Goal: Information Seeking & Learning: Compare options

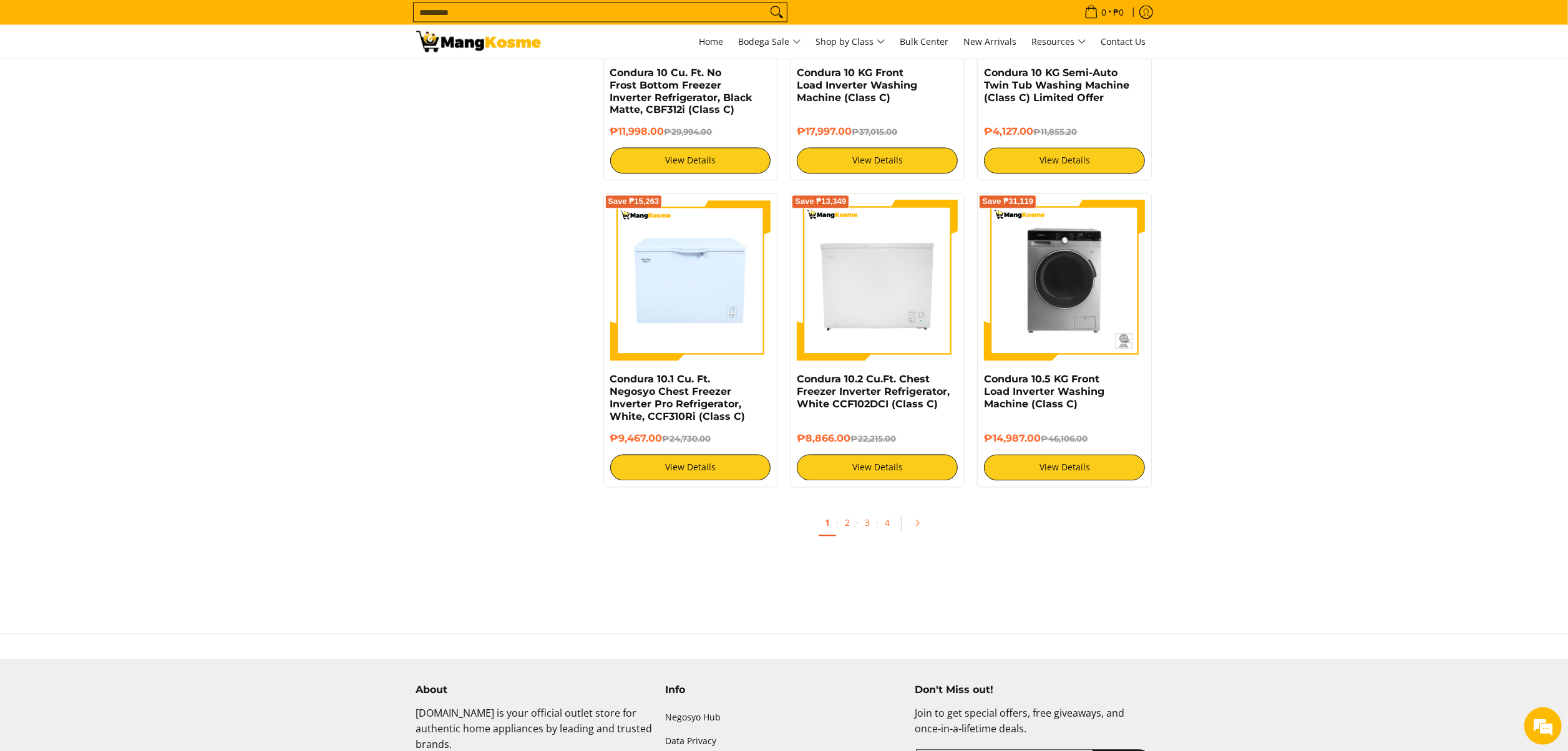
scroll to position [2246, 0]
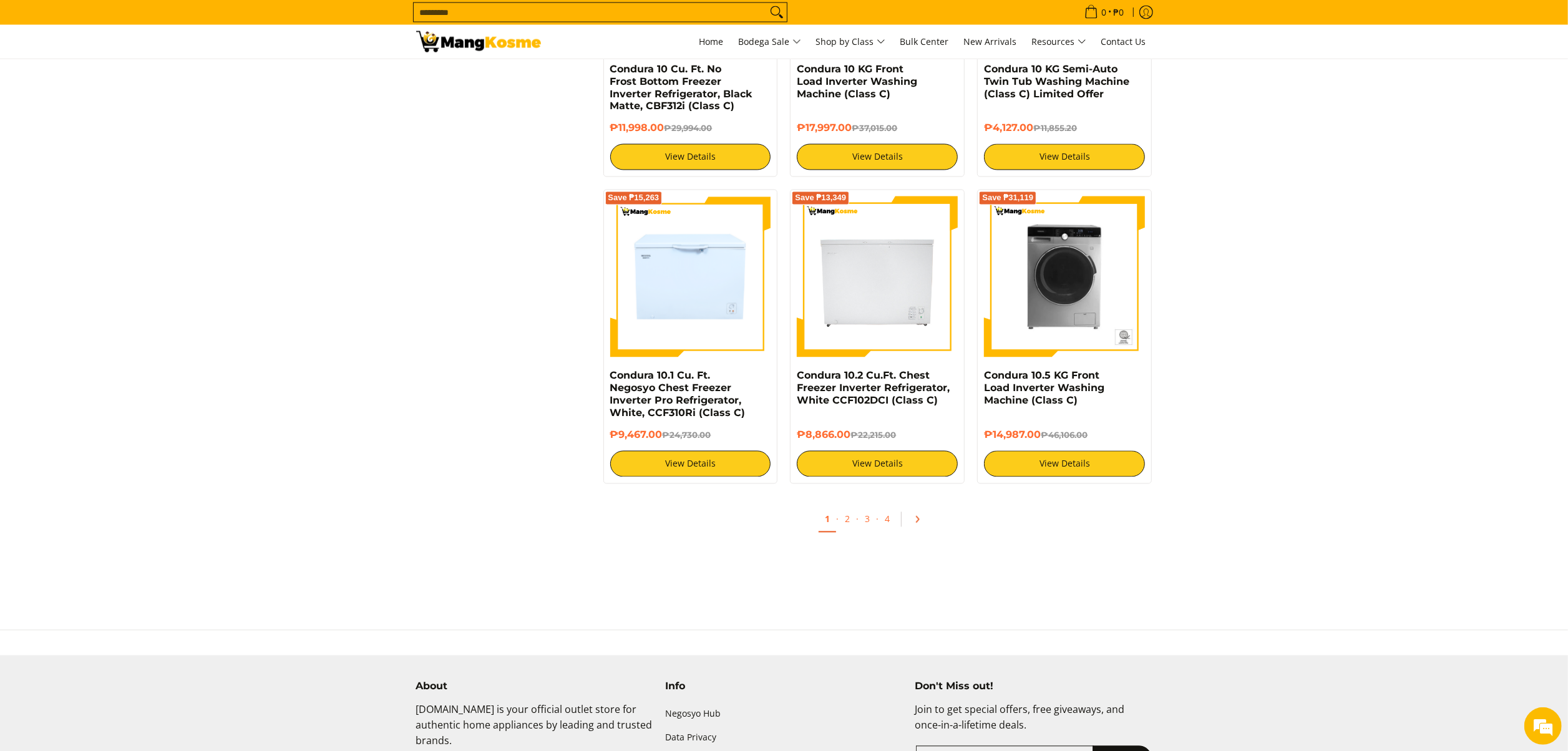
click at [918, 524] on icon "Pagination" at bounding box center [918, 519] width 9 height 9
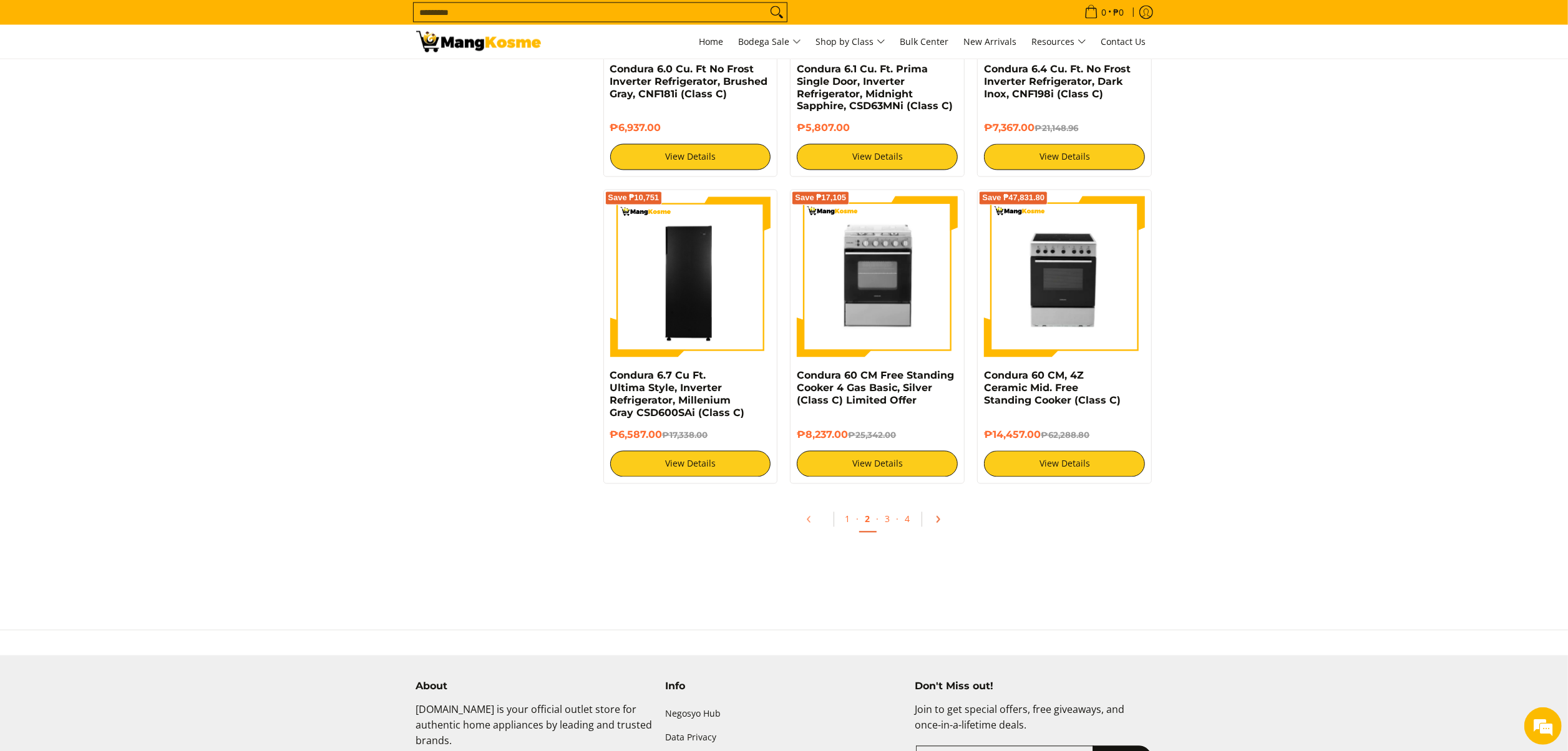
click at [939, 522] on icon "Pagination" at bounding box center [937, 519] width 3 height 6
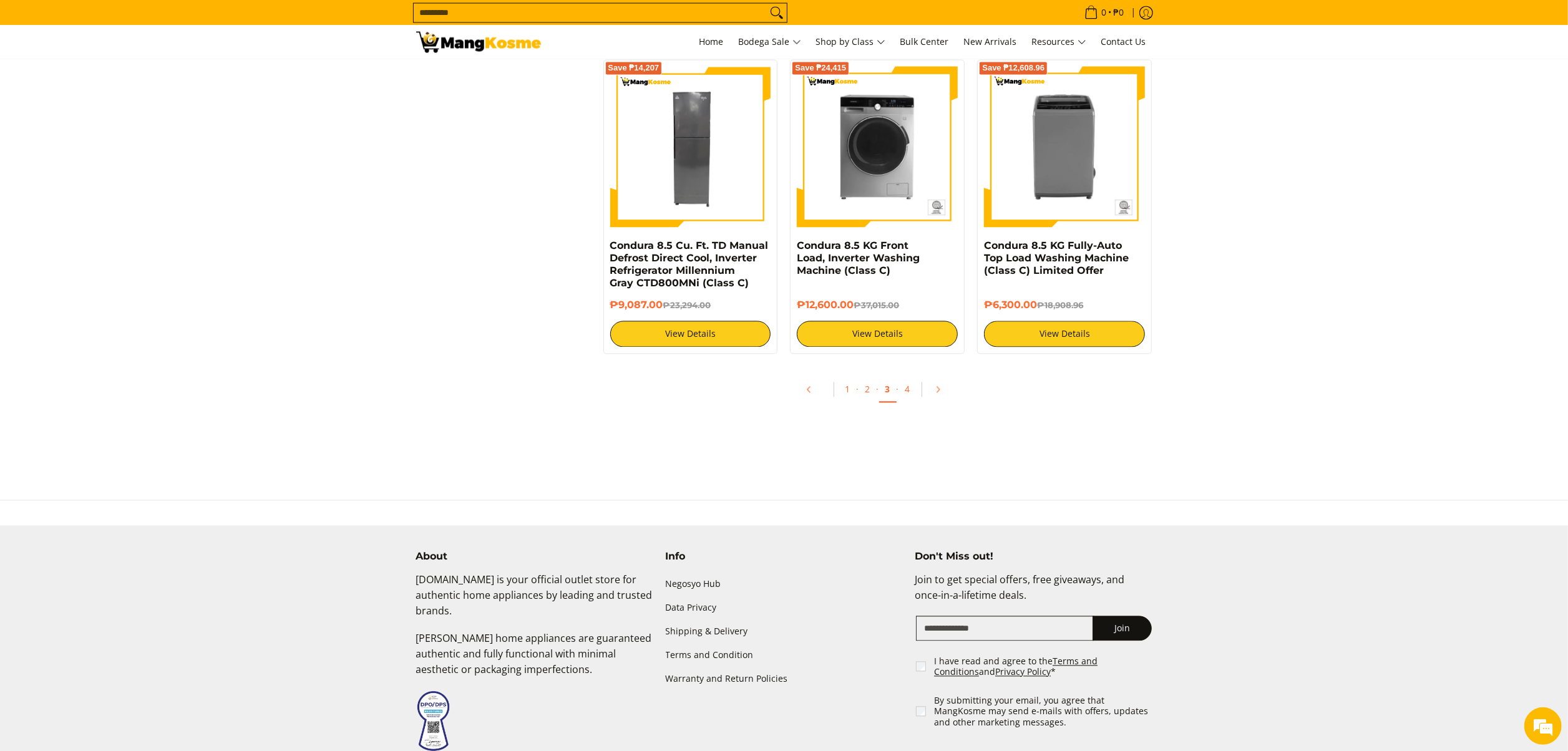
scroll to position [2371, 0]
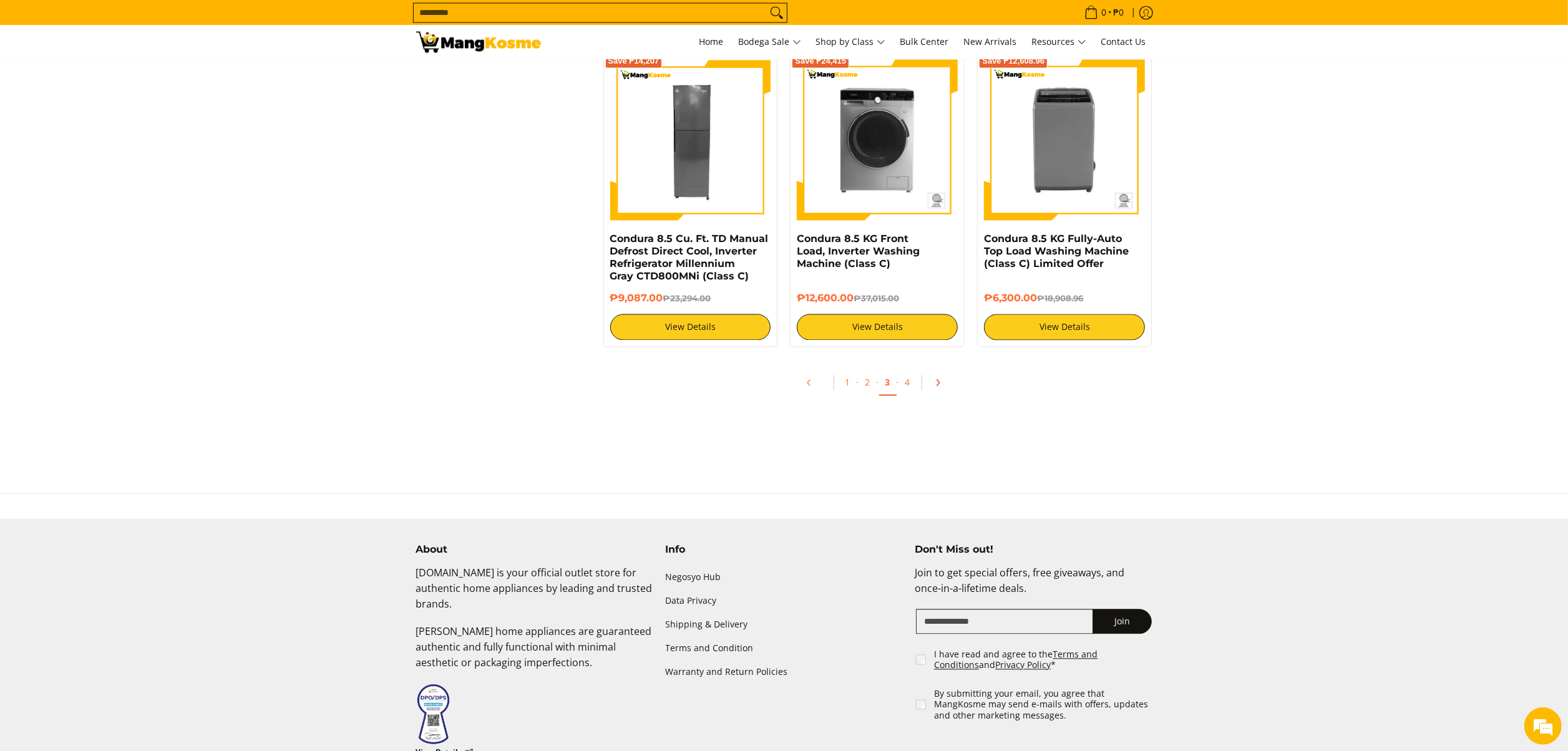
click at [939, 387] on icon "Pagination" at bounding box center [938, 382] width 9 height 9
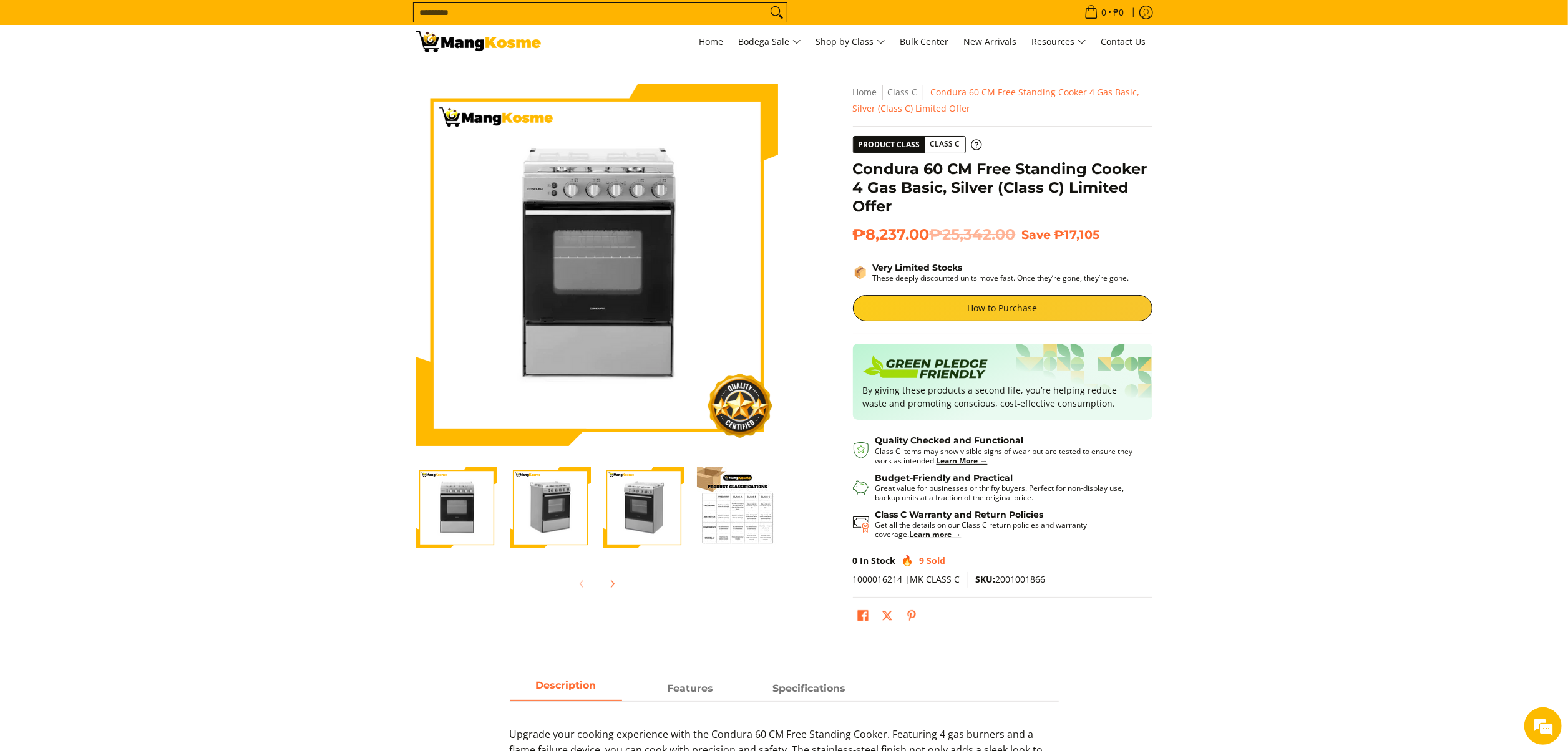
click at [1024, 579] on span "SKU: 2001001866" at bounding box center [1011, 580] width 70 height 12
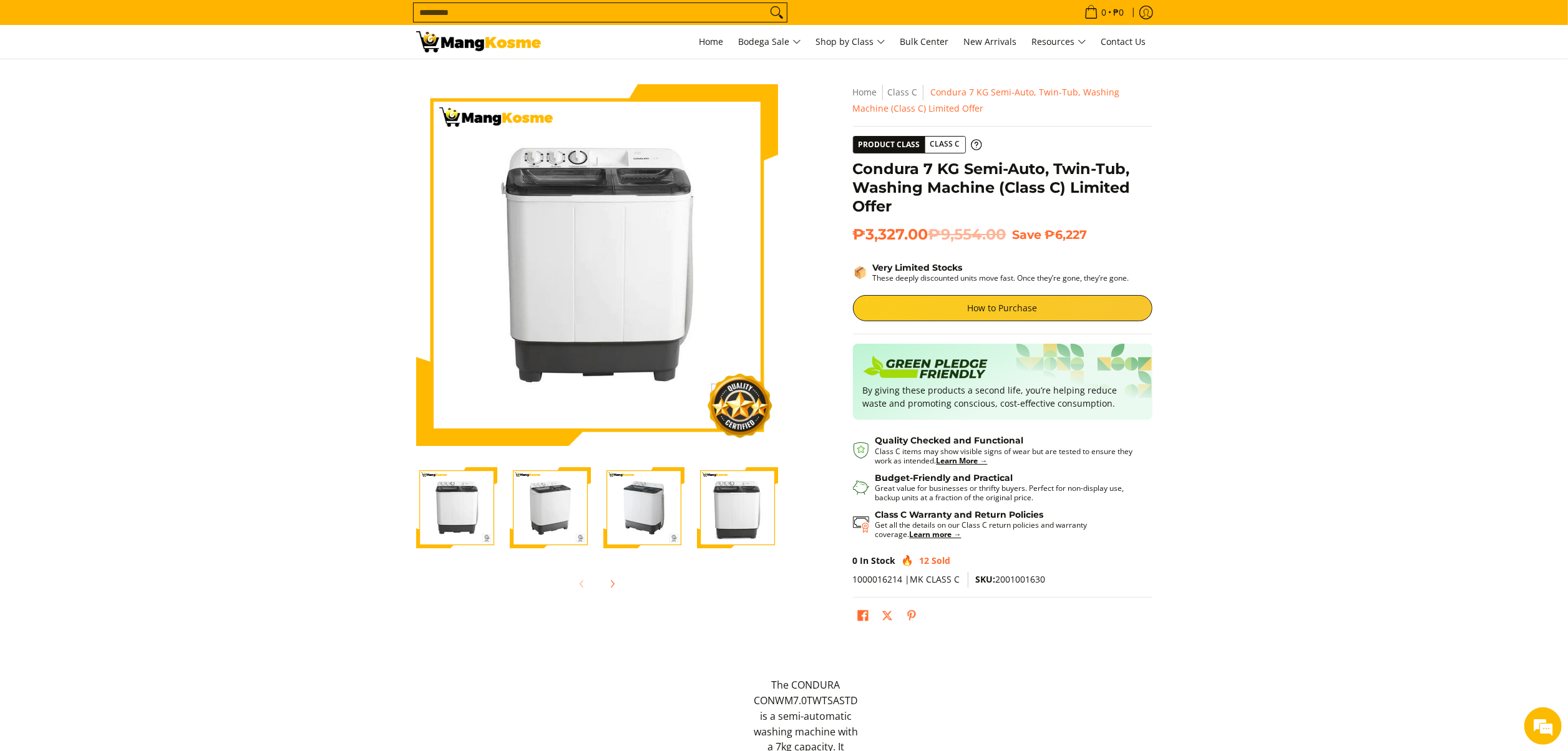
click at [1019, 580] on span "SKU: 2001001630" at bounding box center [1011, 580] width 70 height 12
copy span "2001001630"
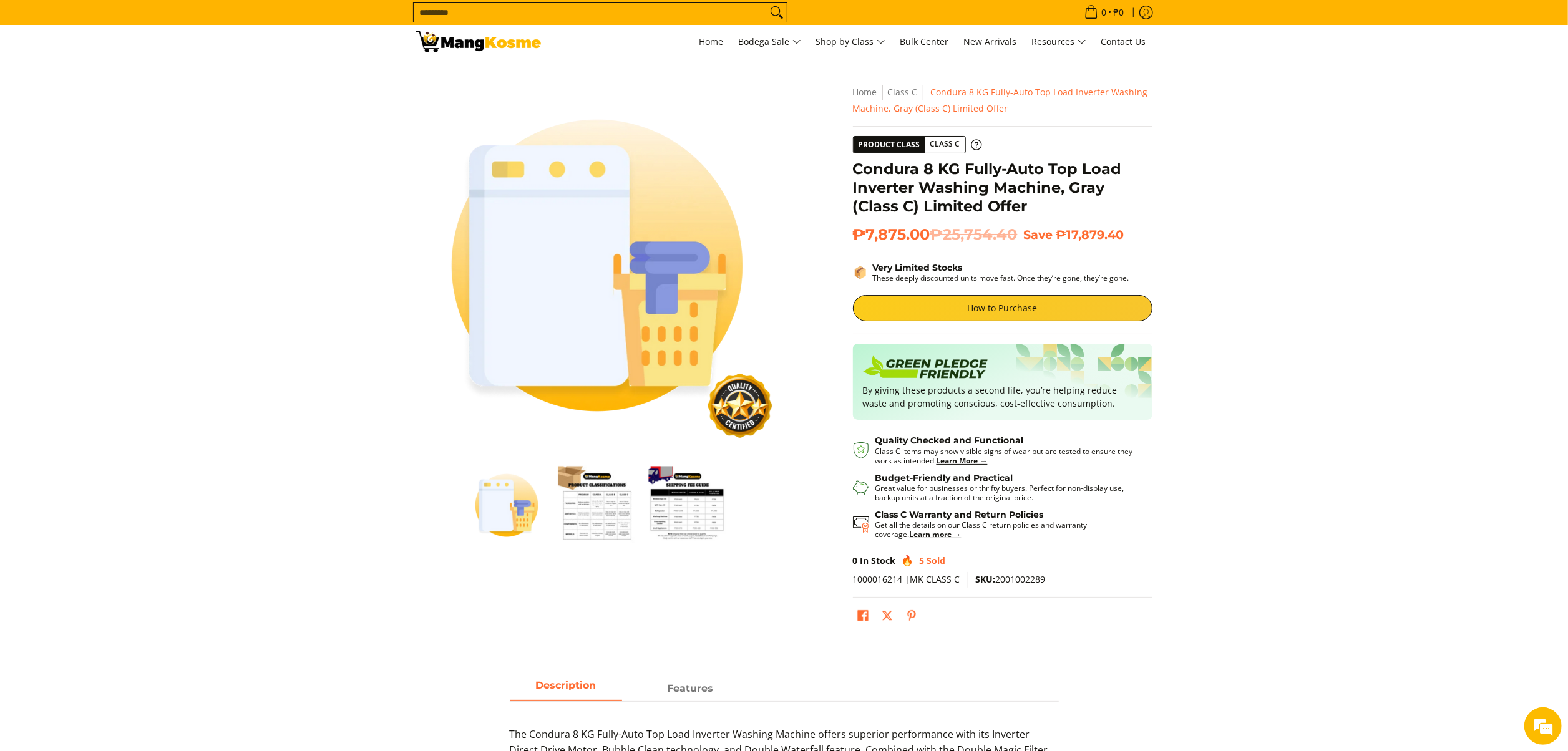
click at [1014, 577] on span "SKU: 2001002289" at bounding box center [1011, 580] width 70 height 12
drag, startPoint x: 1014, startPoint y: 577, endPoint x: 1102, endPoint y: 587, distance: 88.6
click at [1102, 587] on p "1000016214 |MK CLASS C SKU: 2001002289" at bounding box center [1003, 585] width 300 height 26
click at [1052, 585] on p "1000016214 |MK CLASS C SKU: 2001002289" at bounding box center [1003, 585] width 300 height 26
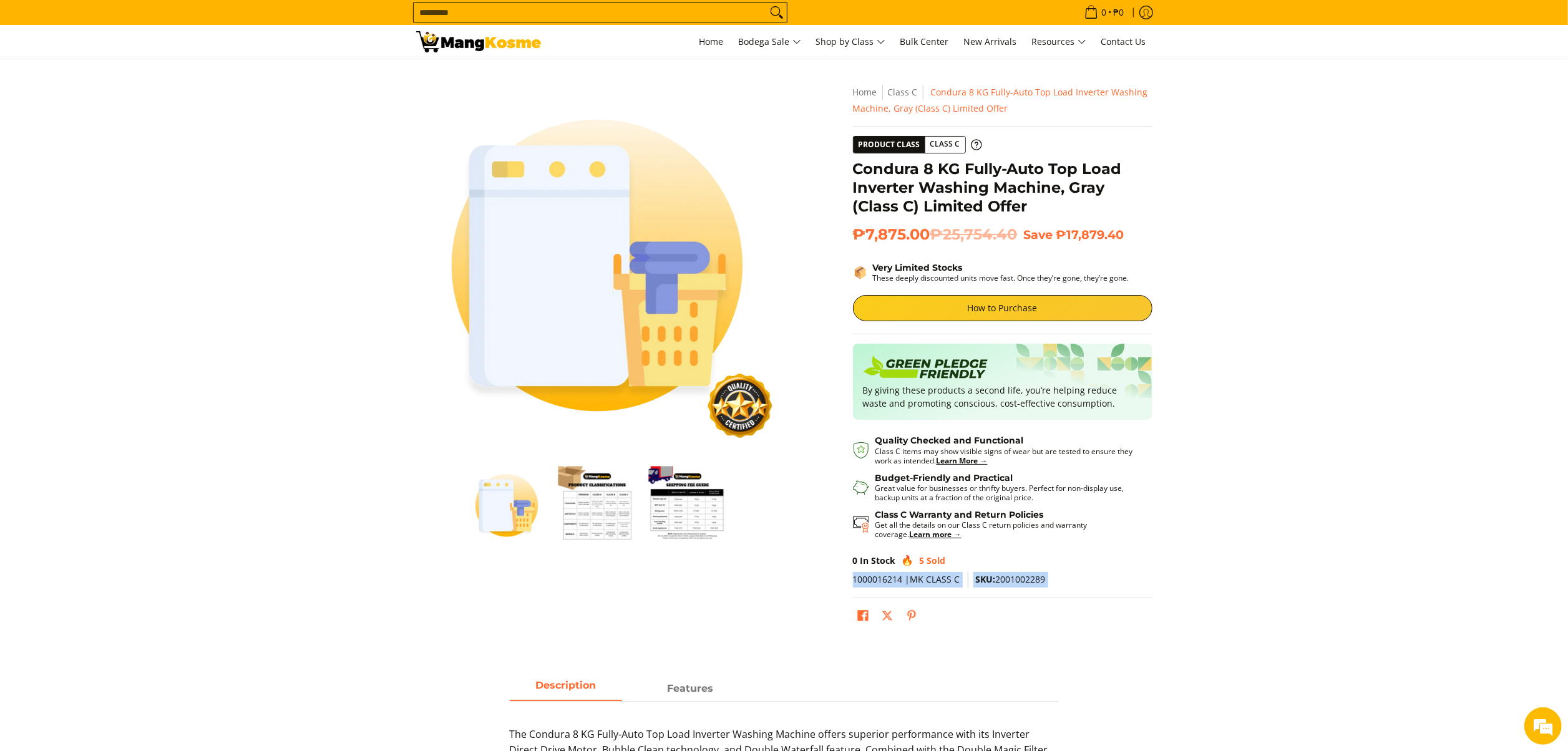
click at [1030, 637] on ul at bounding box center [1003, 624] width 300 height 33
drag, startPoint x: 1006, startPoint y: 574, endPoint x: 998, endPoint y: 573, distance: 8.1
click at [998, 573] on p "1000016214 |MK CLASS C SKU: 2001002289" at bounding box center [1003, 585] width 300 height 26
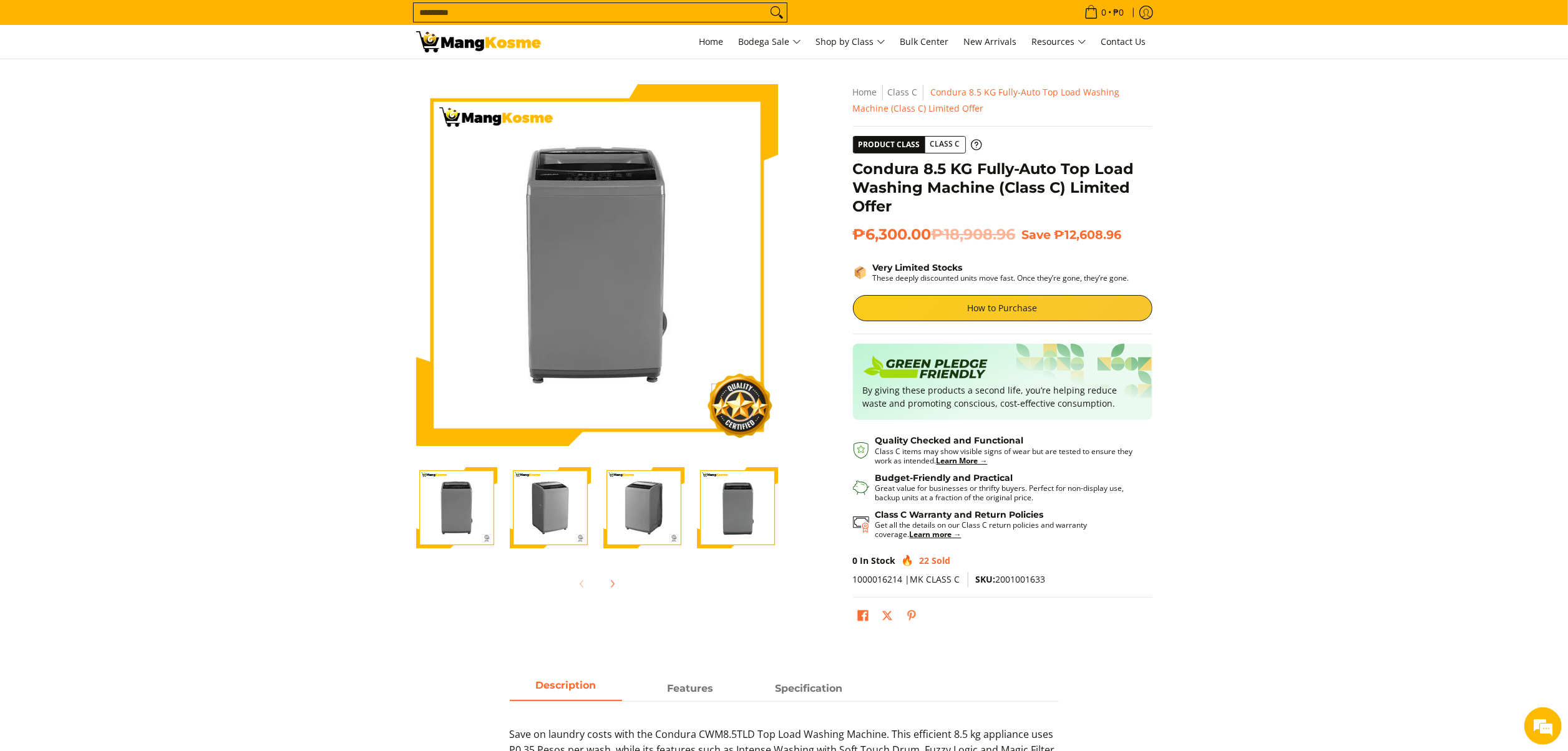
click at [1030, 574] on span "SKU: 2001001633" at bounding box center [1011, 580] width 70 height 12
copy span "2001001633"
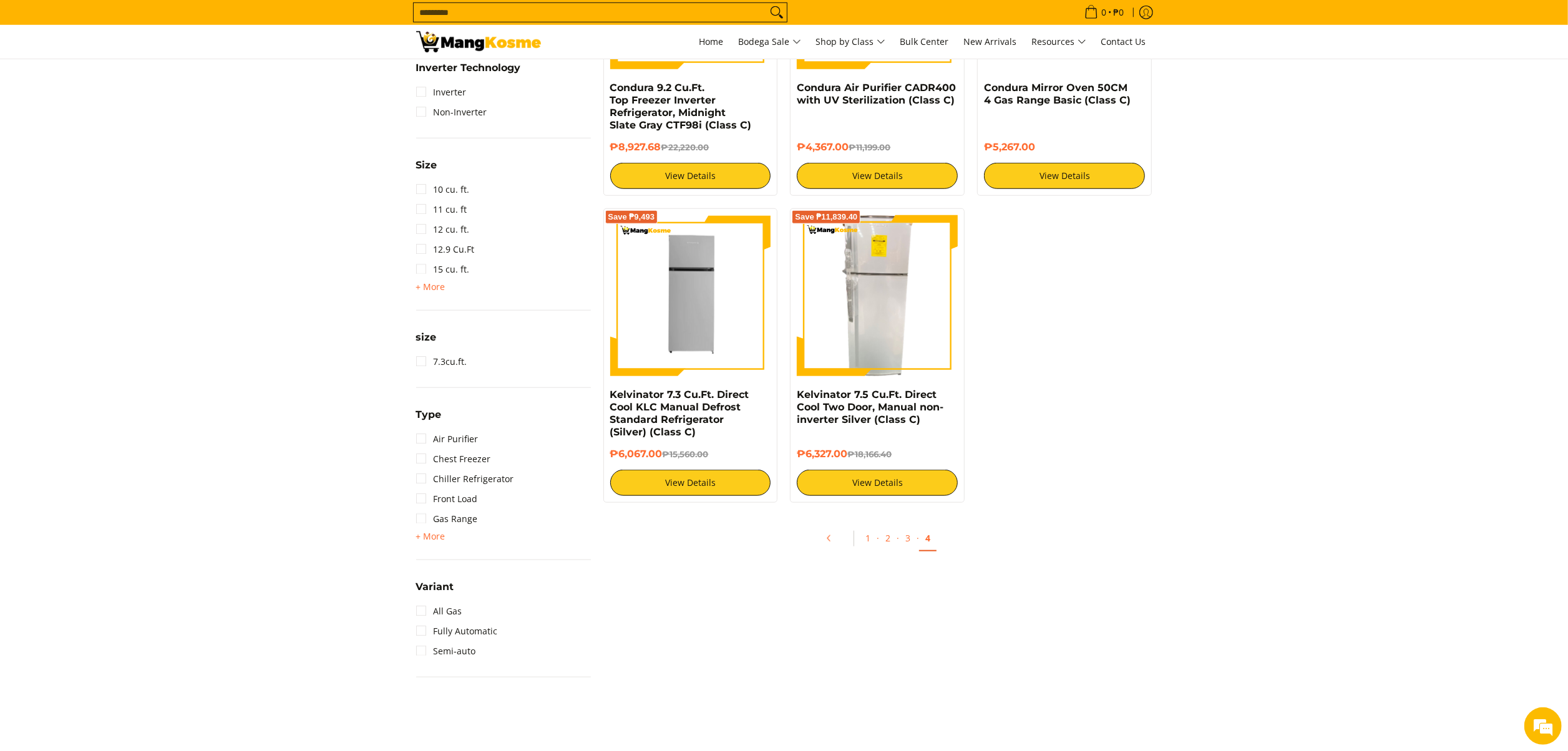
scroll to position [998, 0]
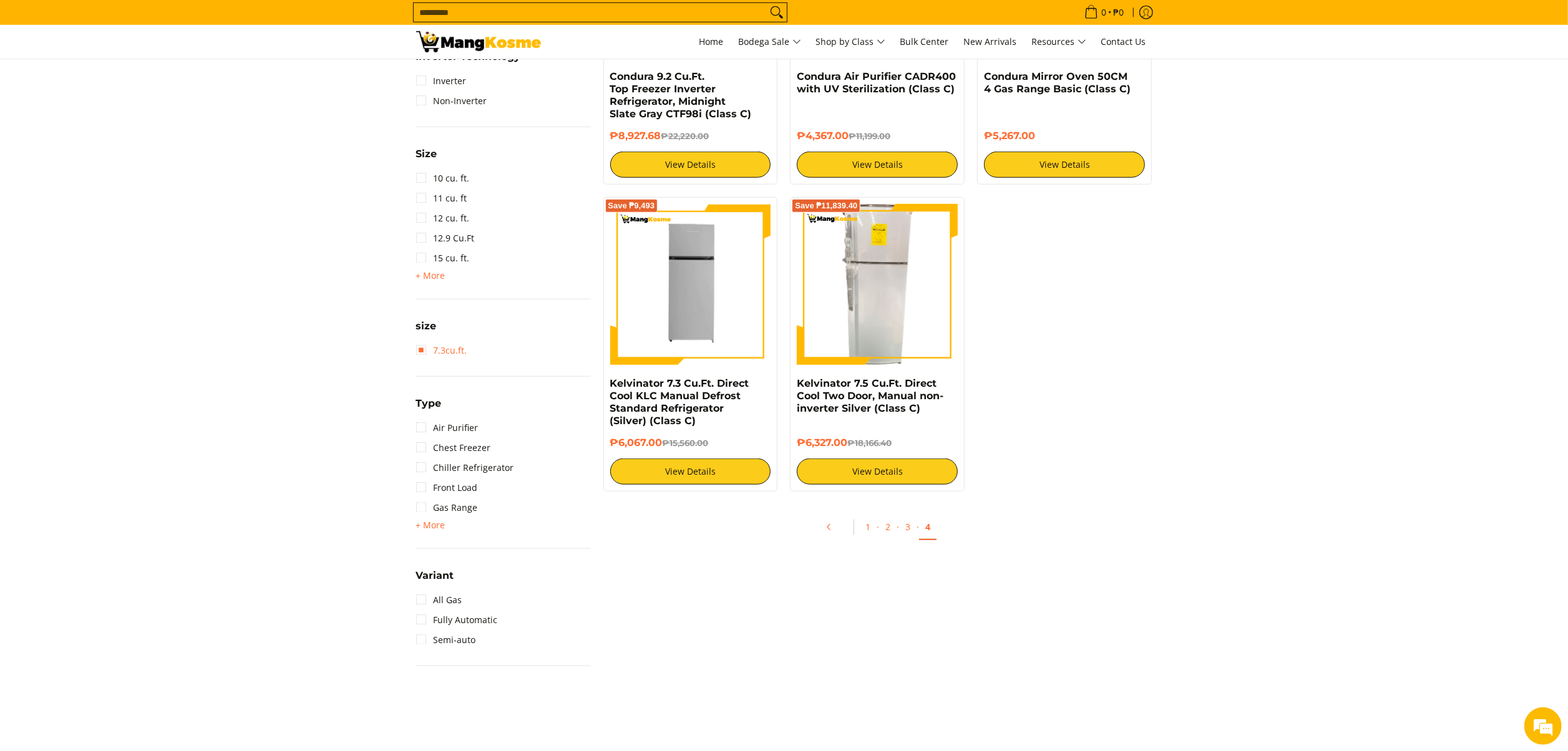
click at [451, 352] on link "7.3cu.ft." at bounding box center [441, 351] width 51 height 20
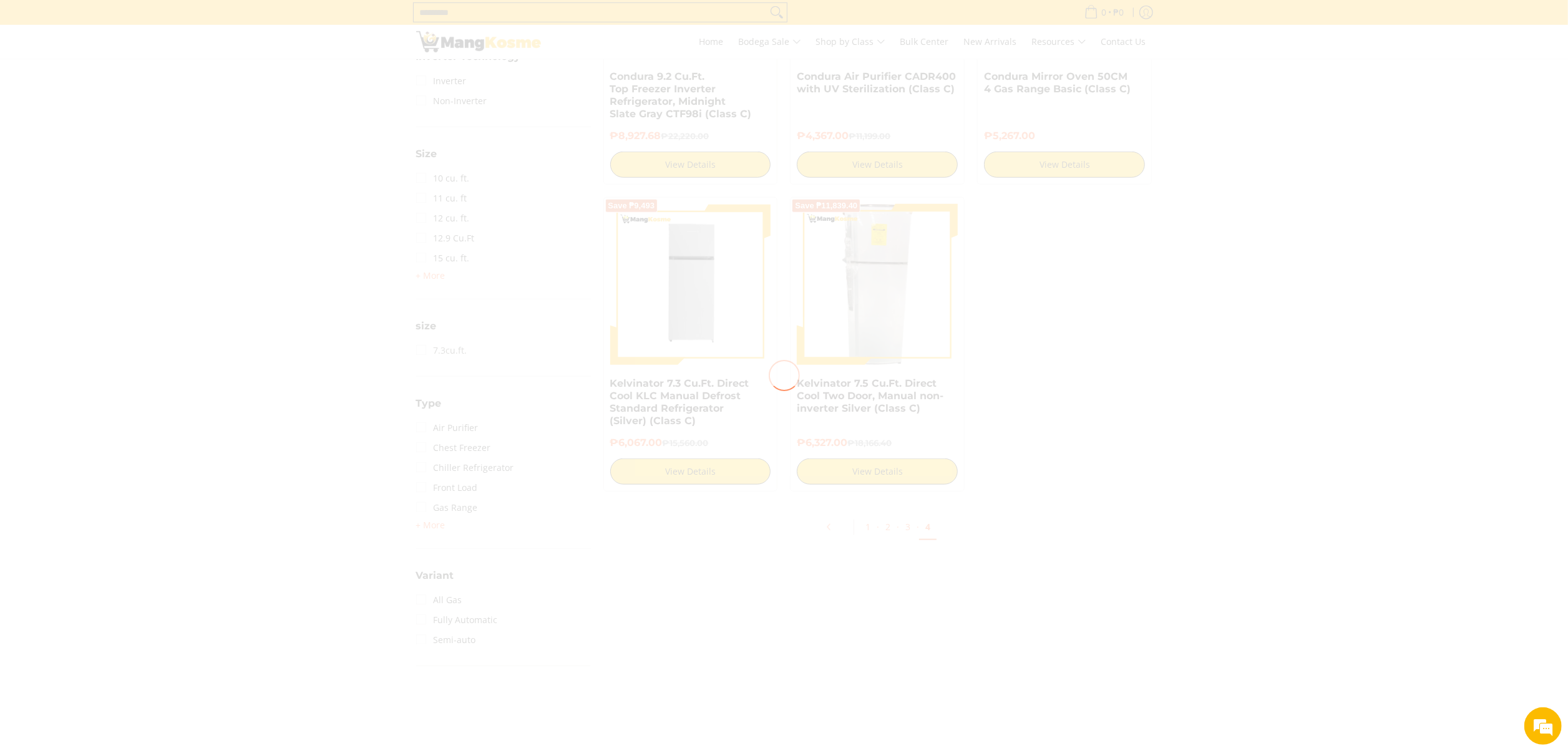
scroll to position [0, 0]
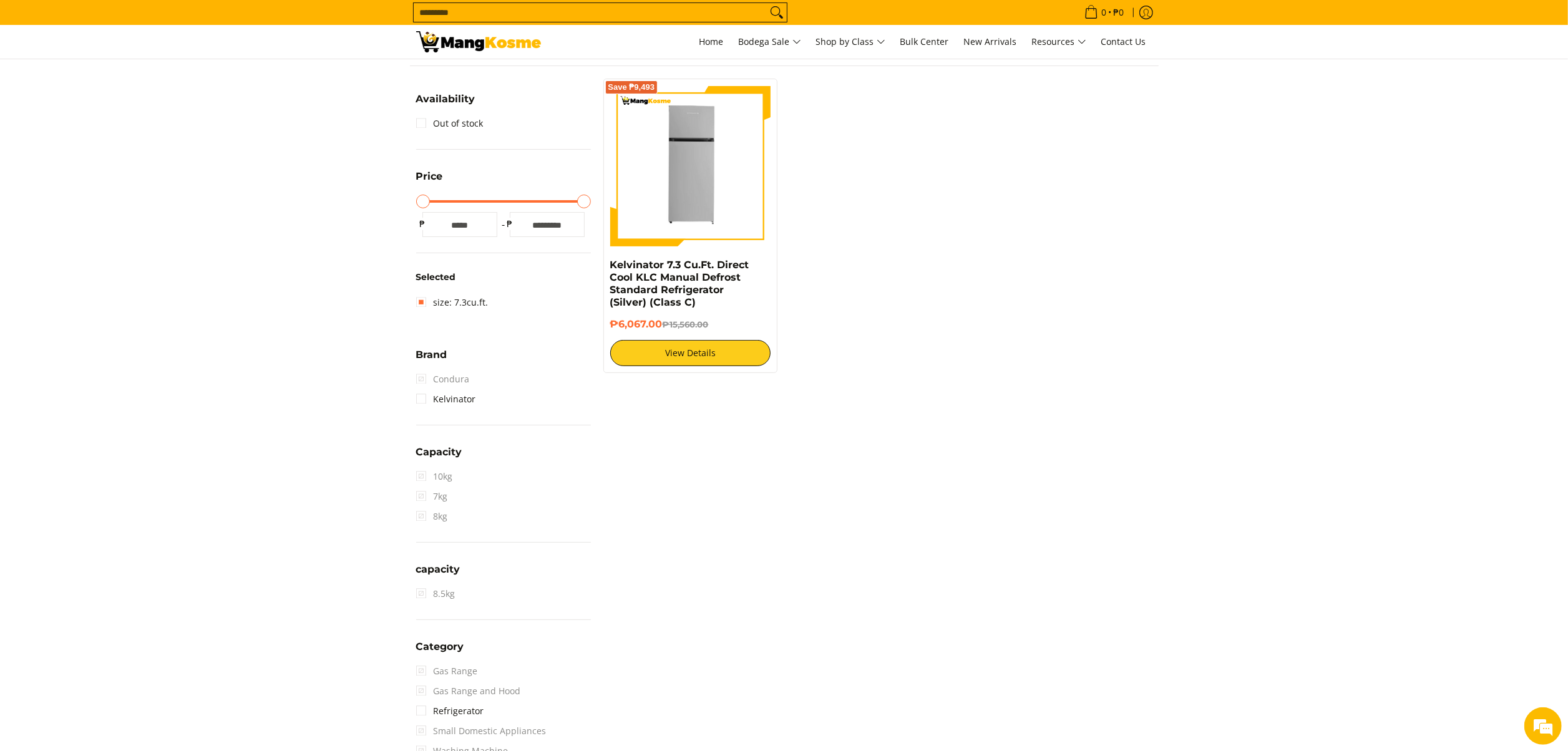
scroll to position [176, 0]
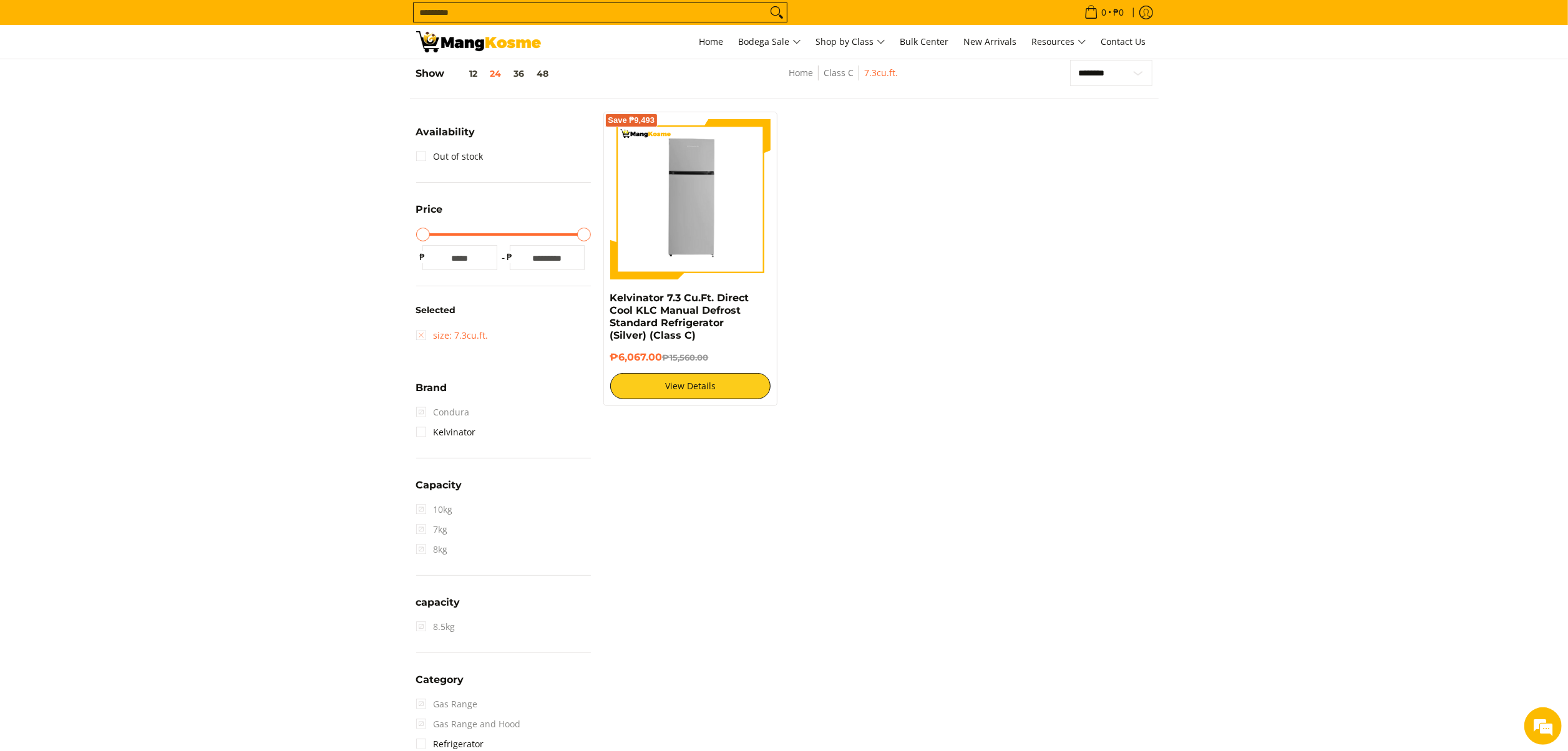
click at [476, 338] on link "size: 7.3cu.ft." at bounding box center [452, 335] width 72 height 20
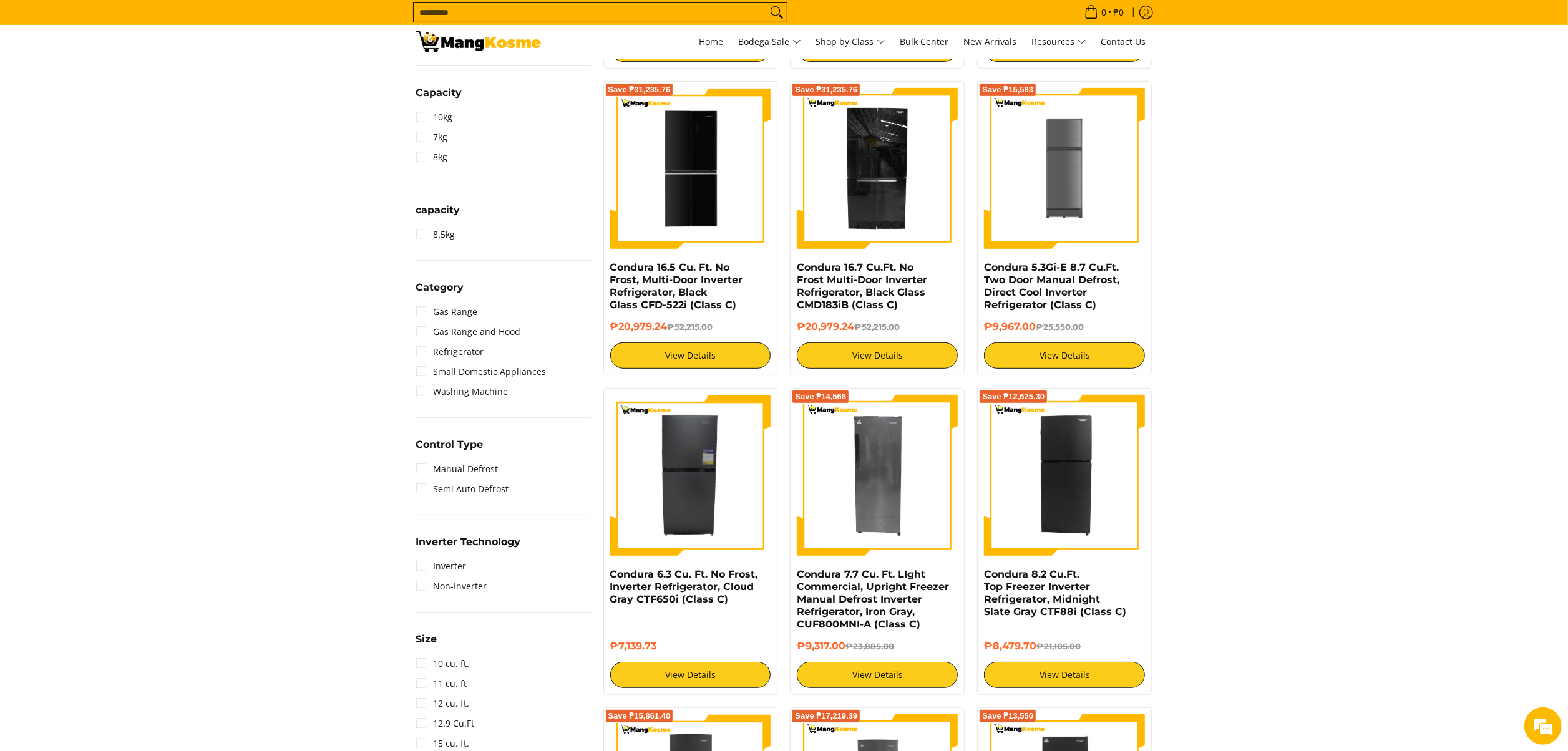
scroll to position [549, 0]
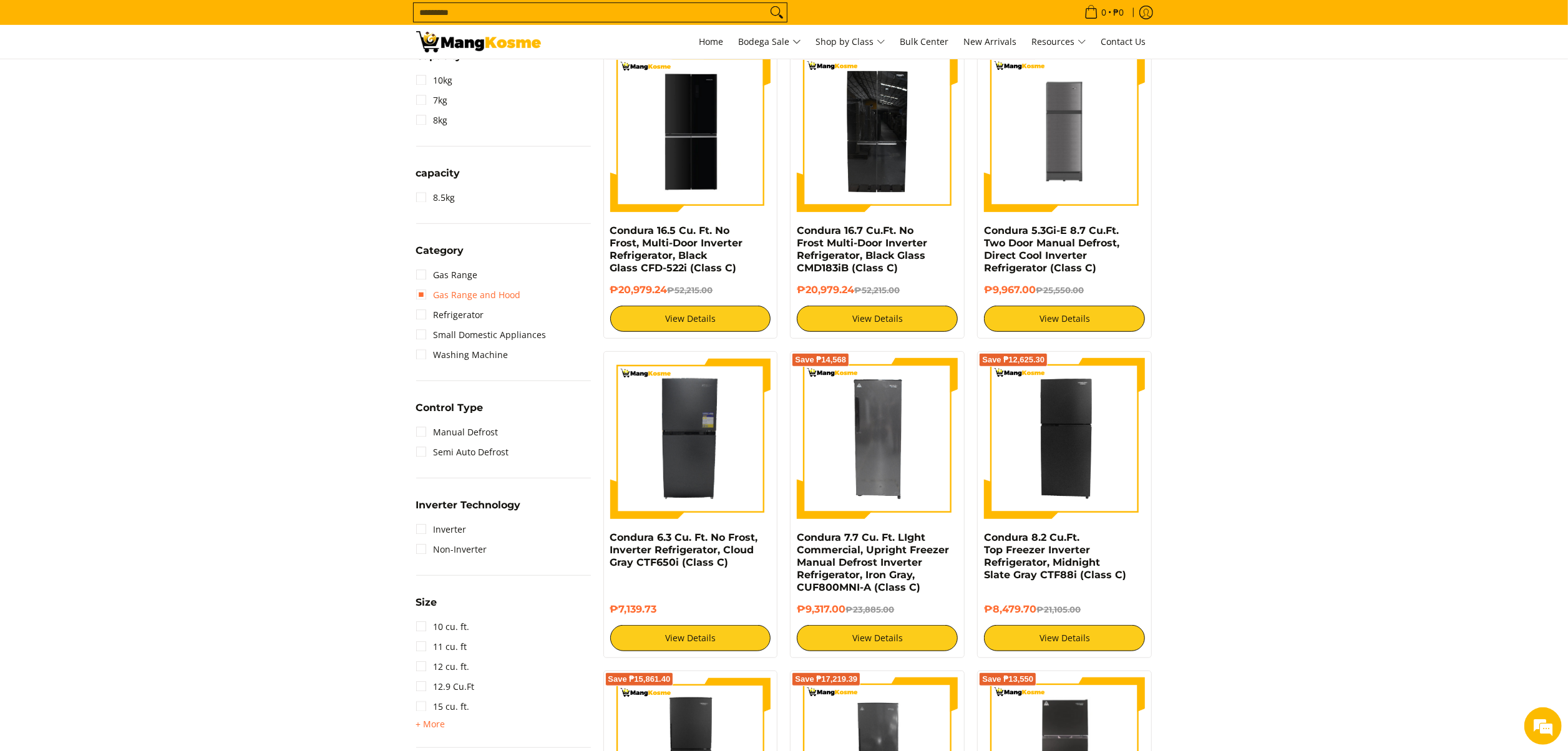
click at [460, 293] on link "Gas Range and Hood" at bounding box center [469, 295] width 105 height 20
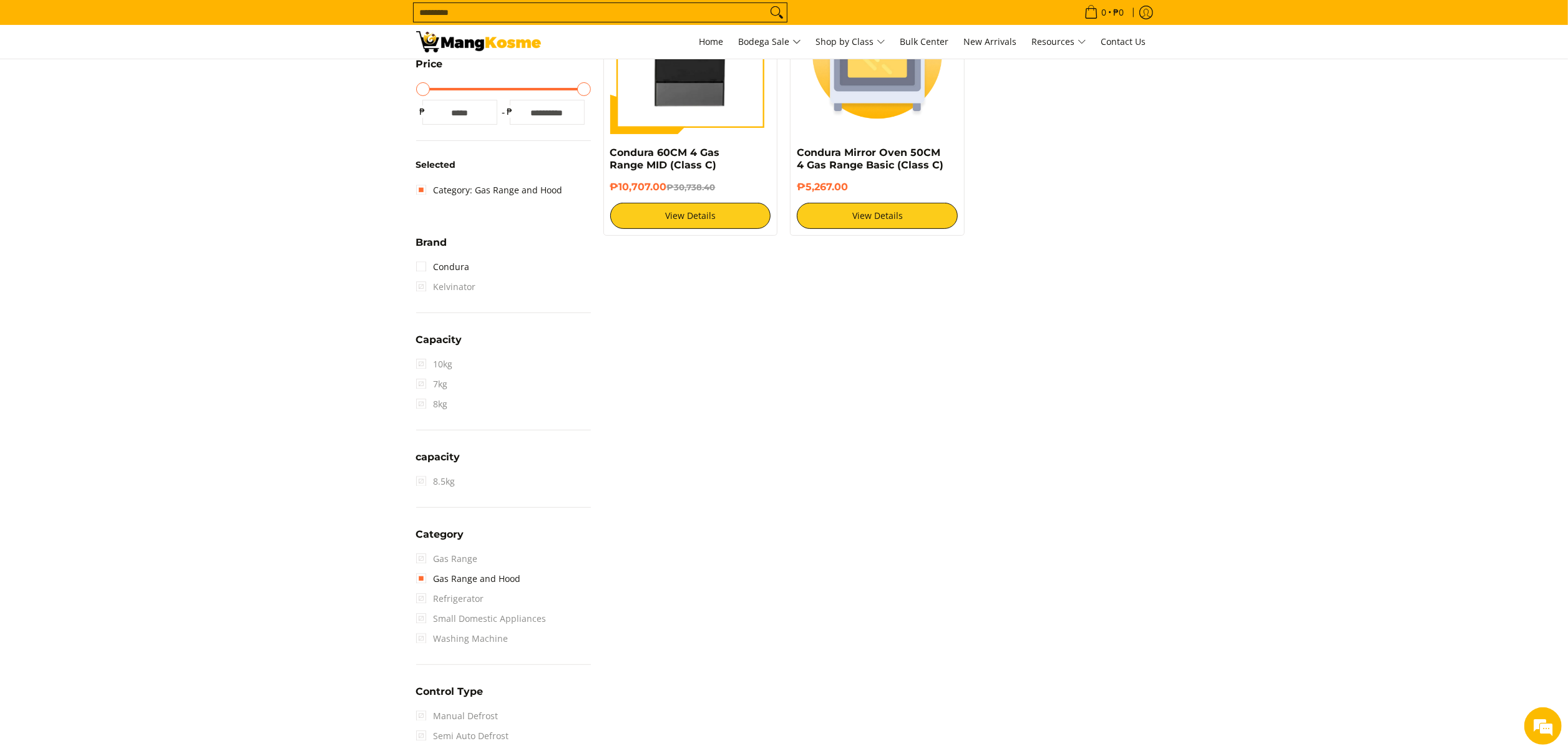
scroll to position [176, 0]
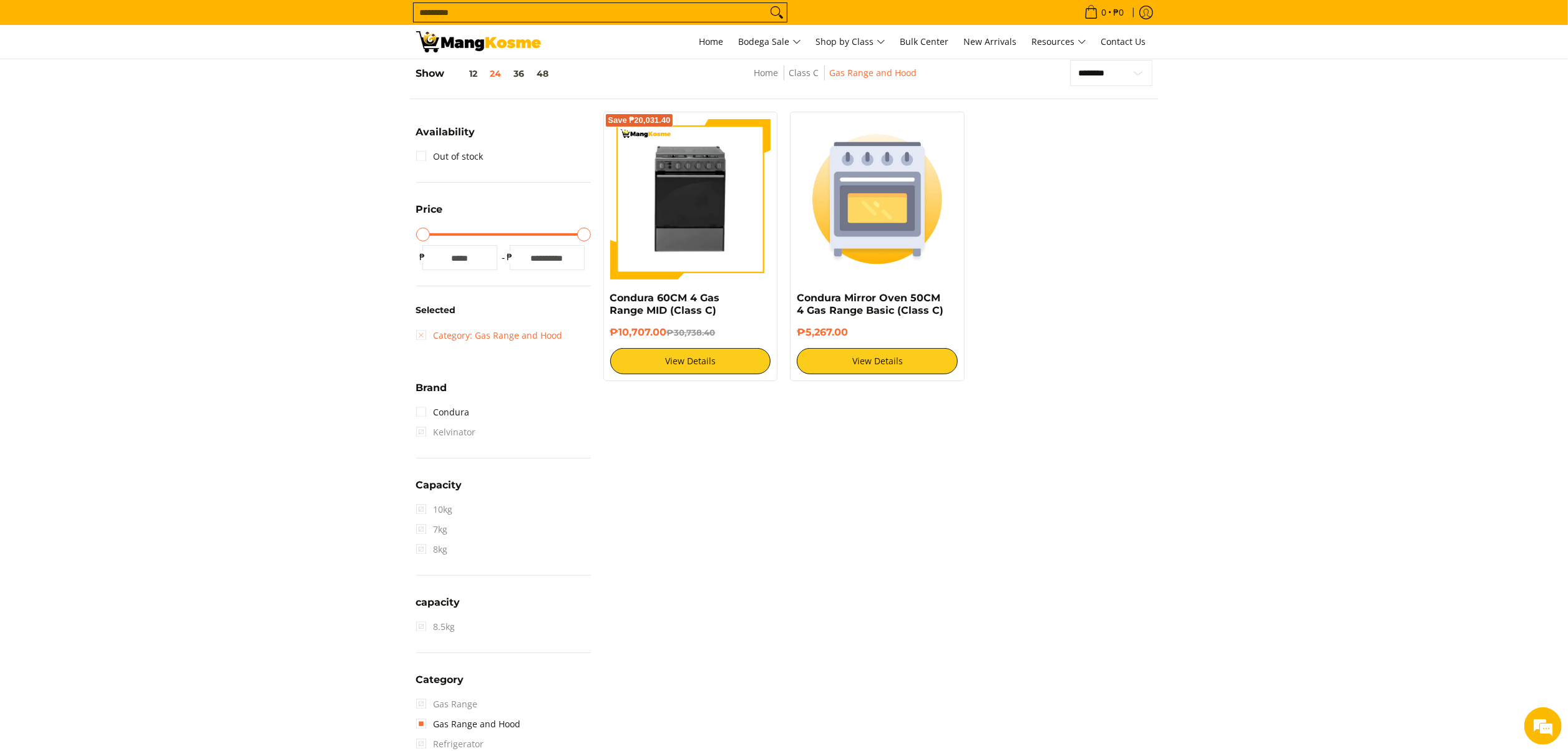
click at [507, 335] on link "Category: Gas Range and Hood" at bounding box center [489, 335] width 146 height 20
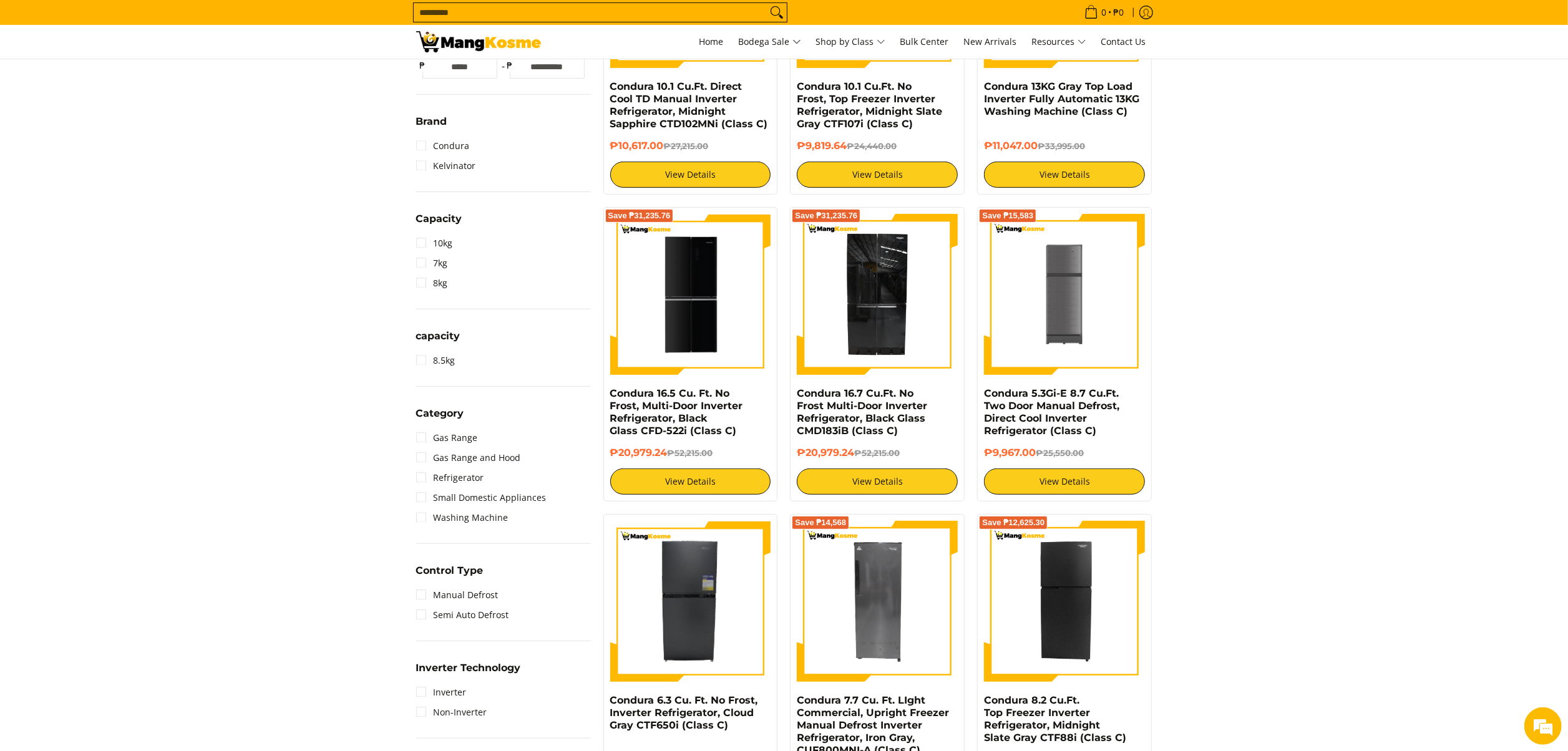
scroll to position [425, 0]
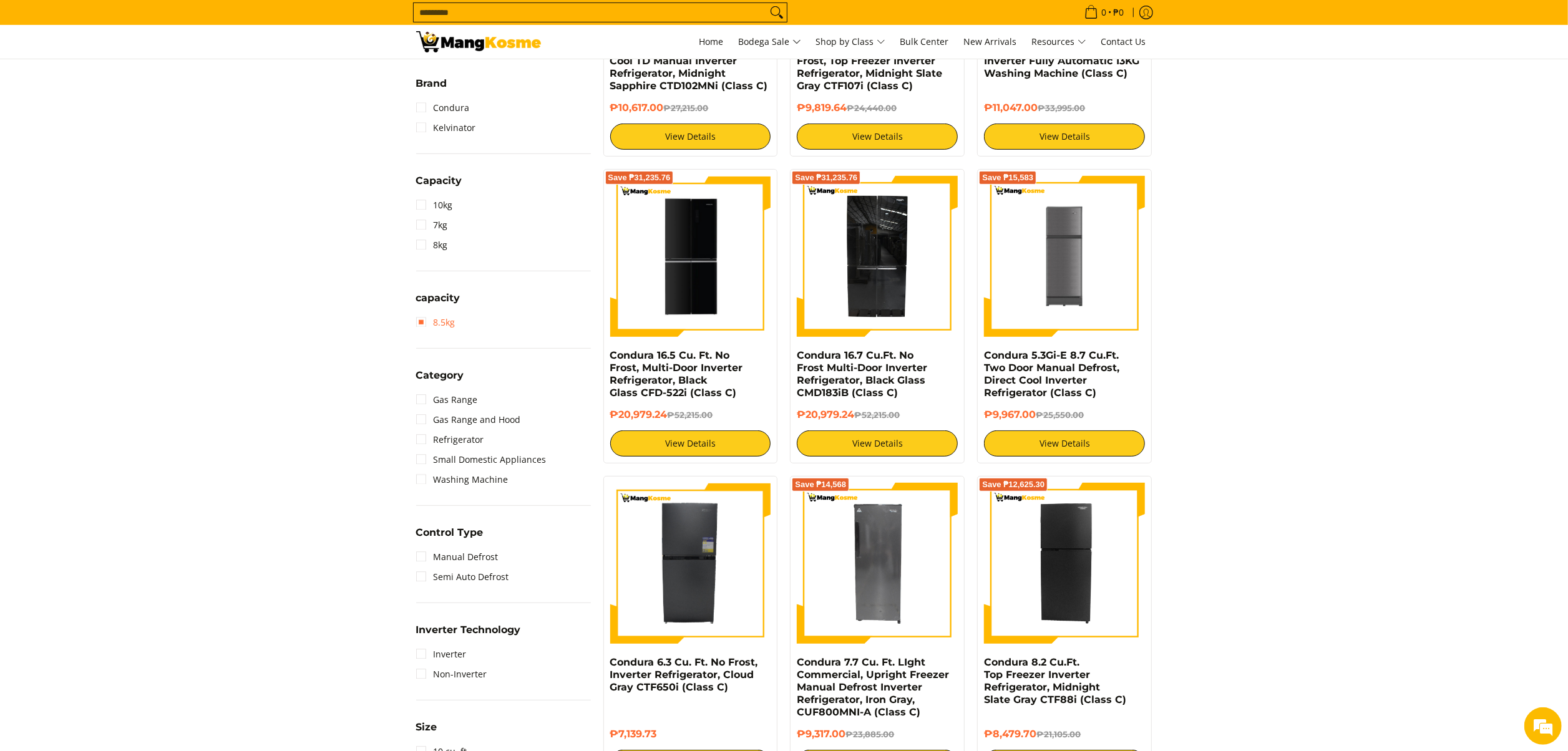
click at [442, 320] on link "8.5kg" at bounding box center [436, 322] width 40 height 20
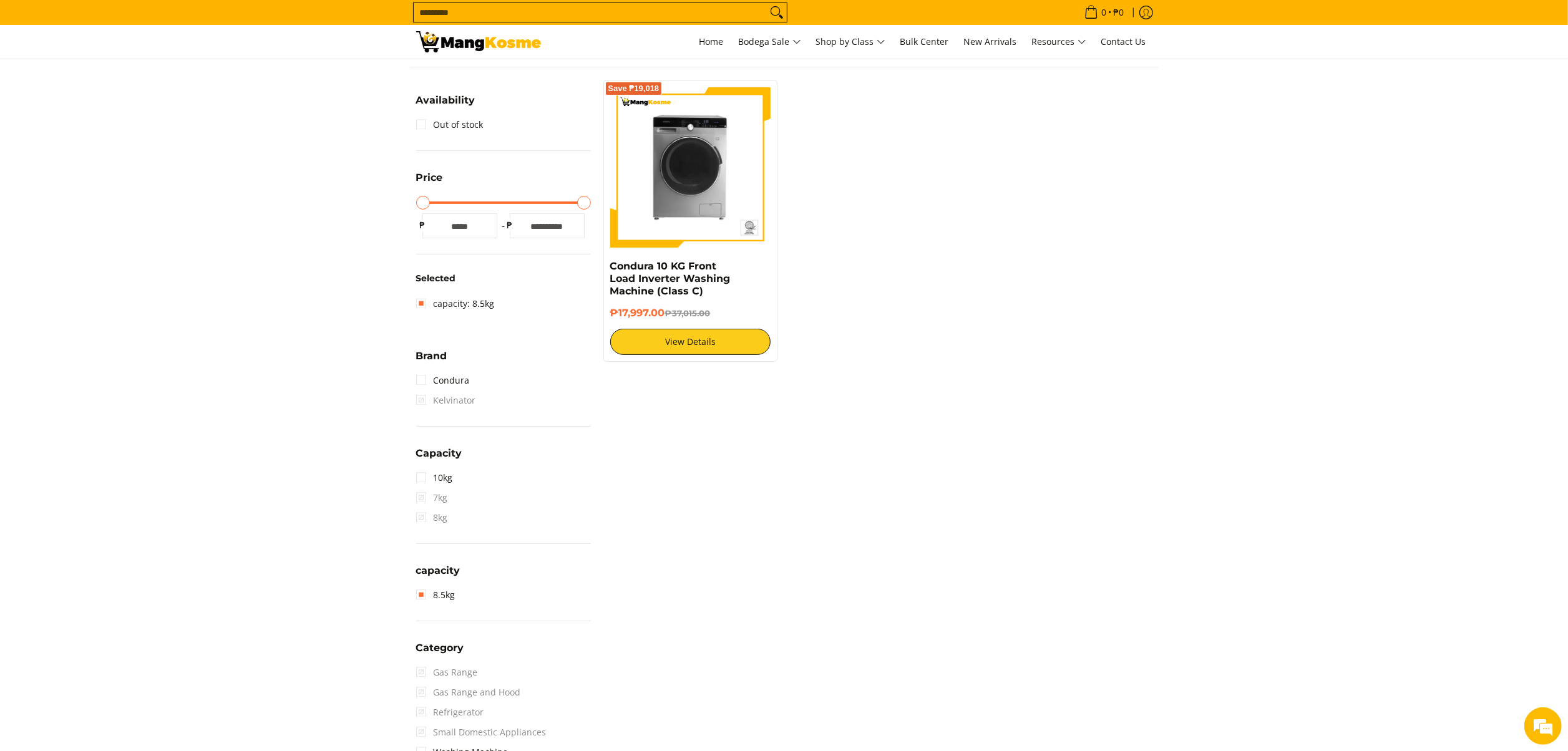
scroll to position [176, 0]
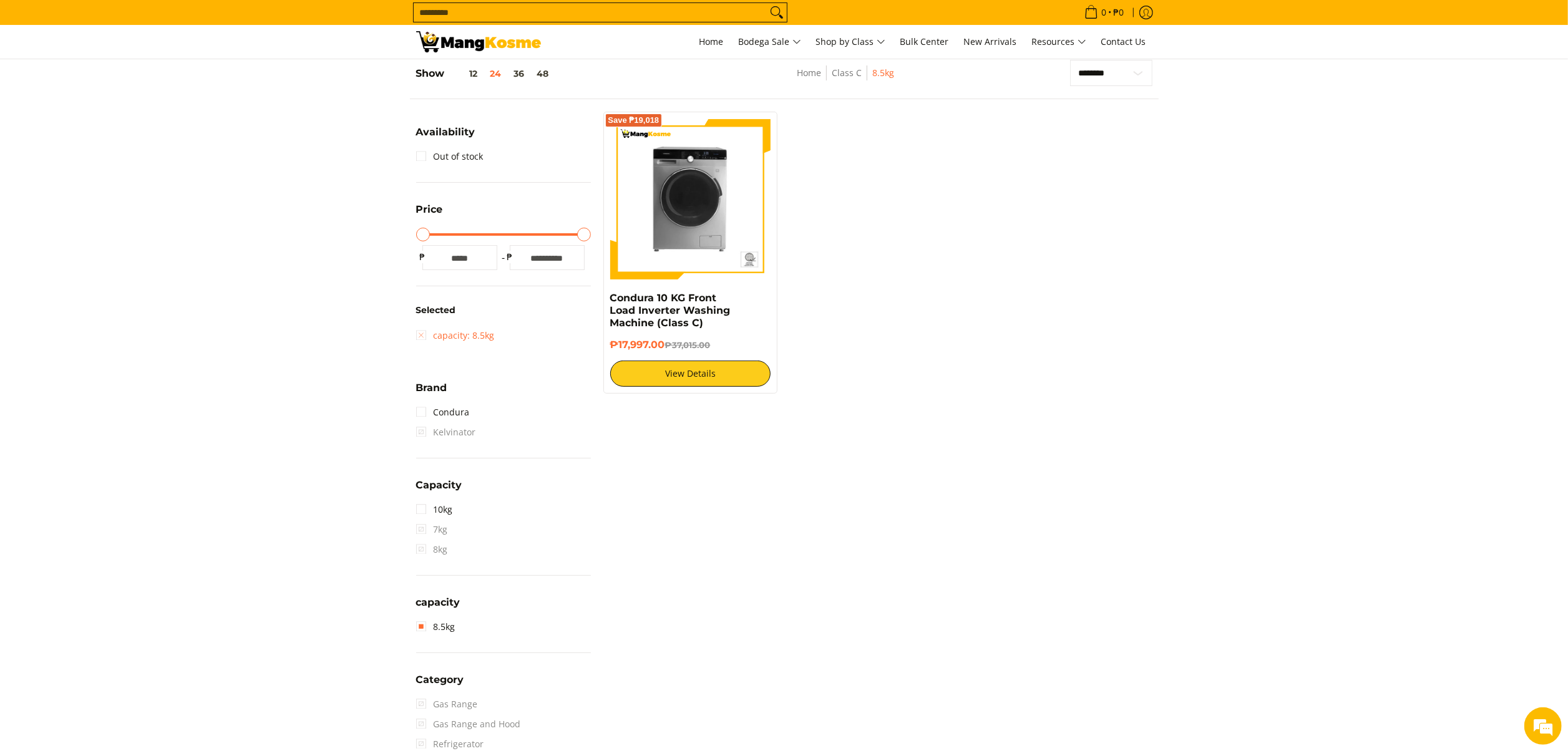
click at [480, 327] on link "capacity: 8.5kg" at bounding box center [455, 335] width 78 height 20
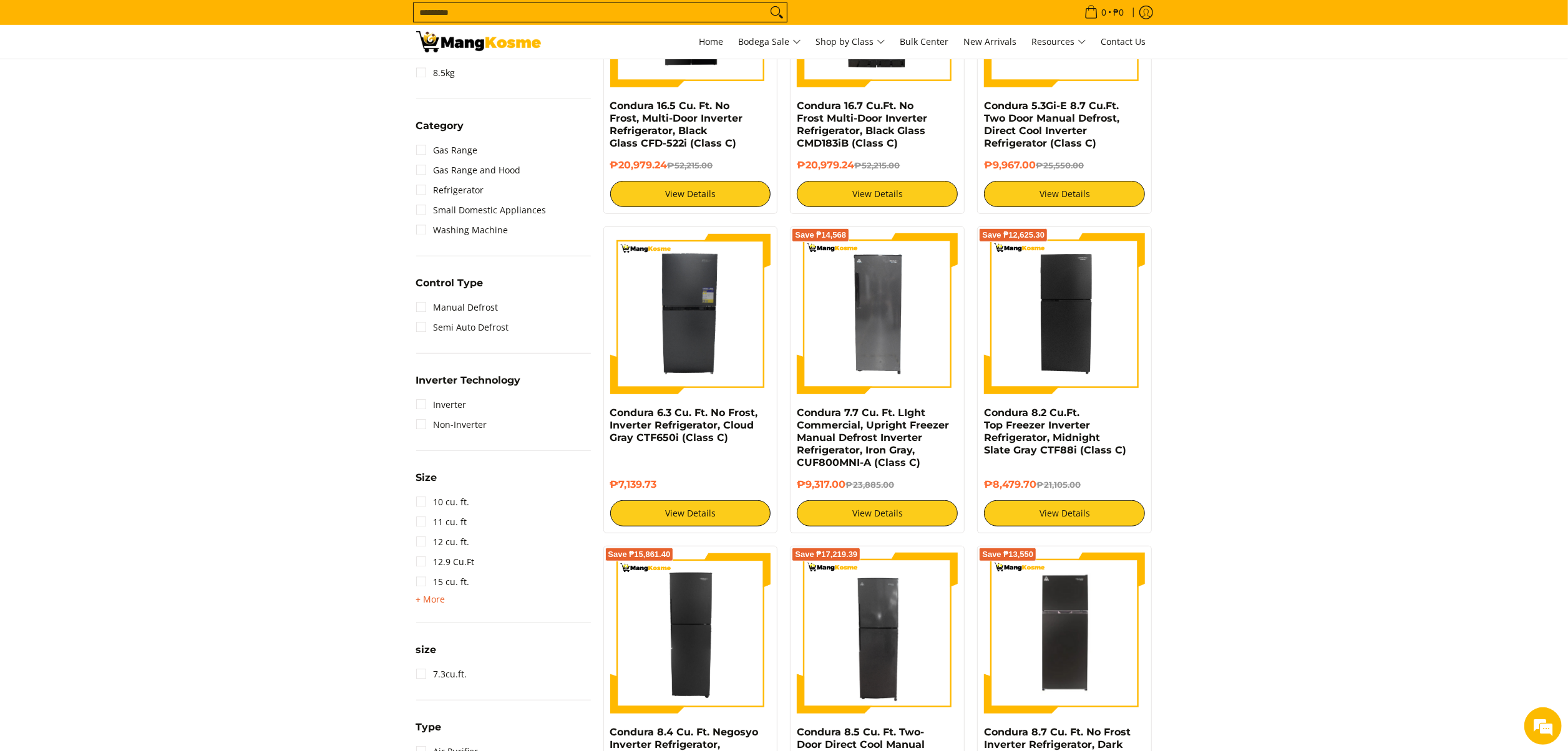
scroll to position [1049, 0]
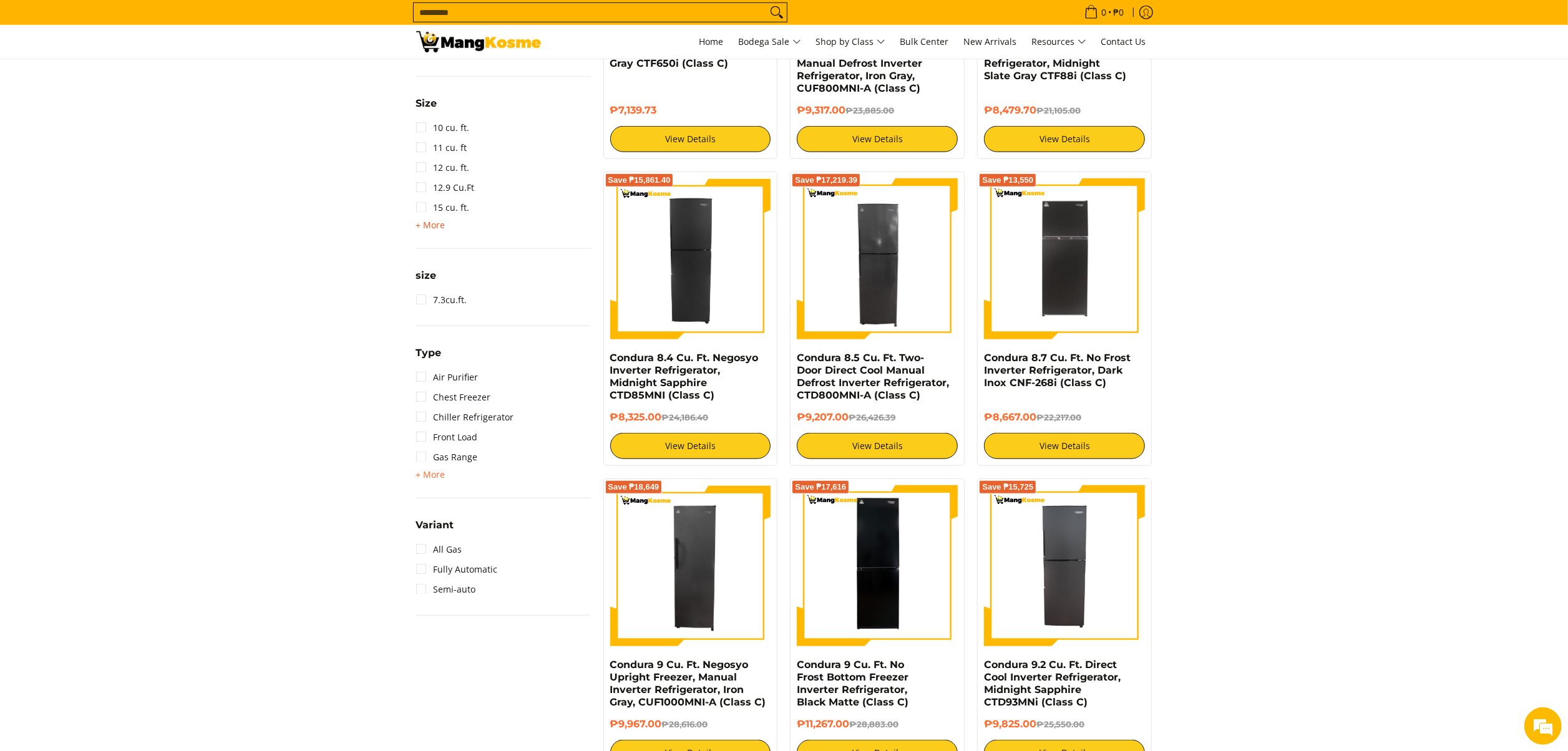
click at [431, 225] on span "+ More" at bounding box center [431, 226] width 29 height 10
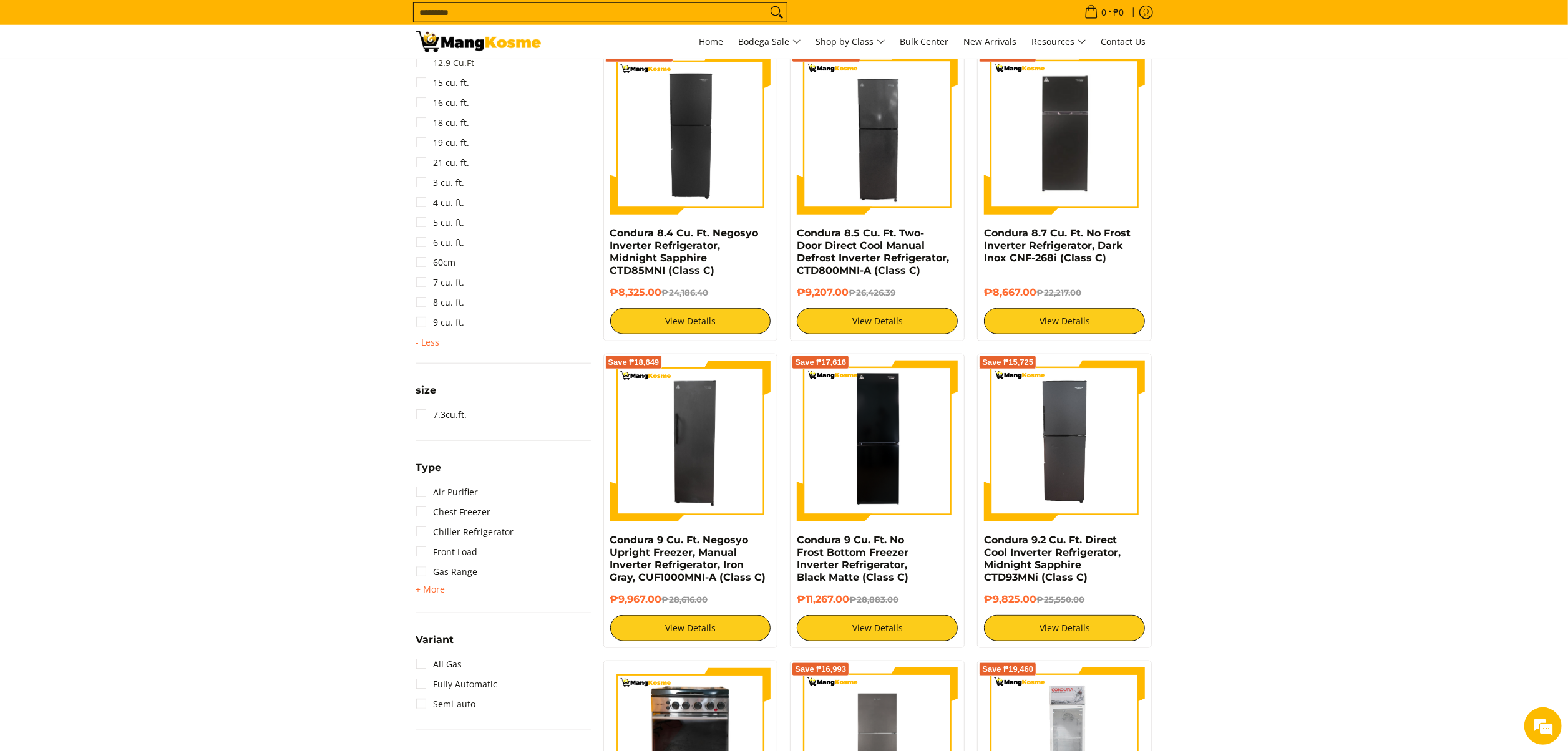
scroll to position [1298, 0]
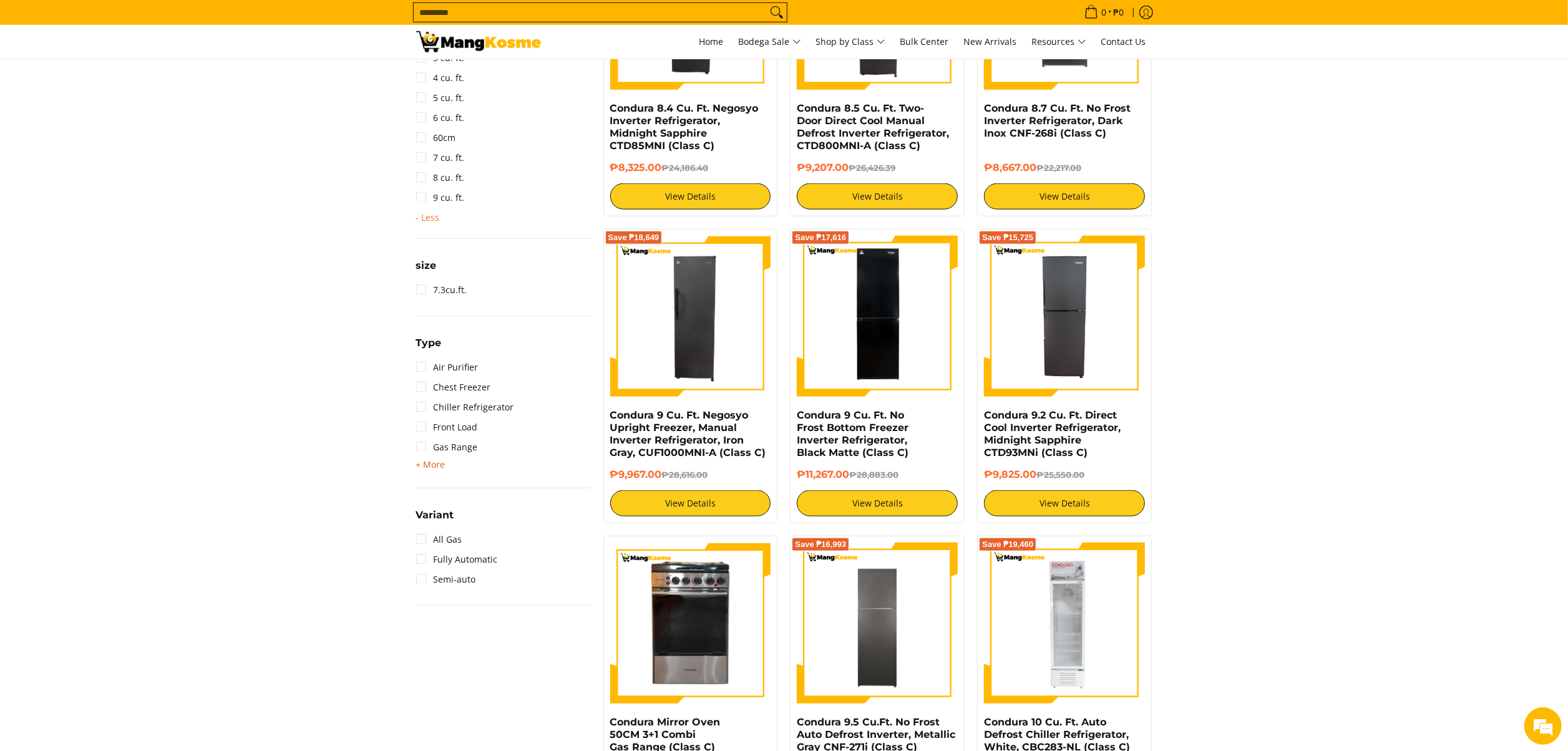
click at [433, 462] on span "+ More" at bounding box center [431, 465] width 29 height 10
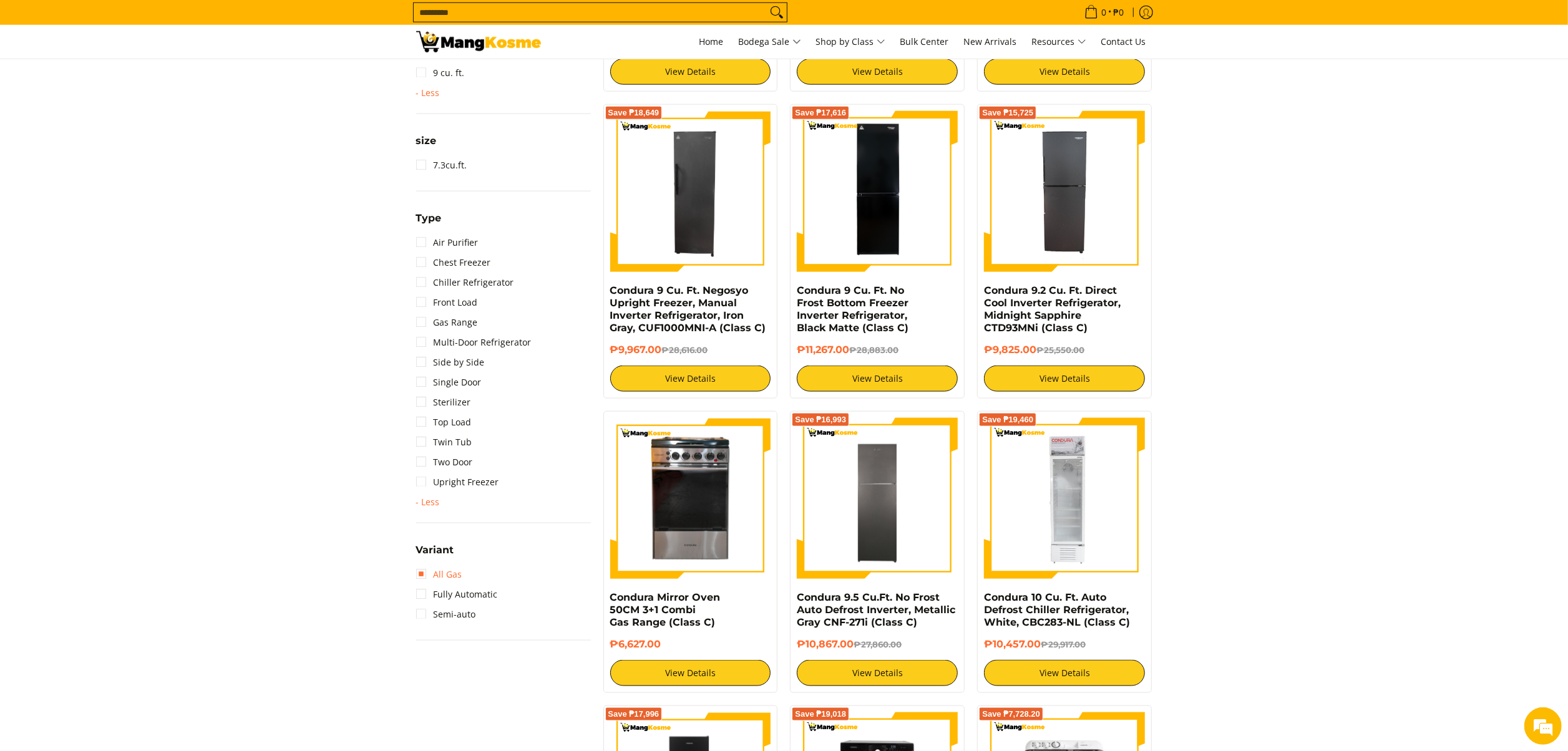
click at [447, 570] on link "All Gas" at bounding box center [439, 574] width 47 height 20
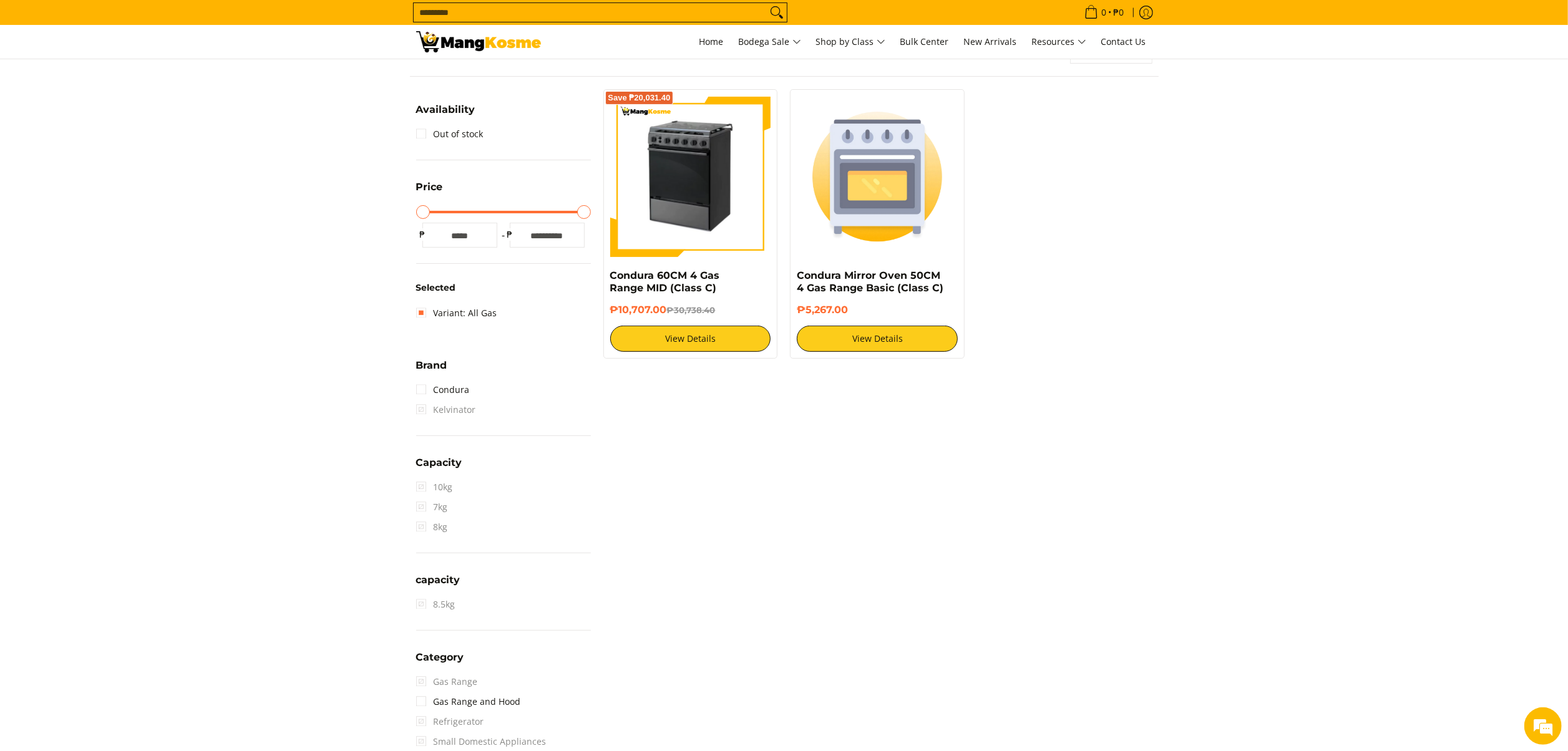
scroll to position [176, 0]
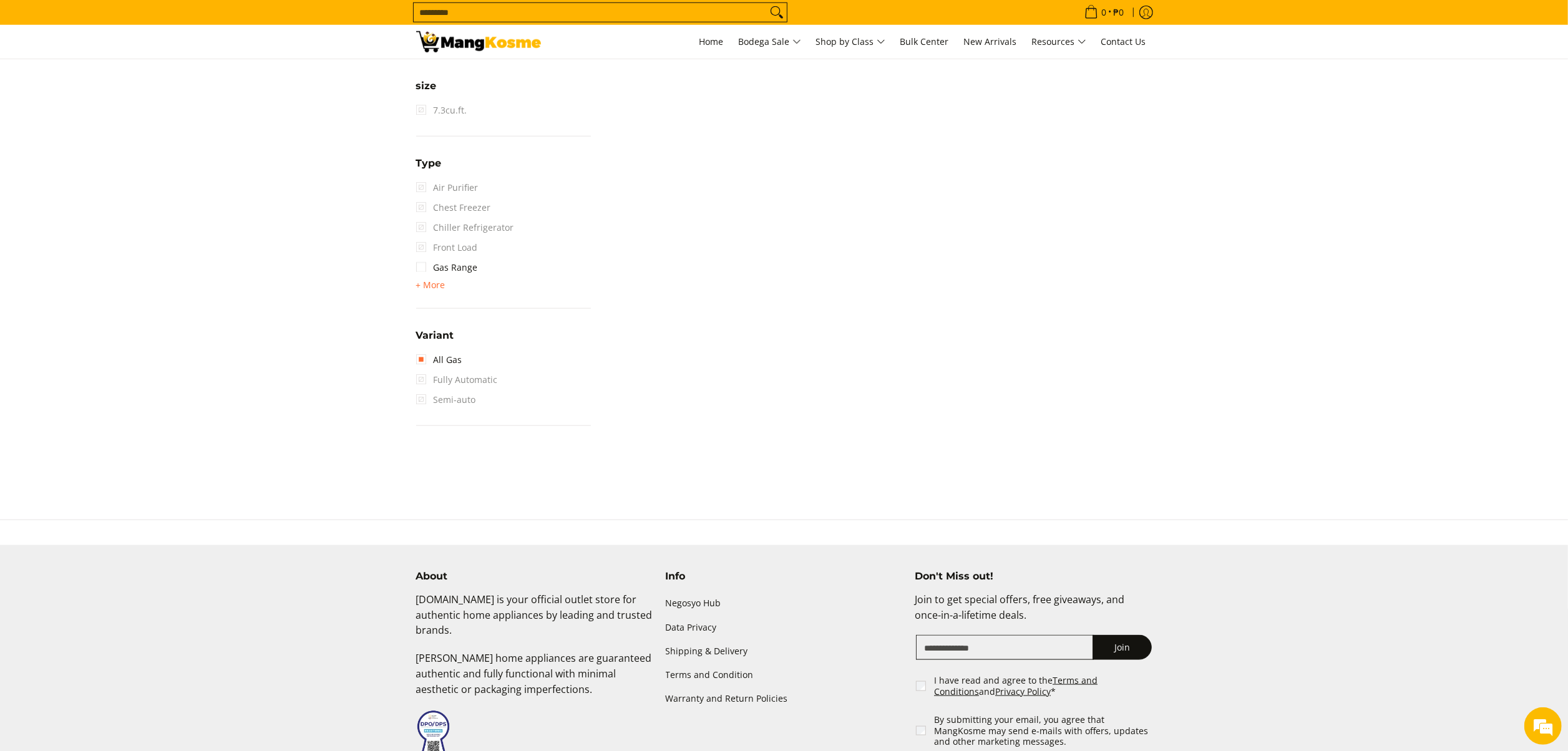
scroll to position [1298, 0]
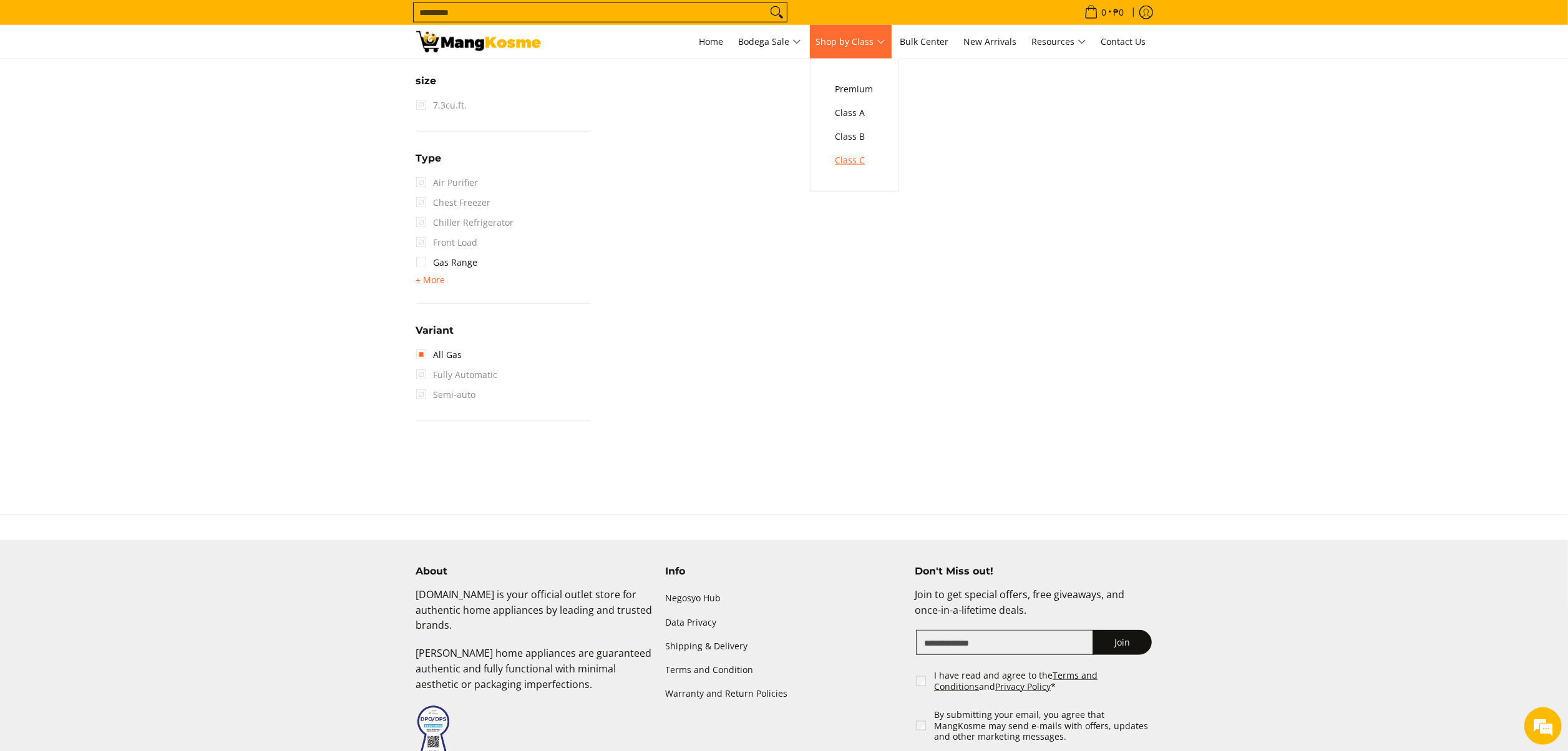
click at [849, 152] on span "Class C" at bounding box center [855, 160] width 38 height 16
click at [849, 166] on span "Class C" at bounding box center [855, 160] width 38 height 16
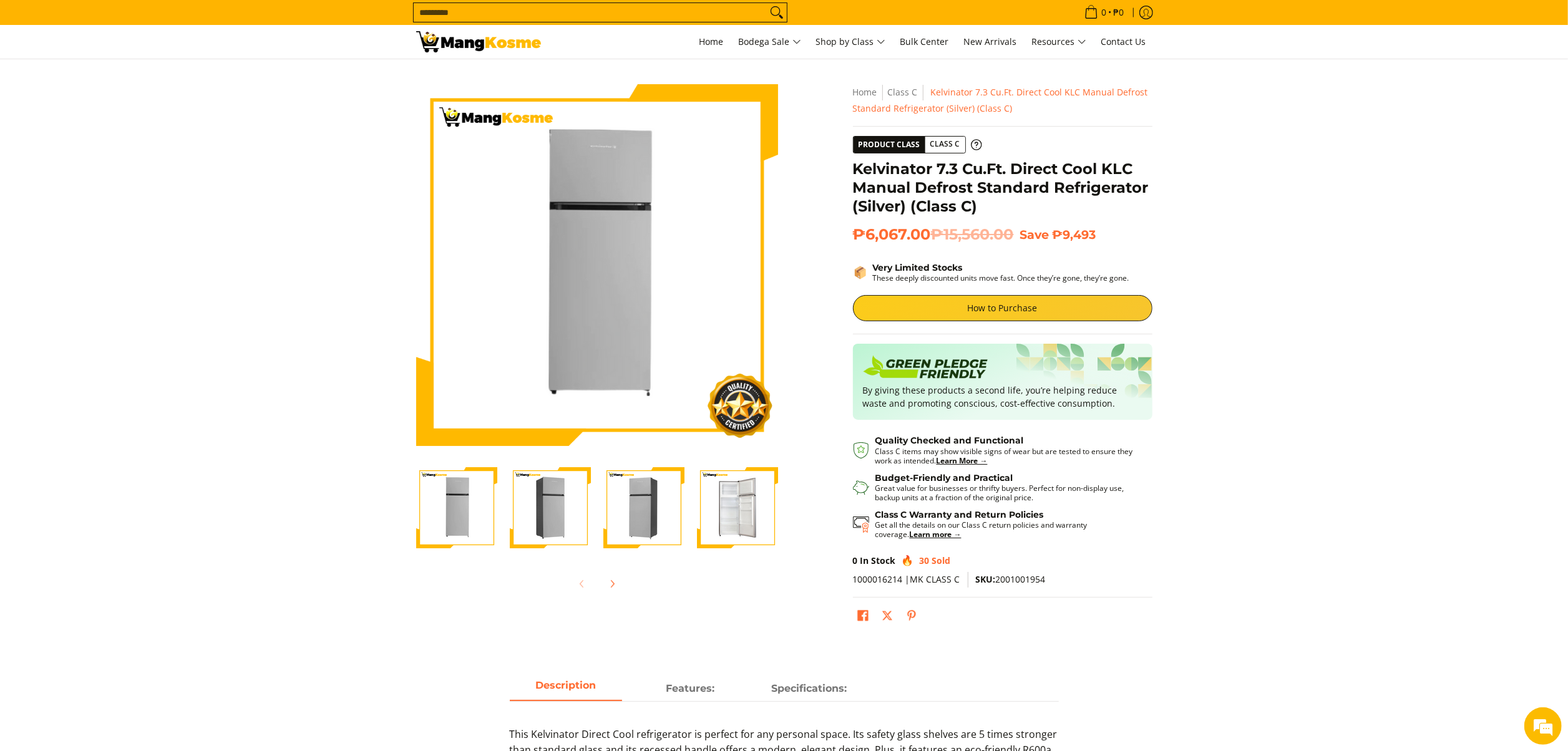
click at [1020, 580] on span "SKU: 2001001954" at bounding box center [1011, 580] width 70 height 12
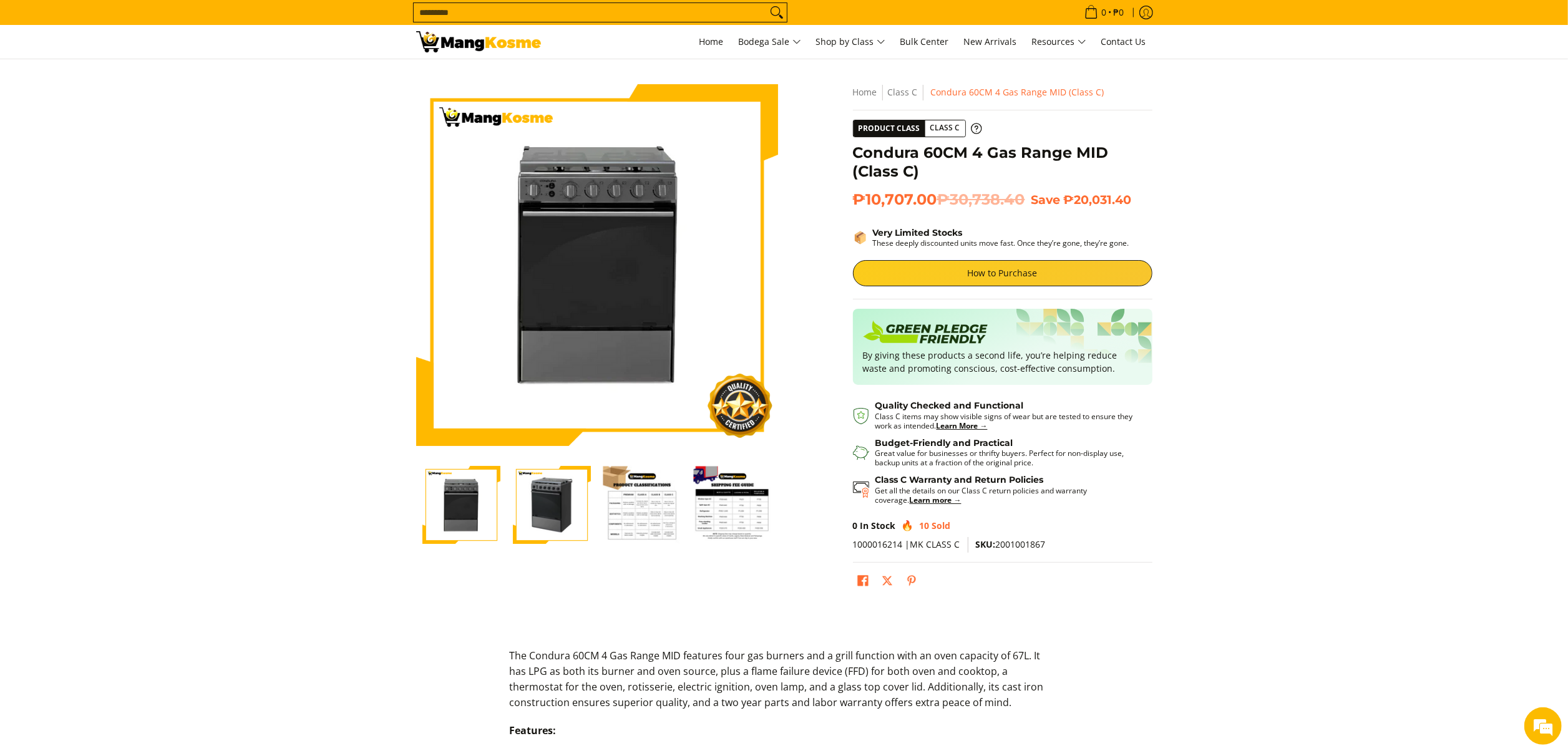
click at [1019, 547] on span "SKU: 2001001867" at bounding box center [1011, 544] width 70 height 12
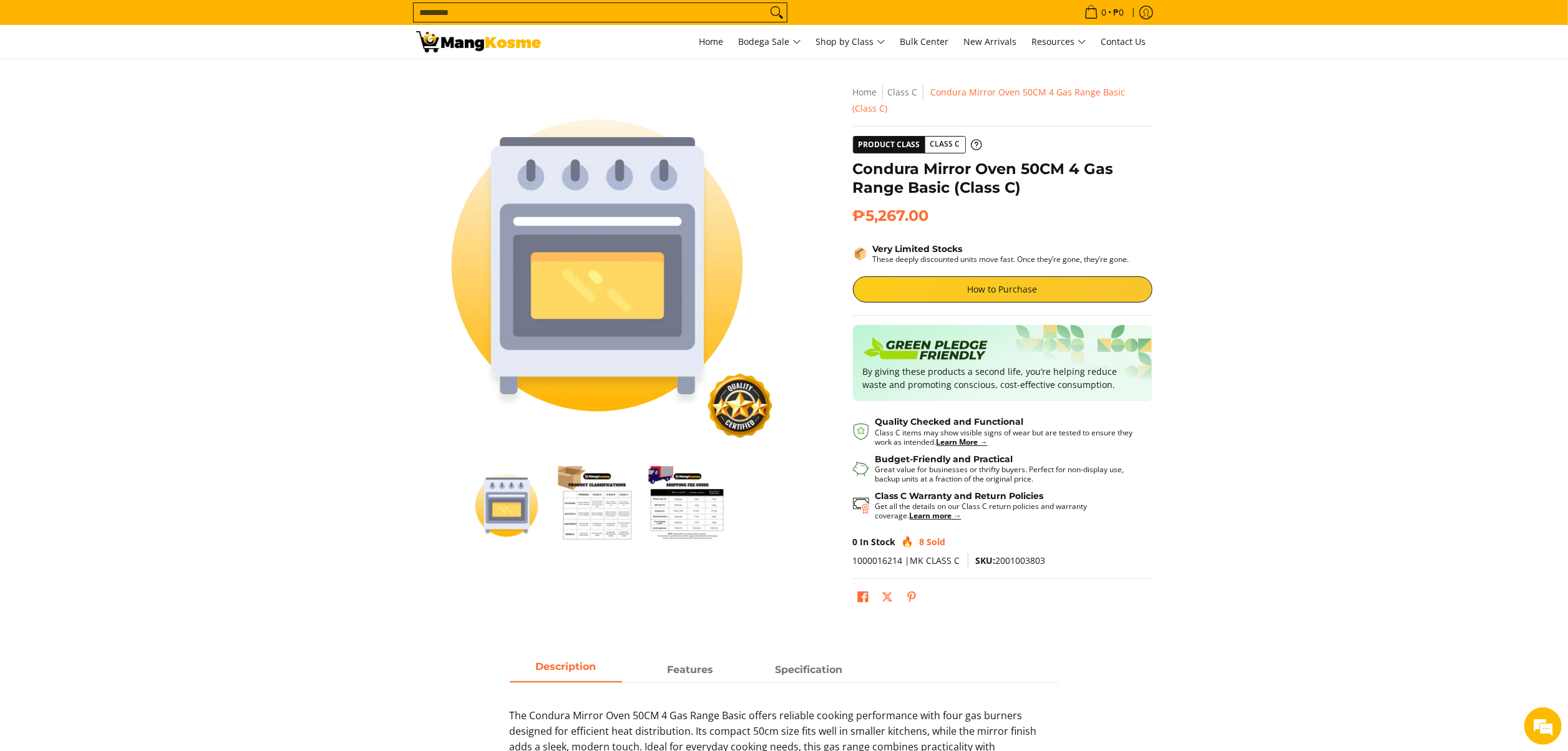
click at [1021, 562] on span "SKU: 2001003803" at bounding box center [1011, 561] width 70 height 12
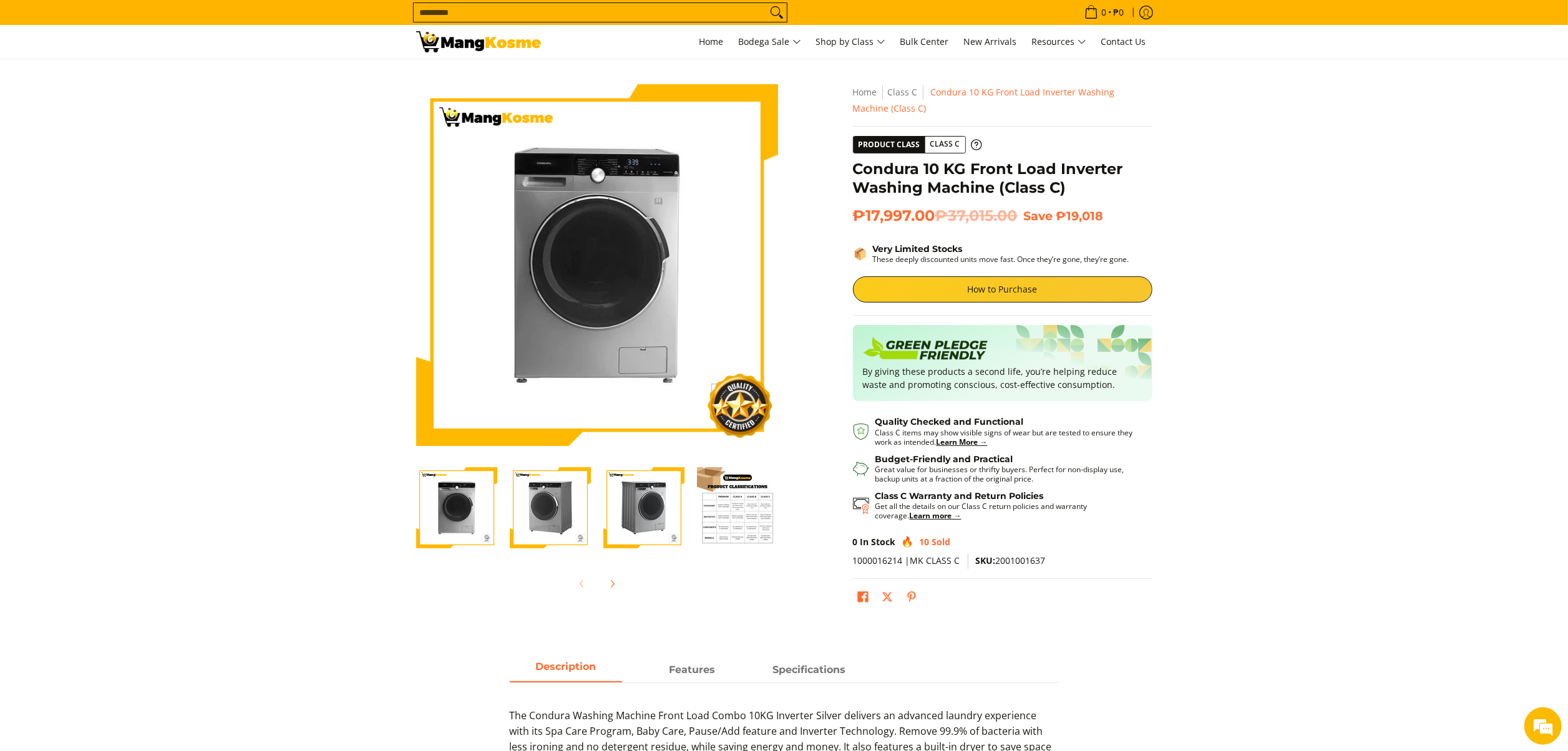
click at [1027, 562] on span "SKU: 2001001637" at bounding box center [1011, 561] width 70 height 12
copy span "2001001637"
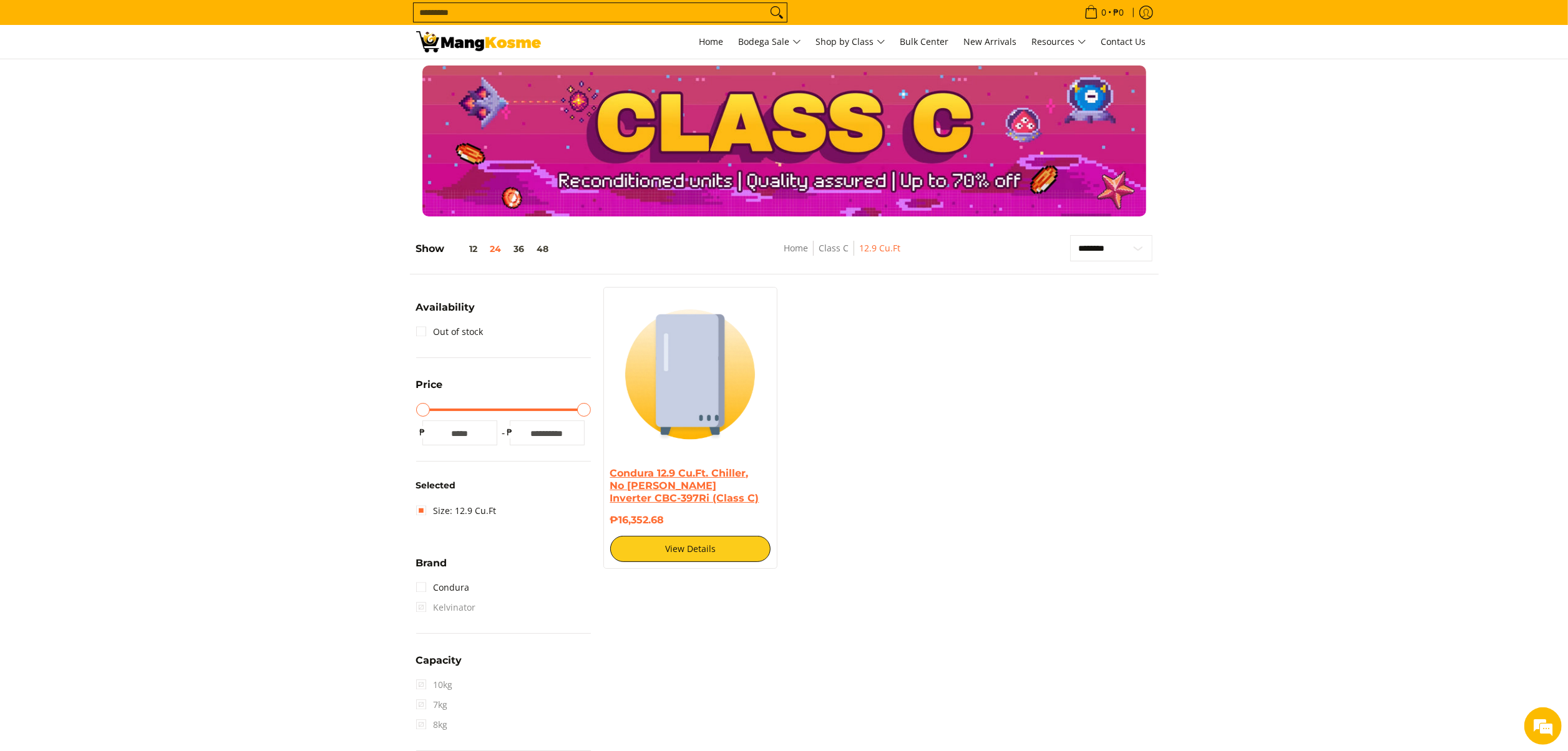
click at [668, 490] on link "Condura 12.9 Cu.Ft. Chiller, No [PERSON_NAME] Inverter CBC-397Ri (Class C)" at bounding box center [684, 486] width 149 height 37
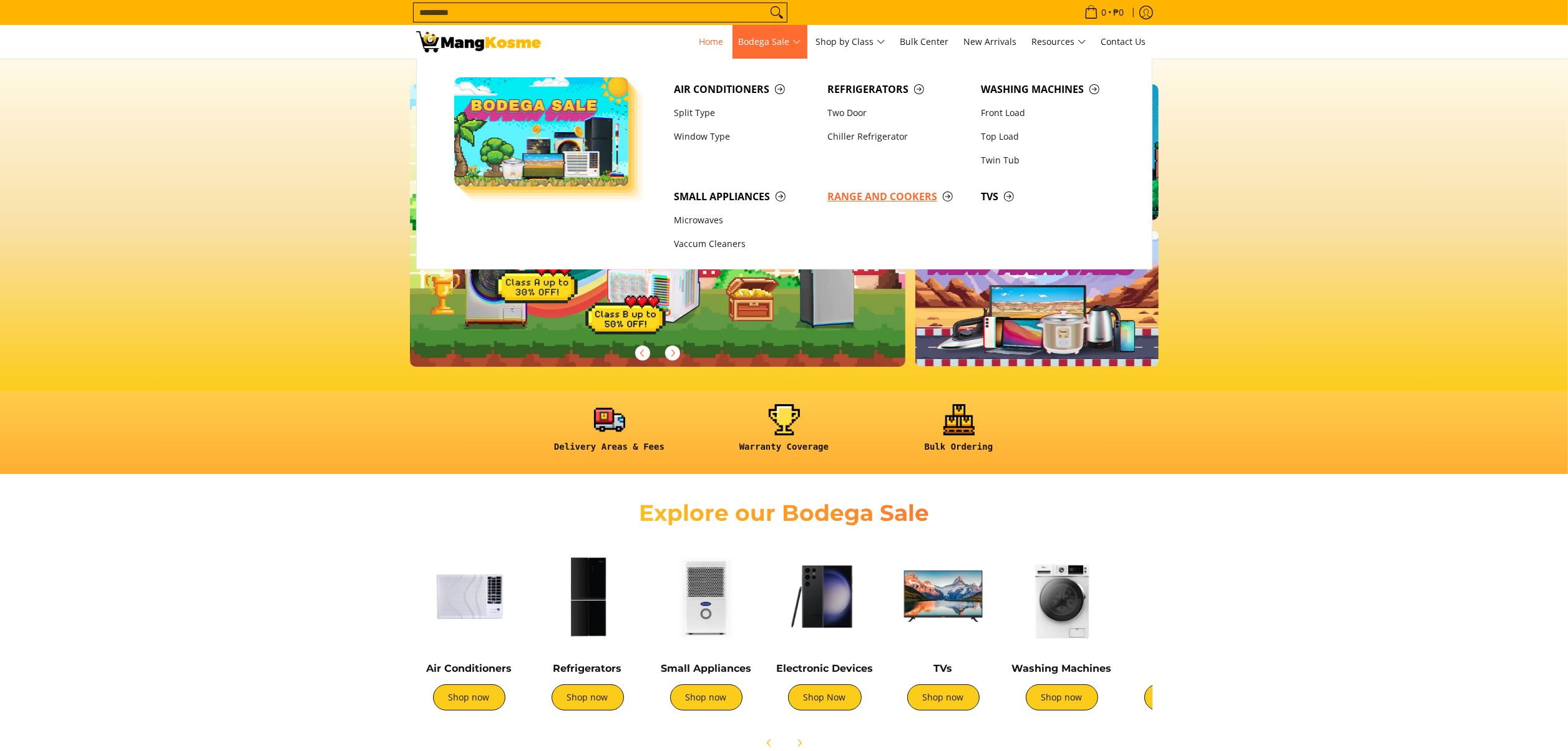
drag, startPoint x: 0, startPoint y: 0, endPoint x: 905, endPoint y: 197, distance: 926.2
click at [905, 197] on span "Range and Cookers" at bounding box center [899, 196] width 141 height 16
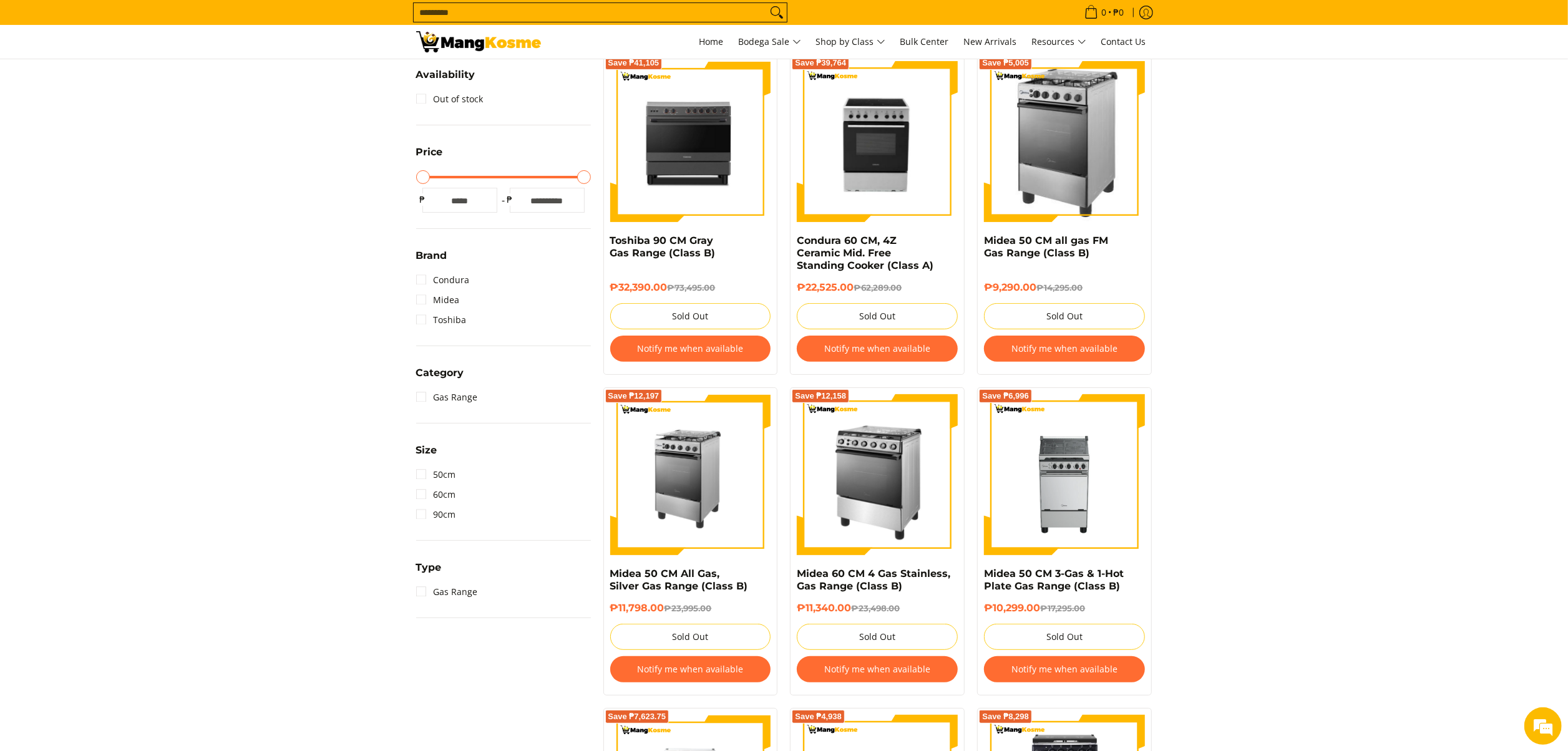
scroll to position [250, 0]
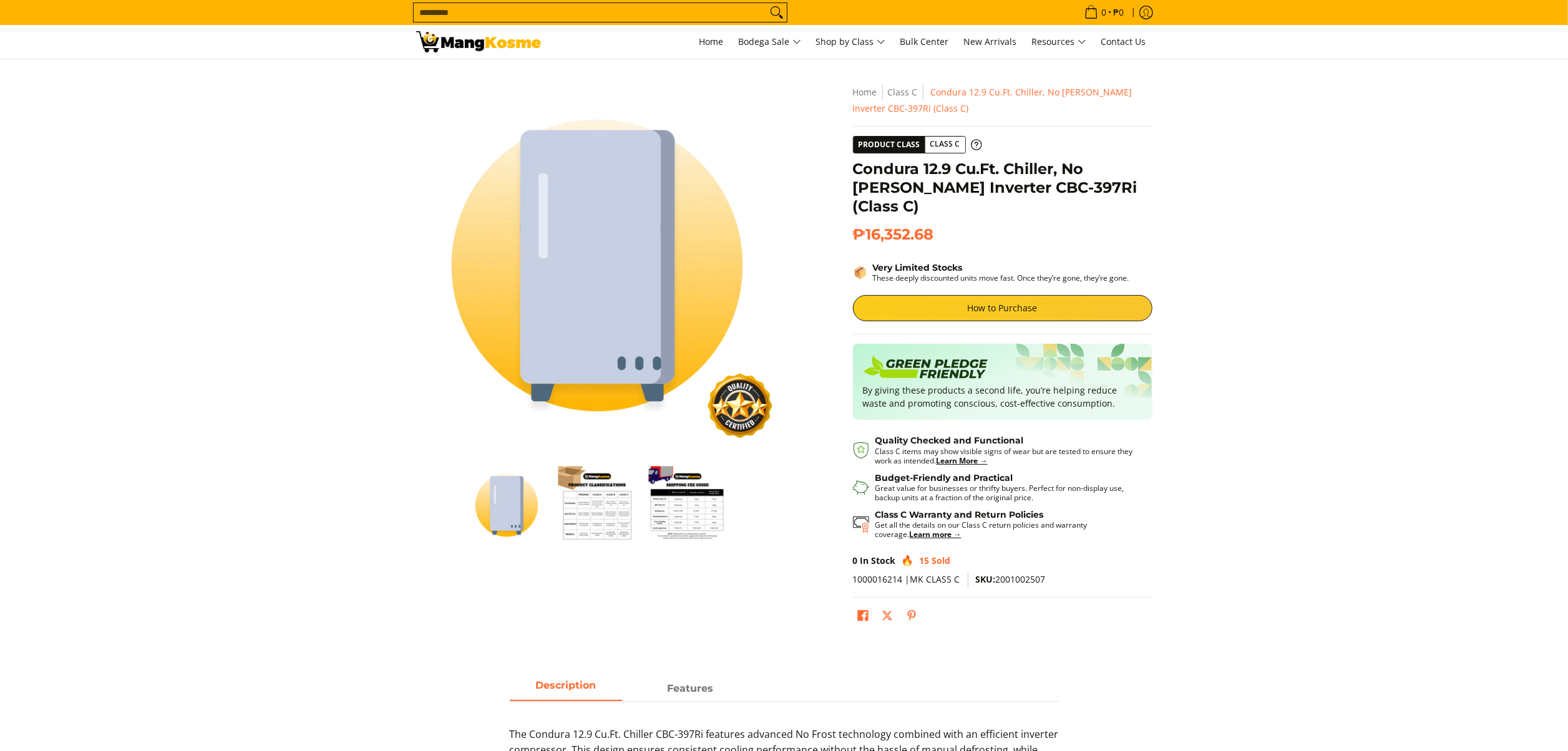
click at [1022, 574] on span "SKU: 2001002507" at bounding box center [1011, 580] width 70 height 12
copy span "2001002507"
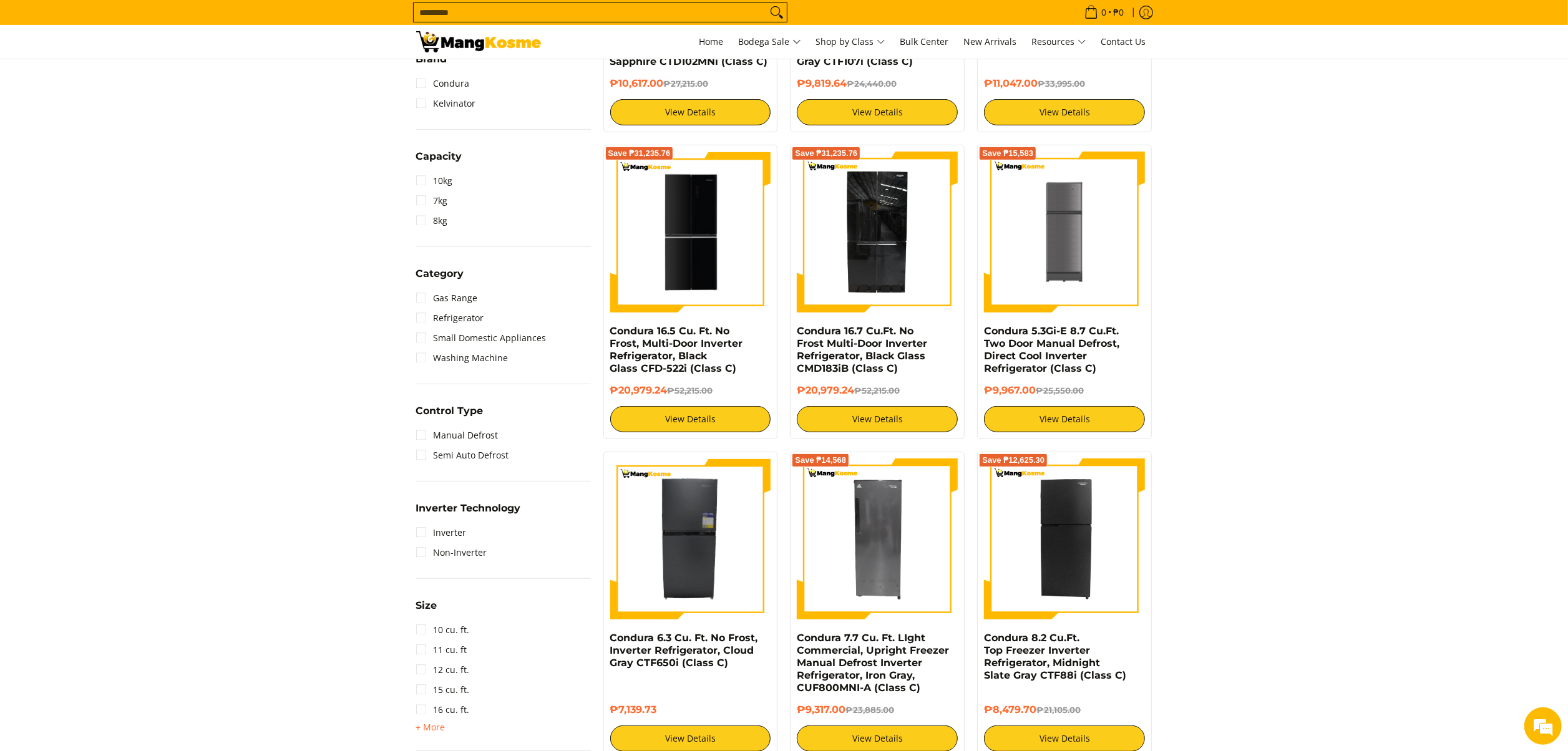
scroll to position [500, 0]
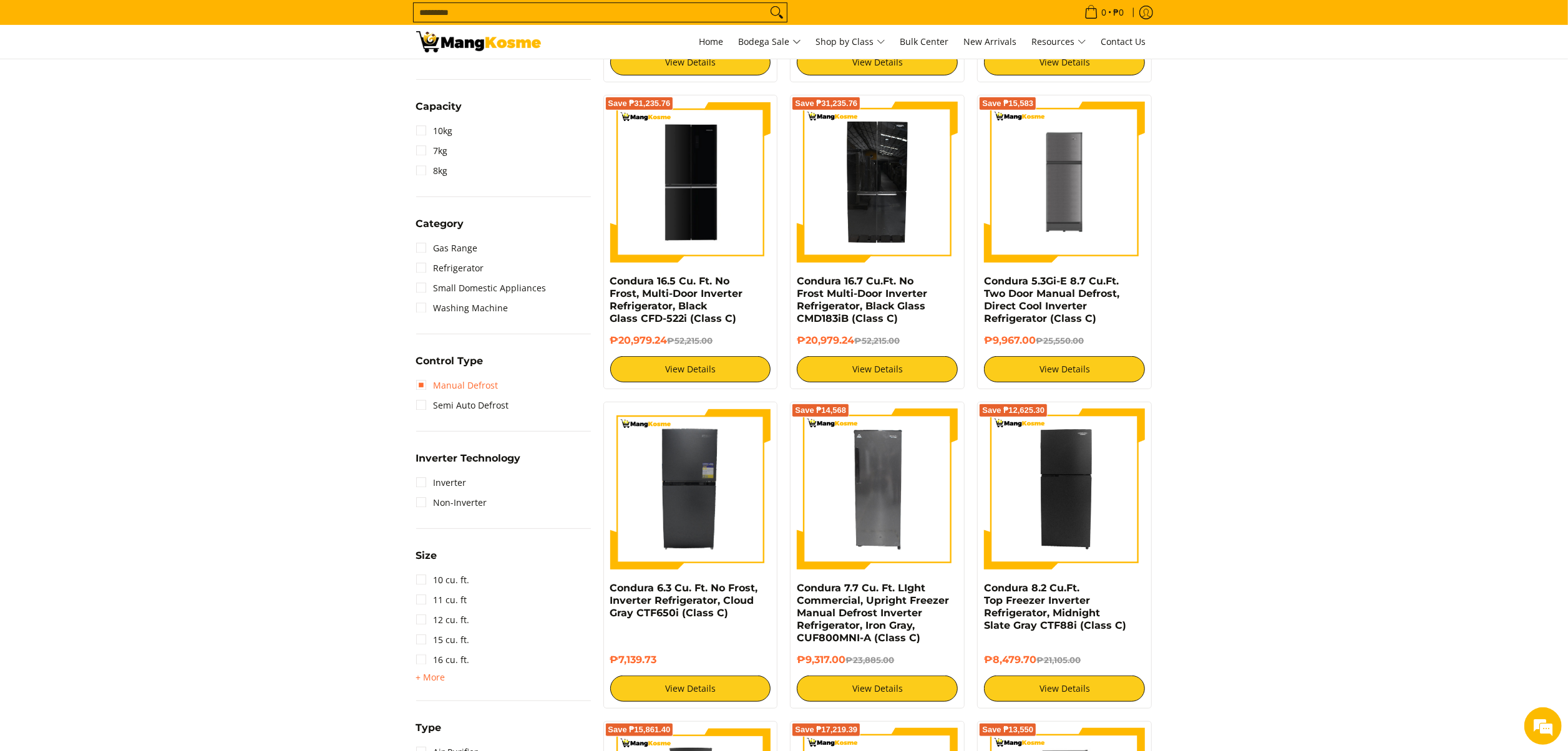
click at [468, 380] on link "Manual Defrost" at bounding box center [457, 385] width 83 height 20
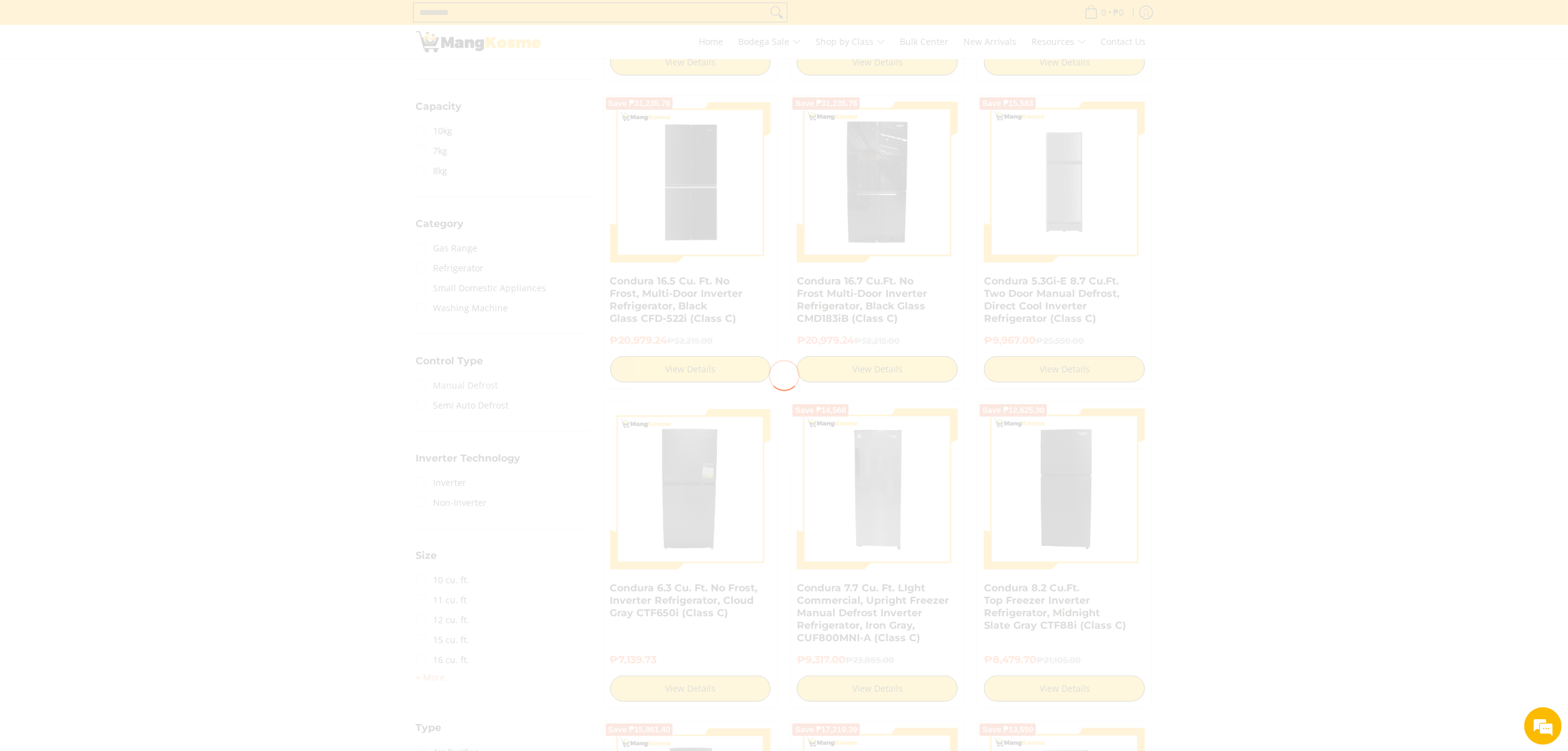
scroll to position [0, 0]
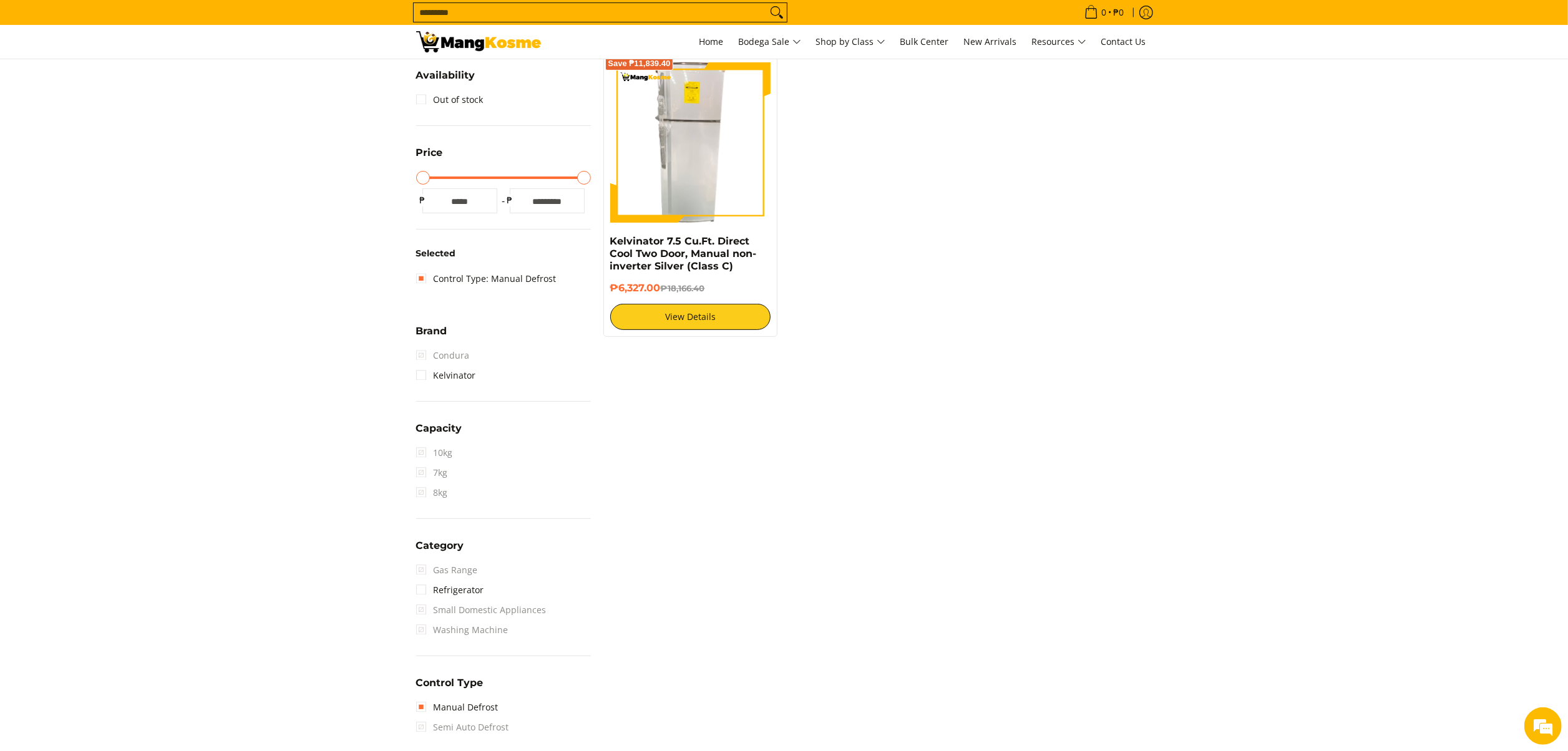
scroll to position [176, 0]
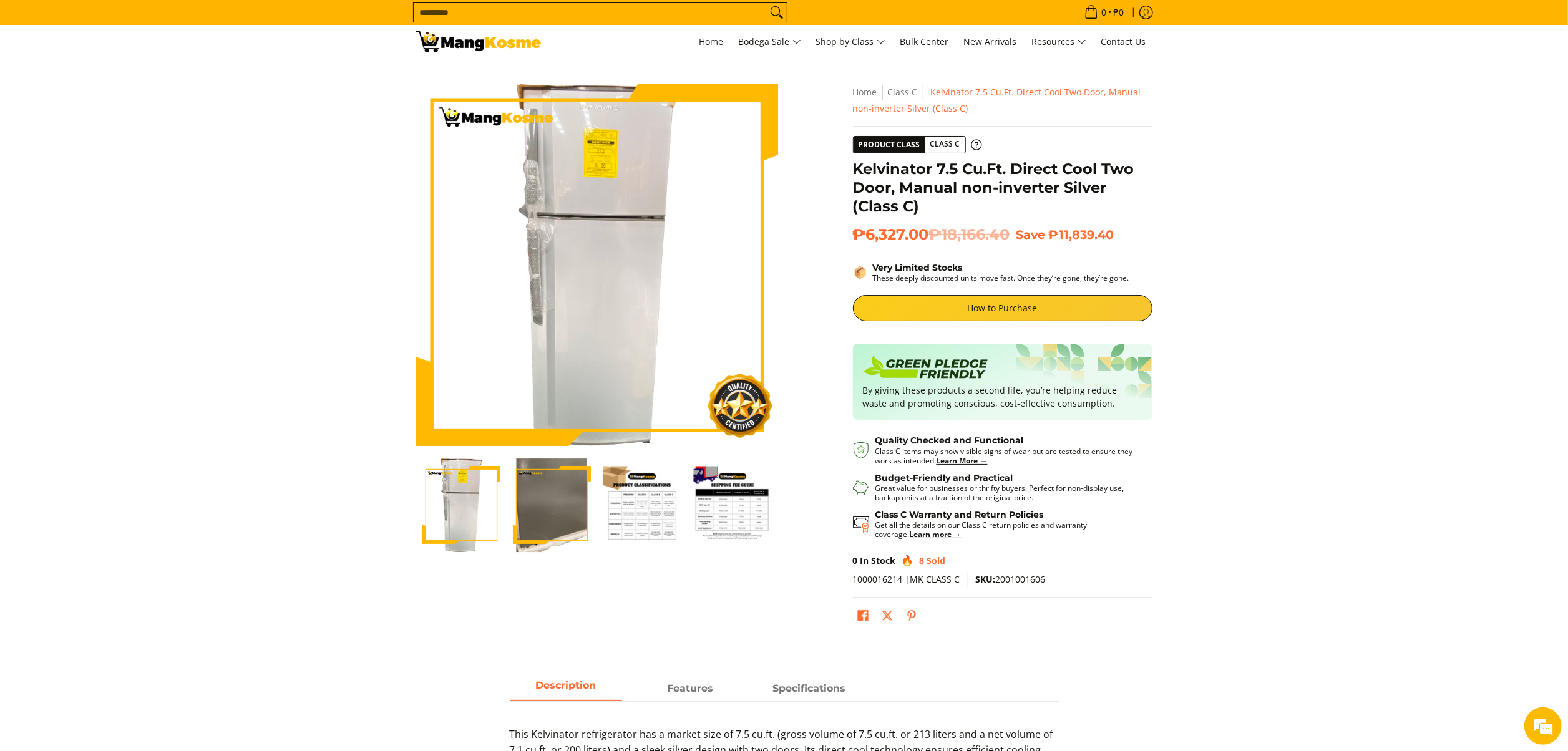
click at [1016, 579] on span "SKU: 2001001606" at bounding box center [1011, 580] width 70 height 12
copy span "2001001606"
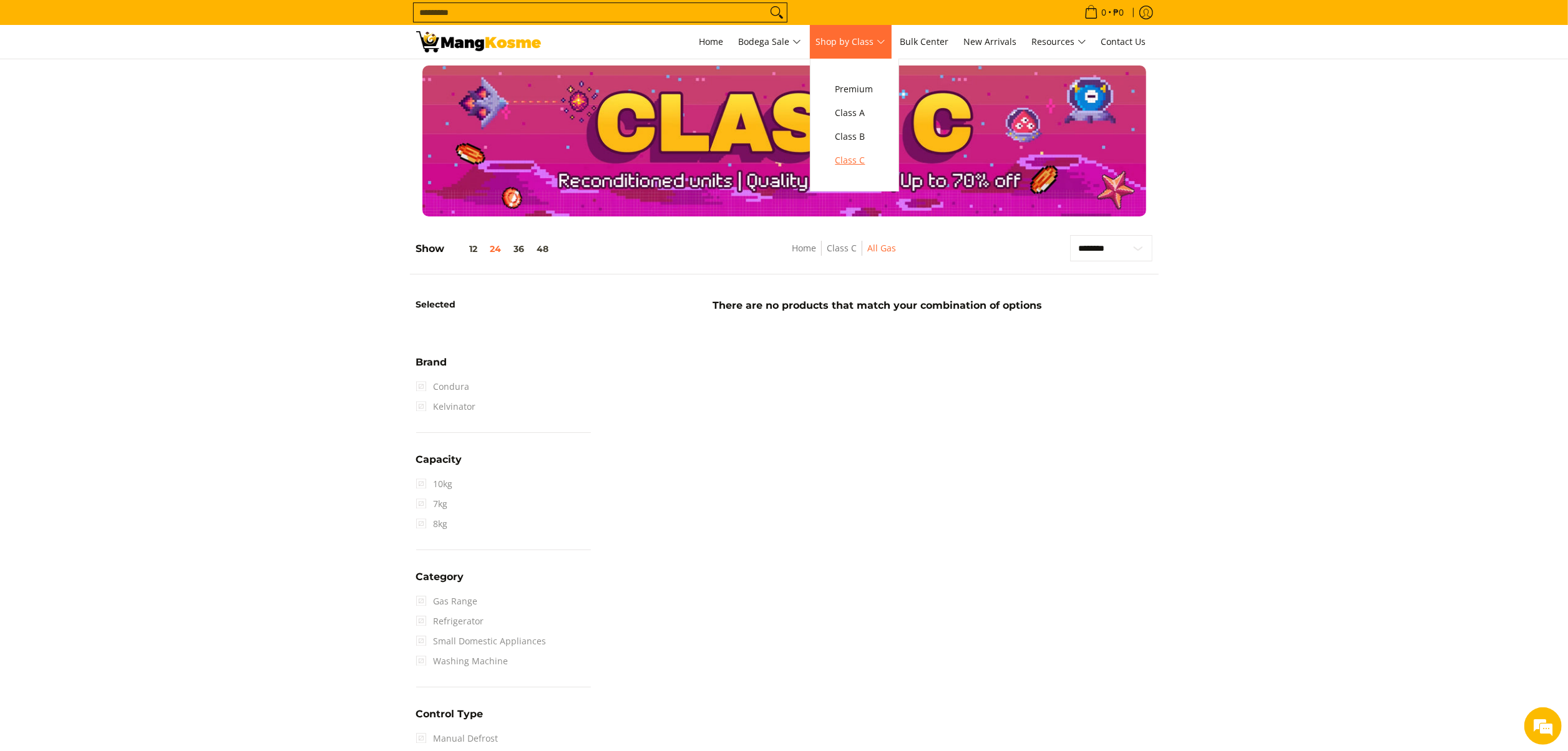
click at [849, 164] on span "Class C" at bounding box center [855, 160] width 38 height 16
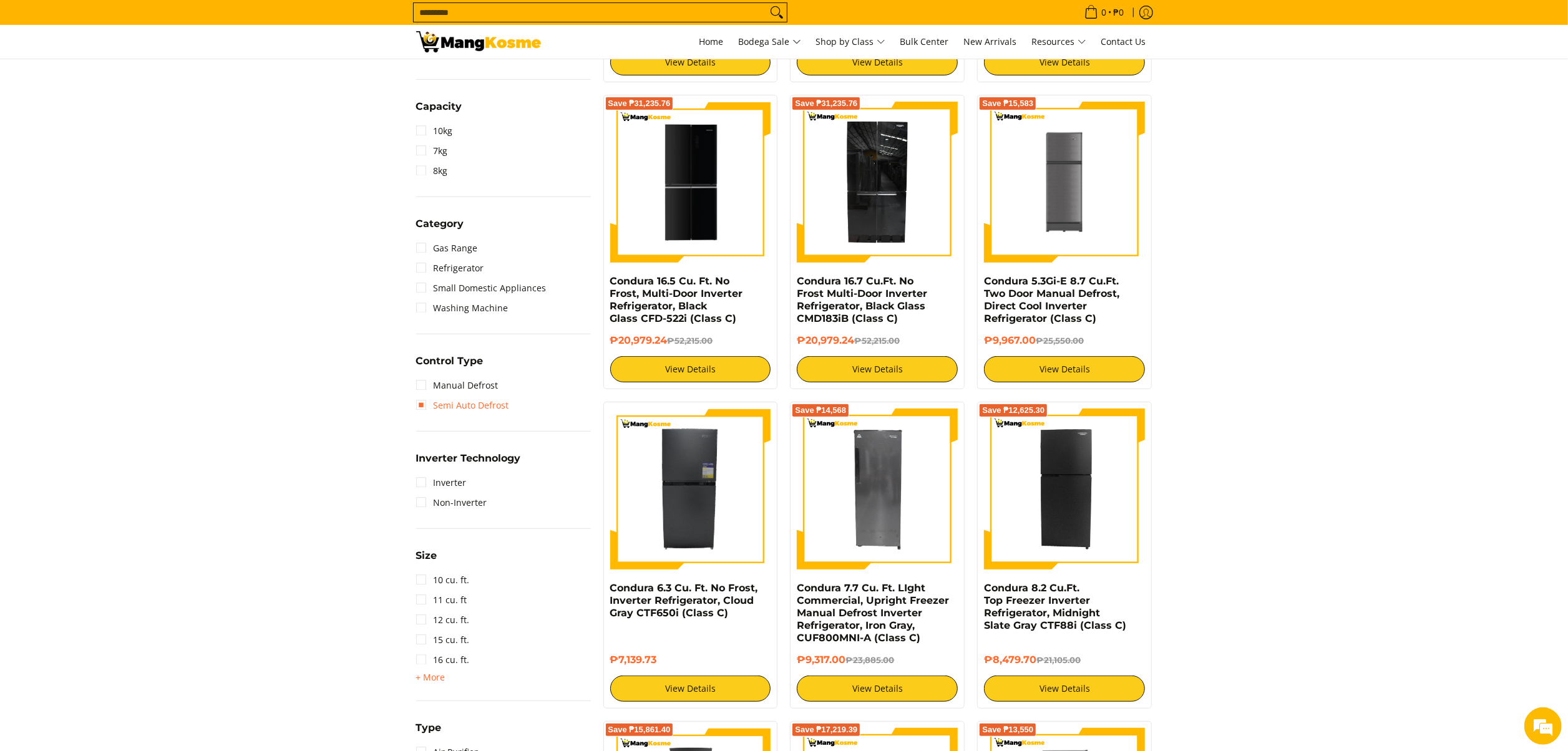
drag, startPoint x: 476, startPoint y: 397, endPoint x: 461, endPoint y: 408, distance: 18.6
click at [461, 408] on link "Semi Auto Defrost" at bounding box center [463, 405] width 93 height 20
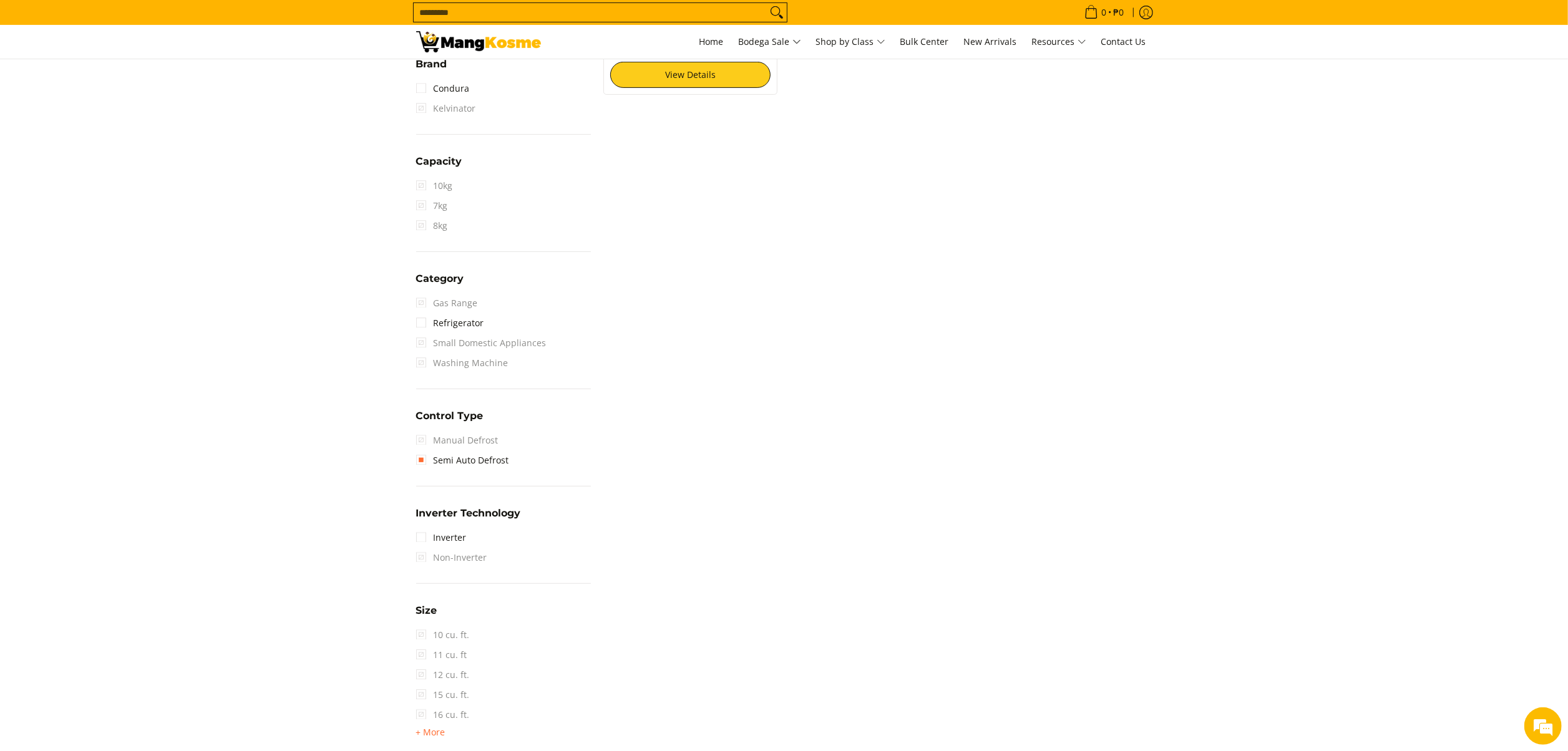
scroll to position [413, 0]
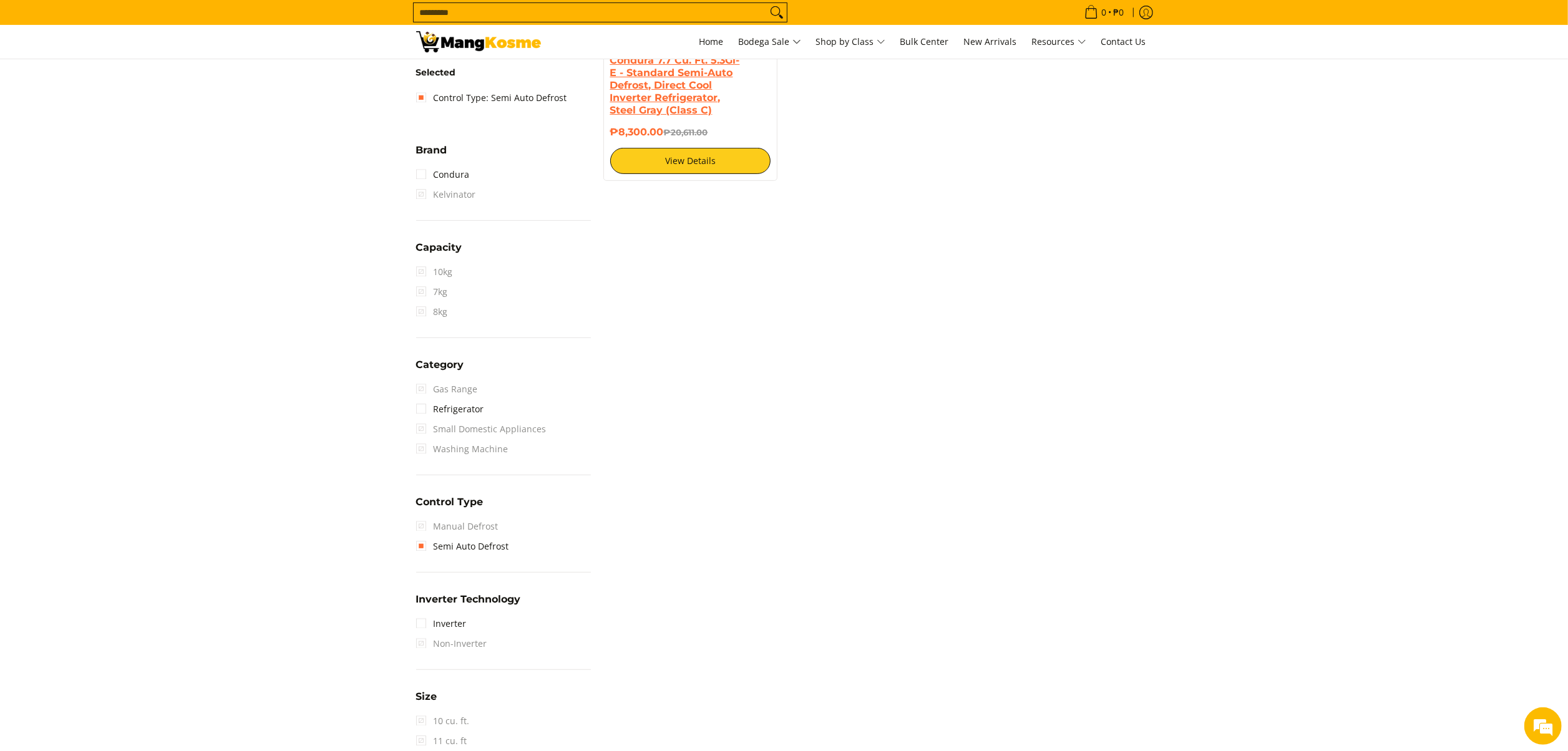
drag, startPoint x: 632, startPoint y: 328, endPoint x: 657, endPoint y: 314, distance: 28.7
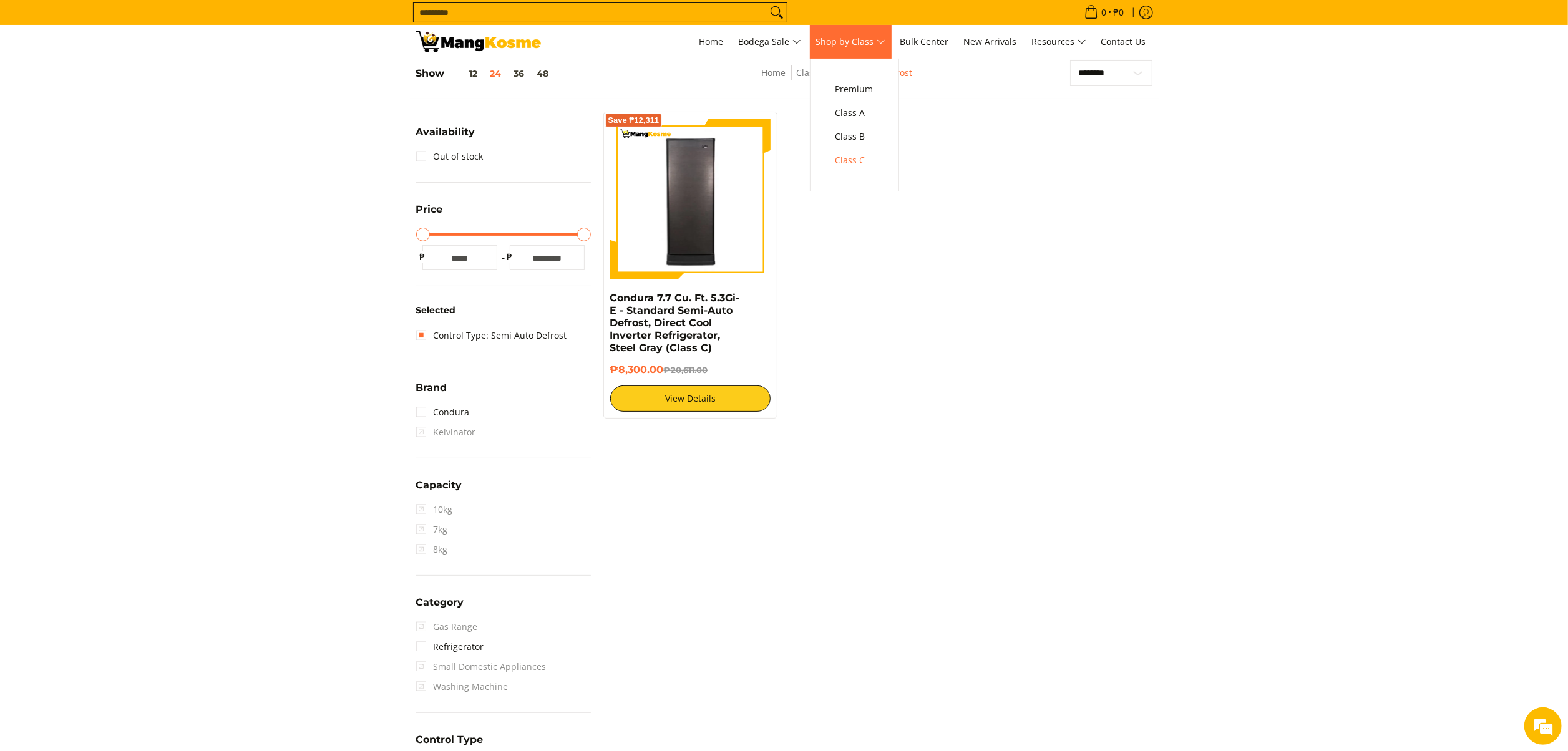
click at [846, 41] on span "Shop by Class" at bounding box center [851, 42] width 69 height 16
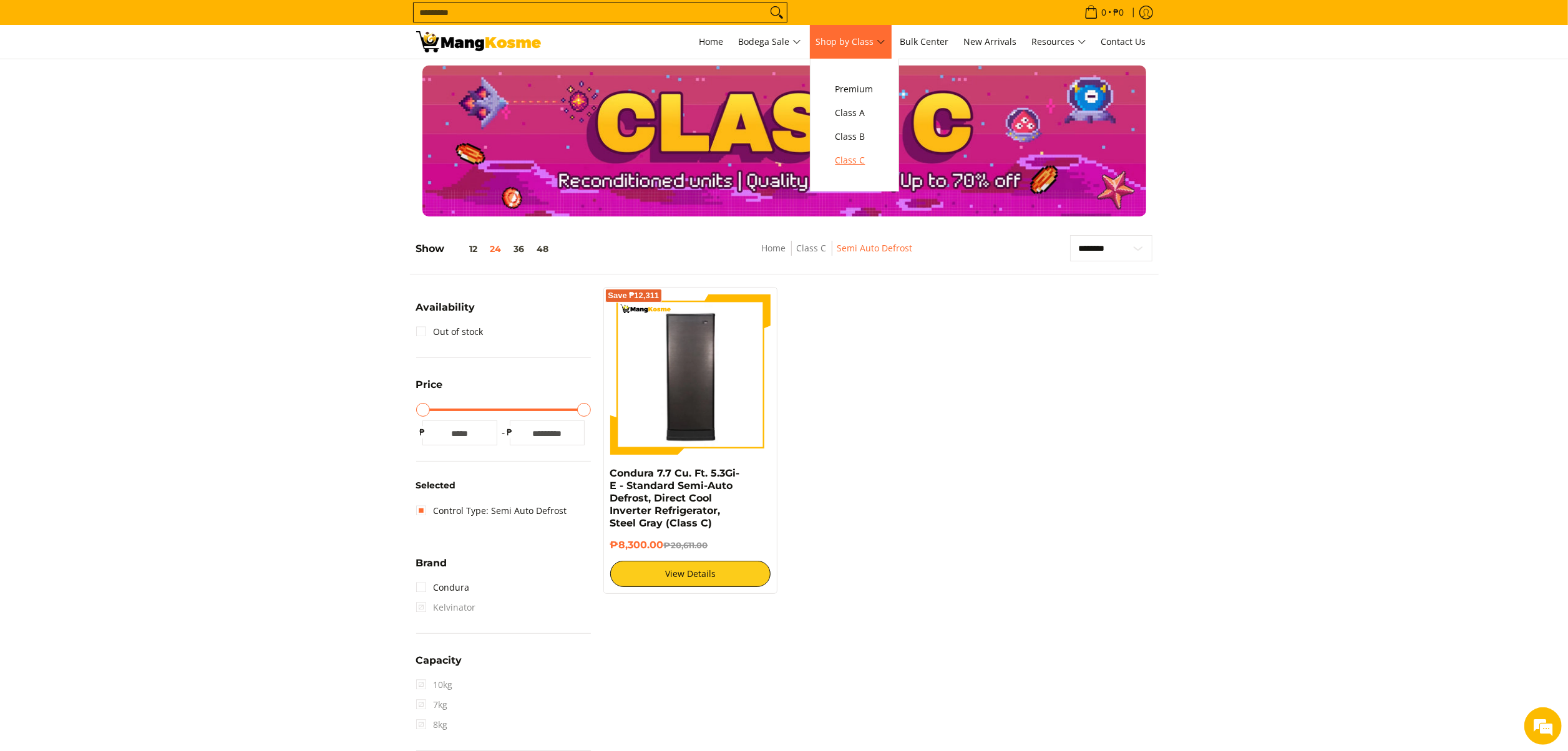
click at [862, 160] on span "Class C" at bounding box center [855, 160] width 38 height 16
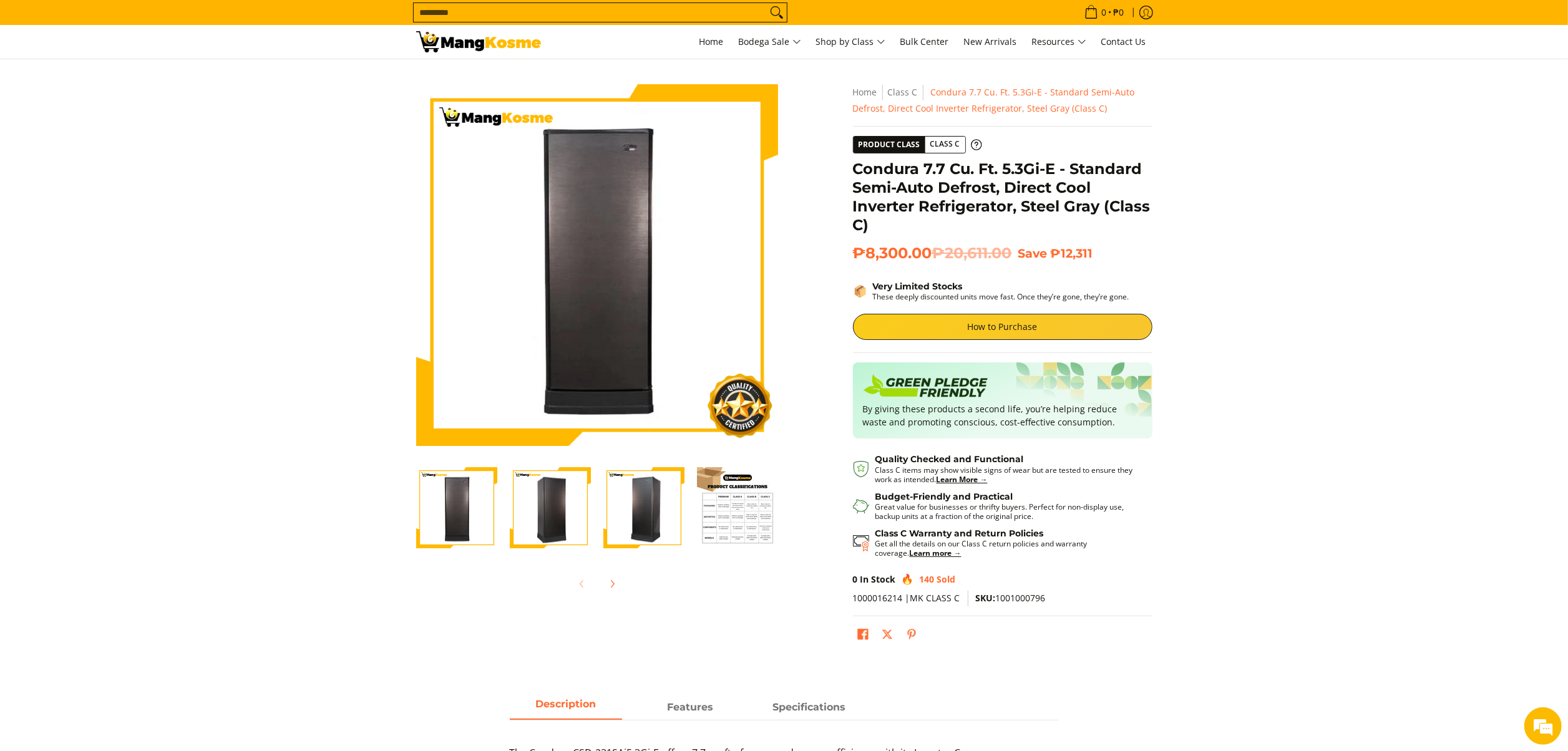
click at [1020, 598] on span "SKU: 1001000796" at bounding box center [1011, 598] width 70 height 12
copy span "1001000796"
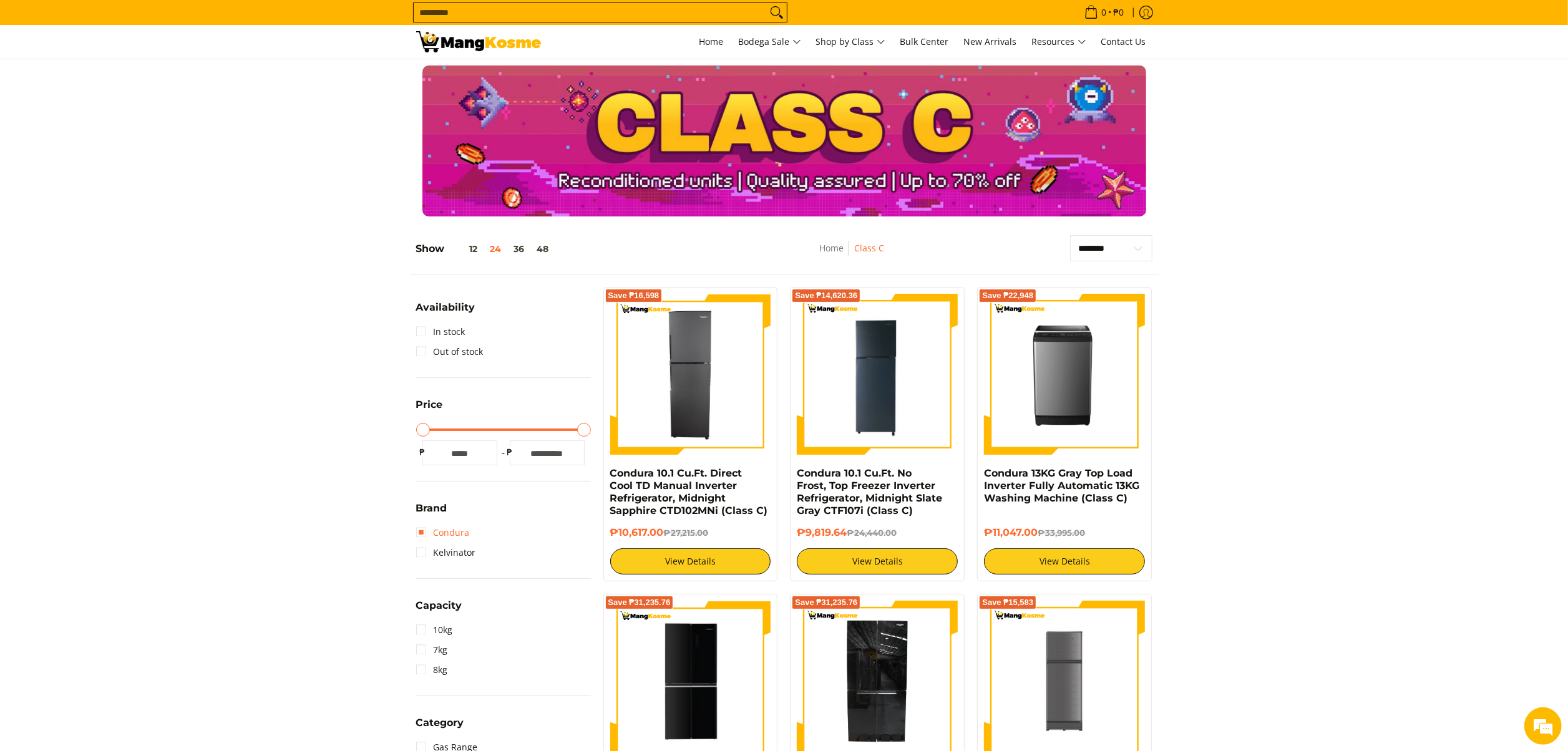
click at [456, 535] on link "Condura" at bounding box center [443, 532] width 53 height 20
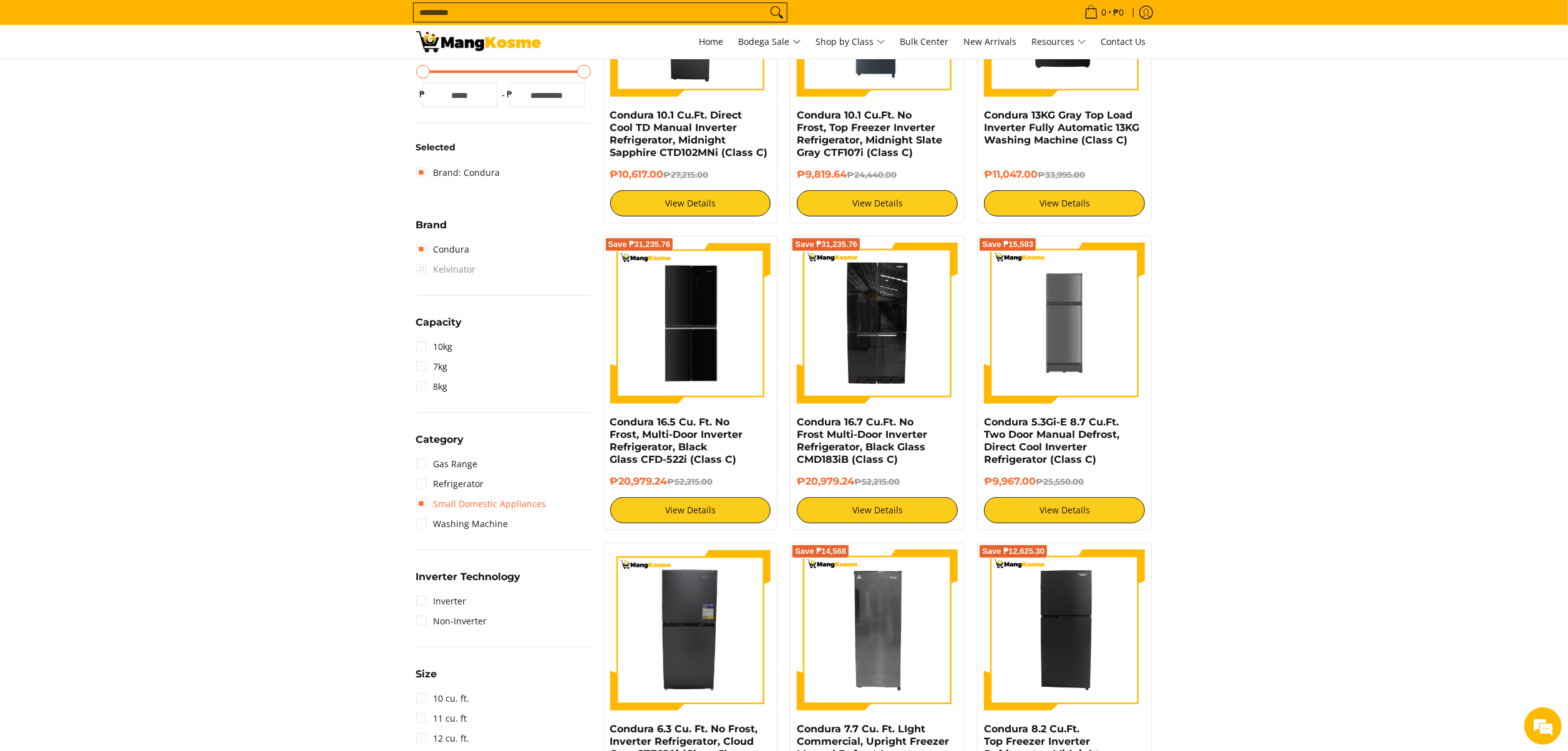
scroll to position [300, 0]
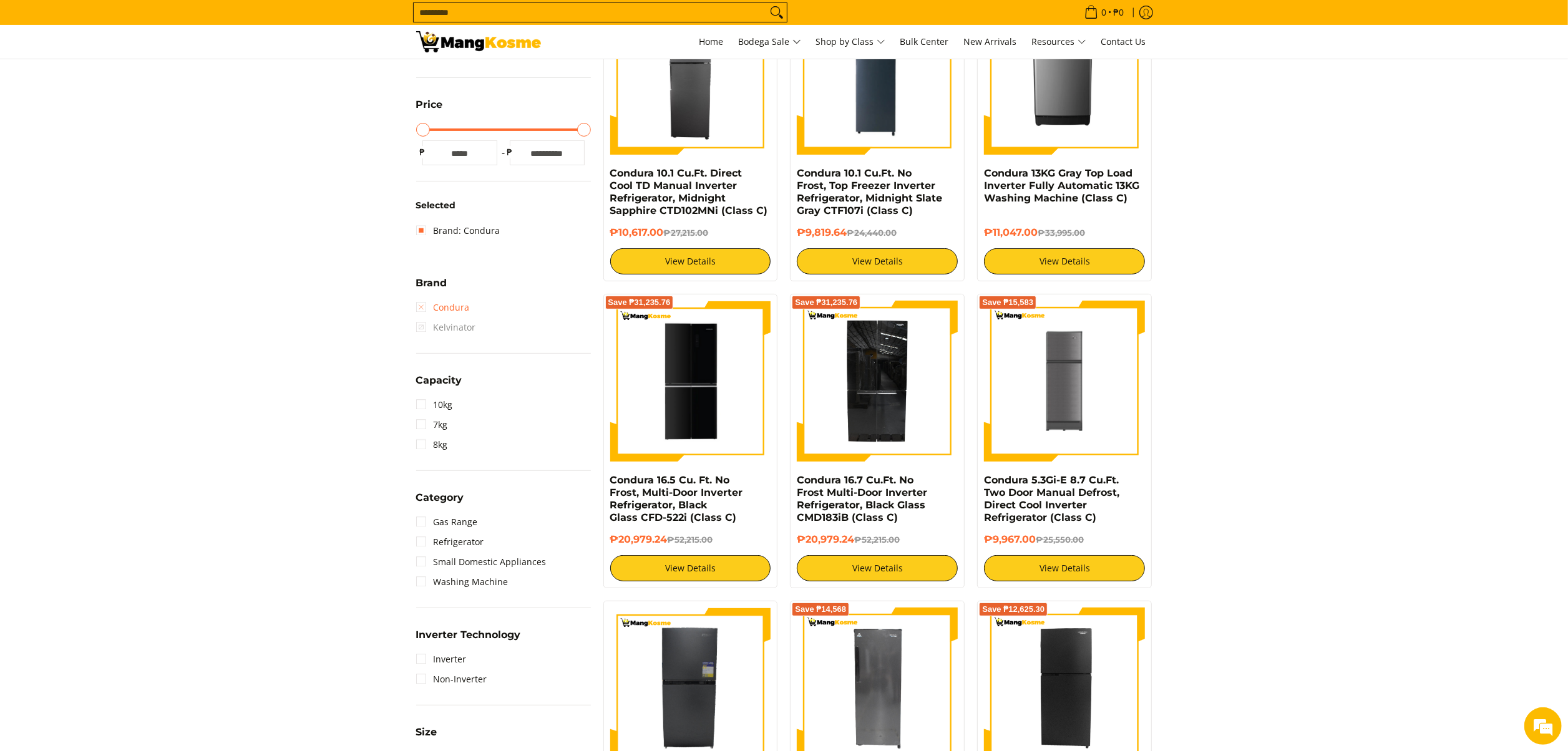
click at [451, 305] on link "Condura" at bounding box center [443, 307] width 53 height 20
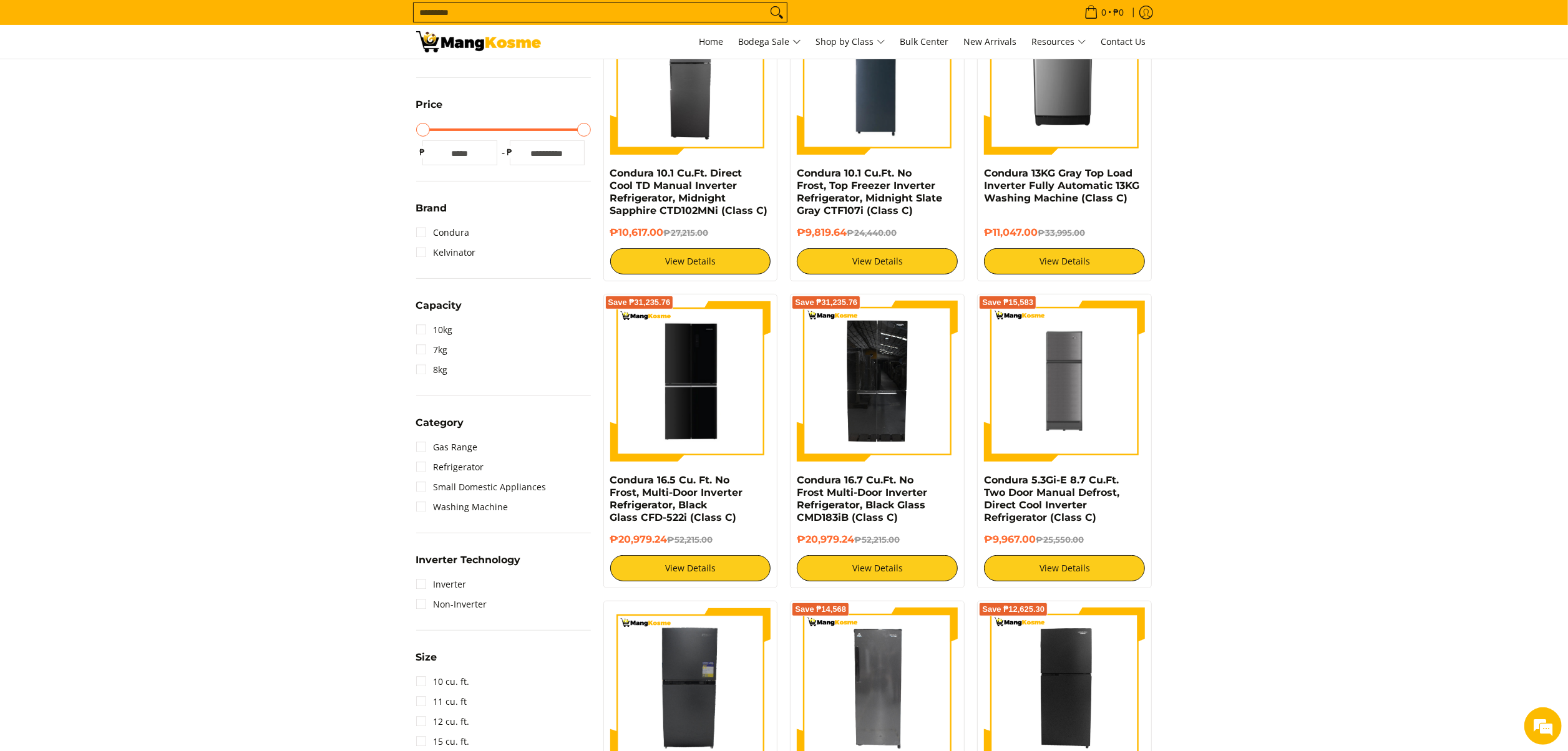
scroll to position [176, 0]
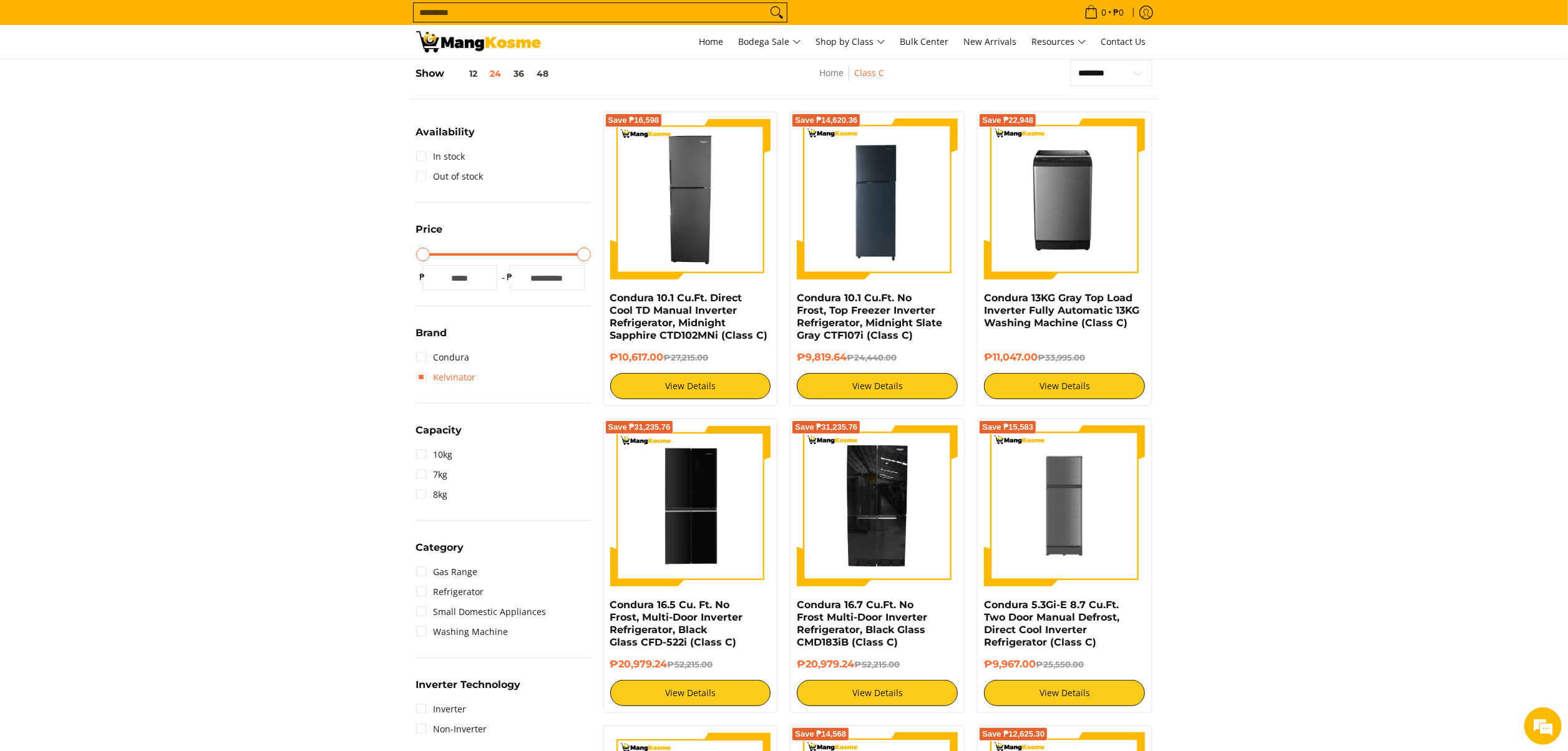
click at [464, 379] on link "Kelvinator" at bounding box center [446, 377] width 60 height 20
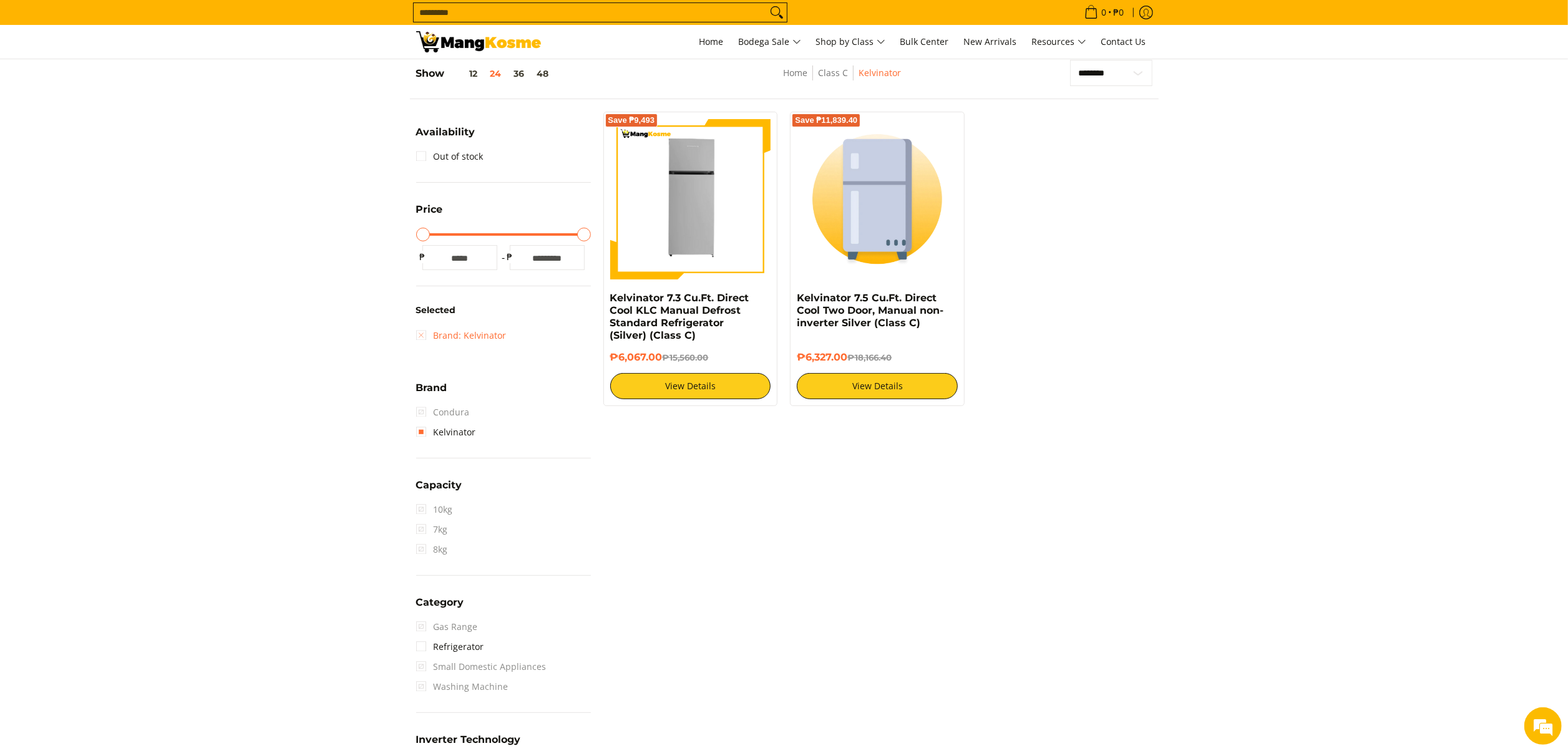
click at [464, 334] on link "Brand: Kelvinator" at bounding box center [461, 335] width 90 height 20
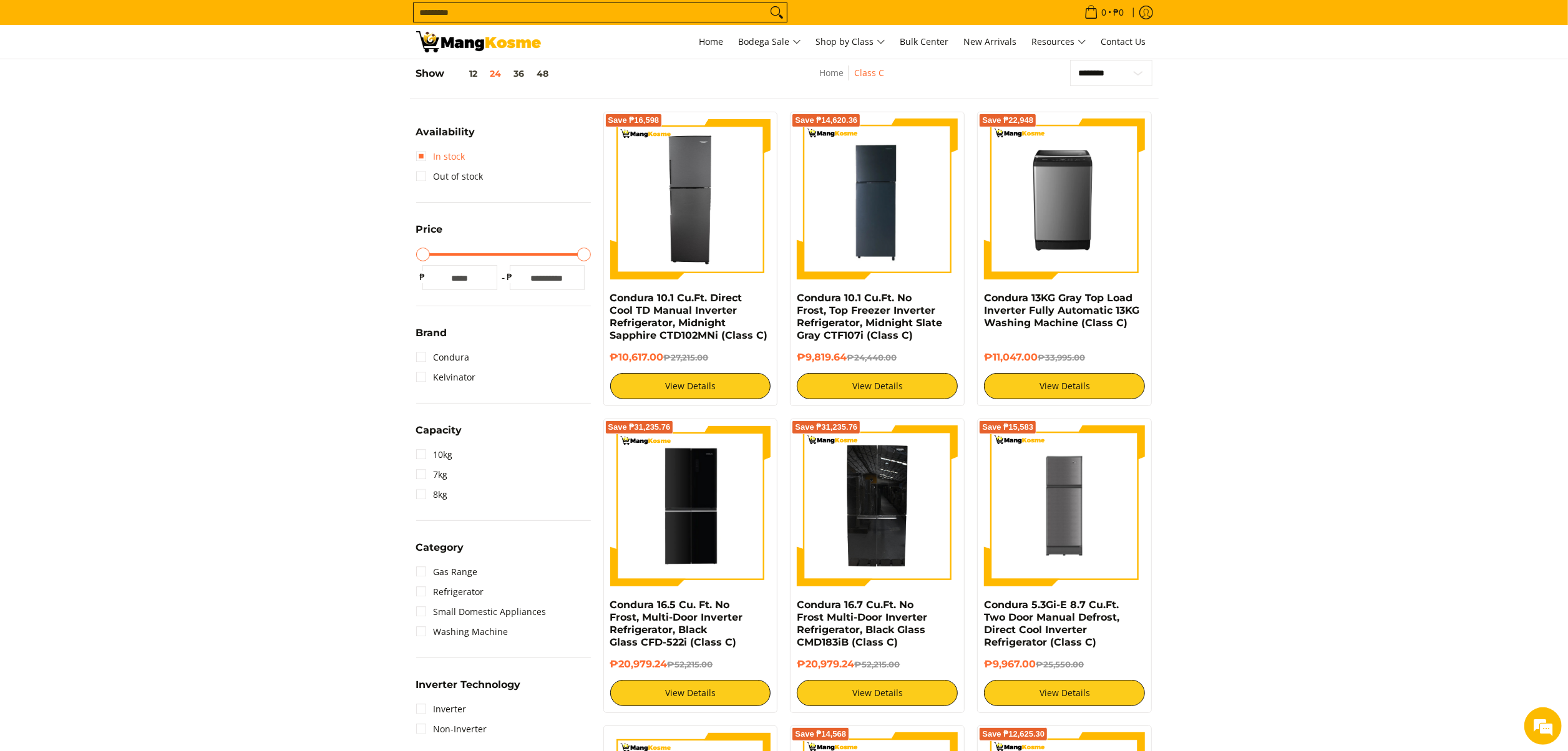
click at [451, 155] on link "In stock" at bounding box center [440, 156] width 49 height 20
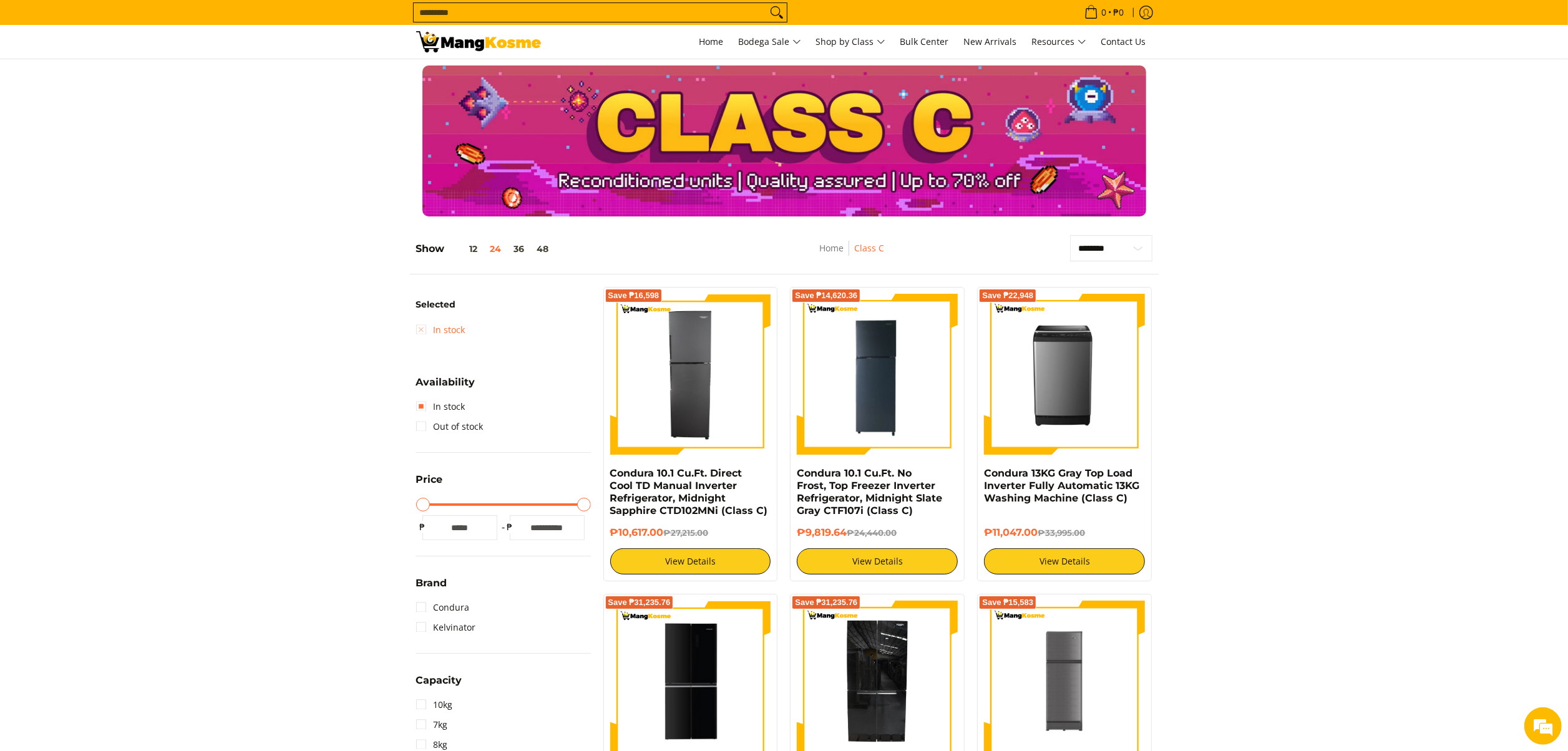
click at [439, 326] on link "In stock" at bounding box center [440, 330] width 49 height 20
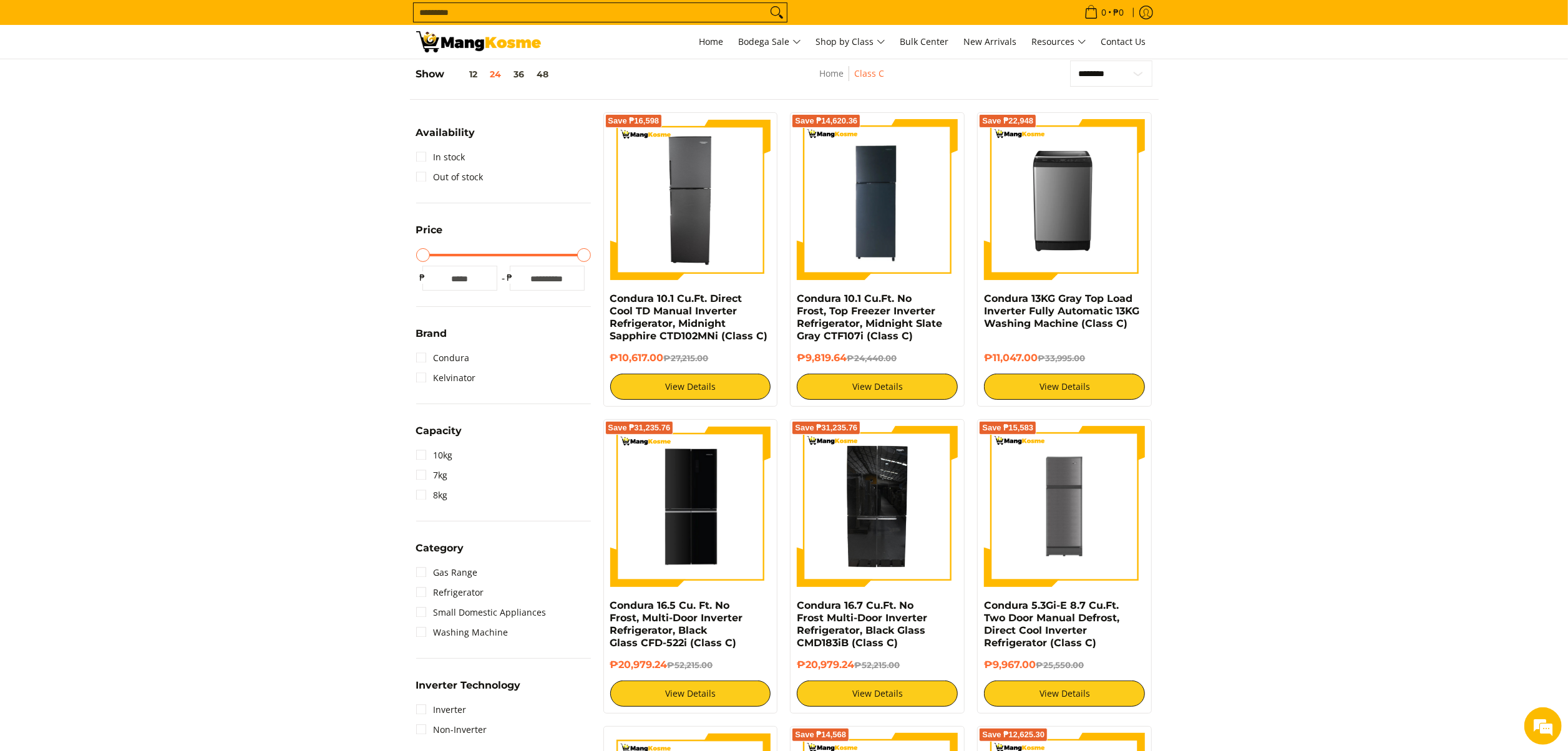
scroll to position [176, 0]
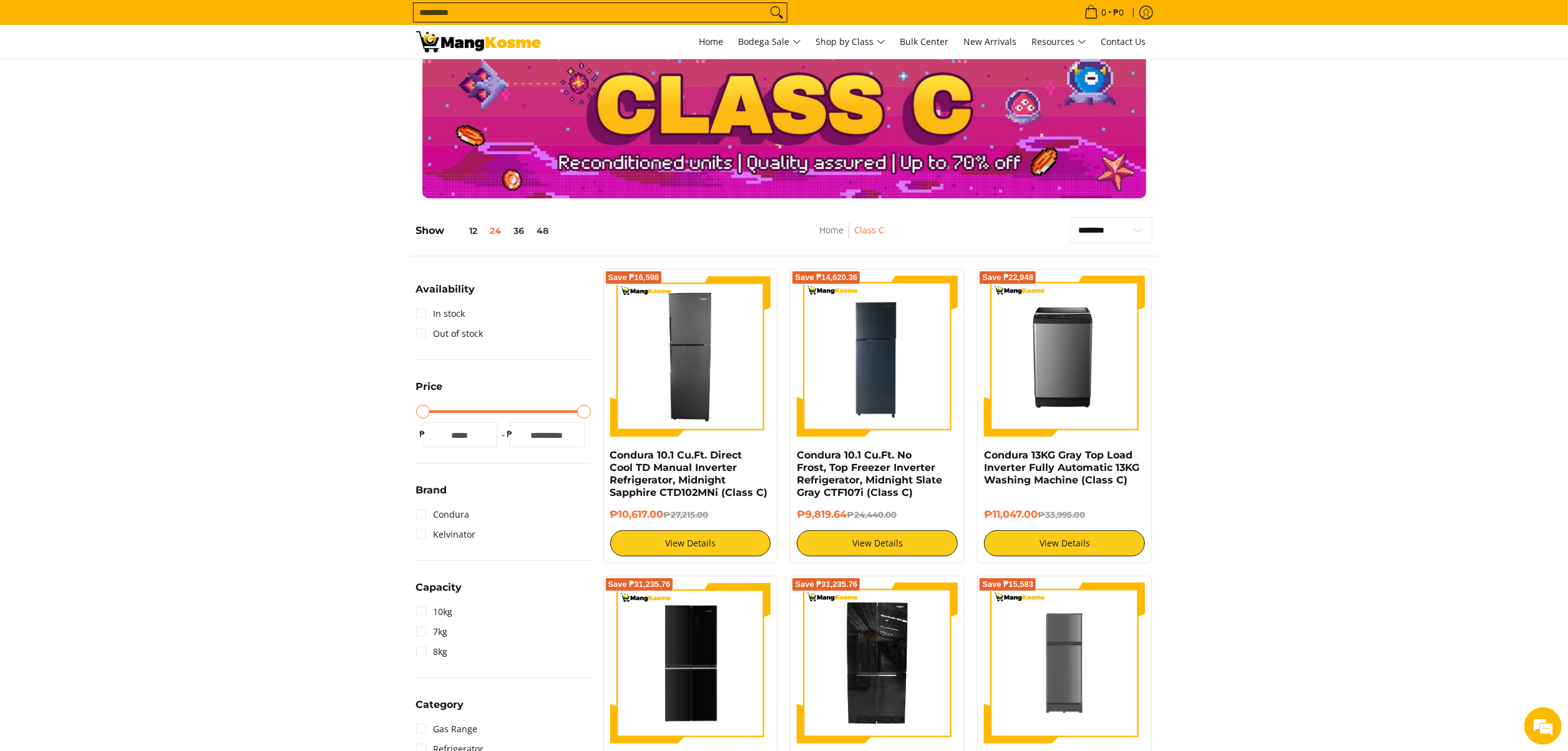
scroll to position [0, 0]
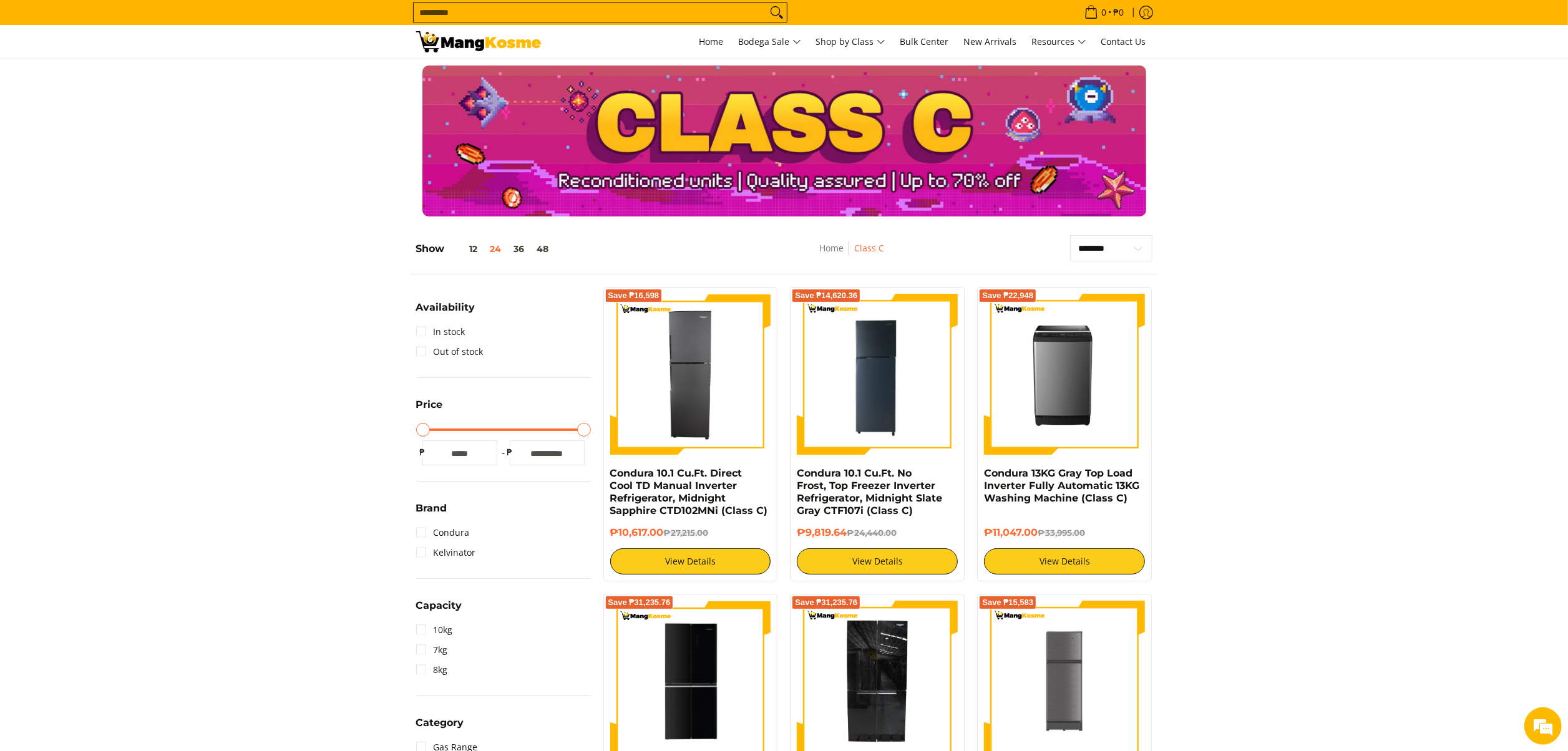
click at [700, 501] on link "Condura 10.1 Cu.Ft. Direct Cool TD Manual Inverter Refrigerator, Midnight Sapph…" at bounding box center [688, 492] width 158 height 49
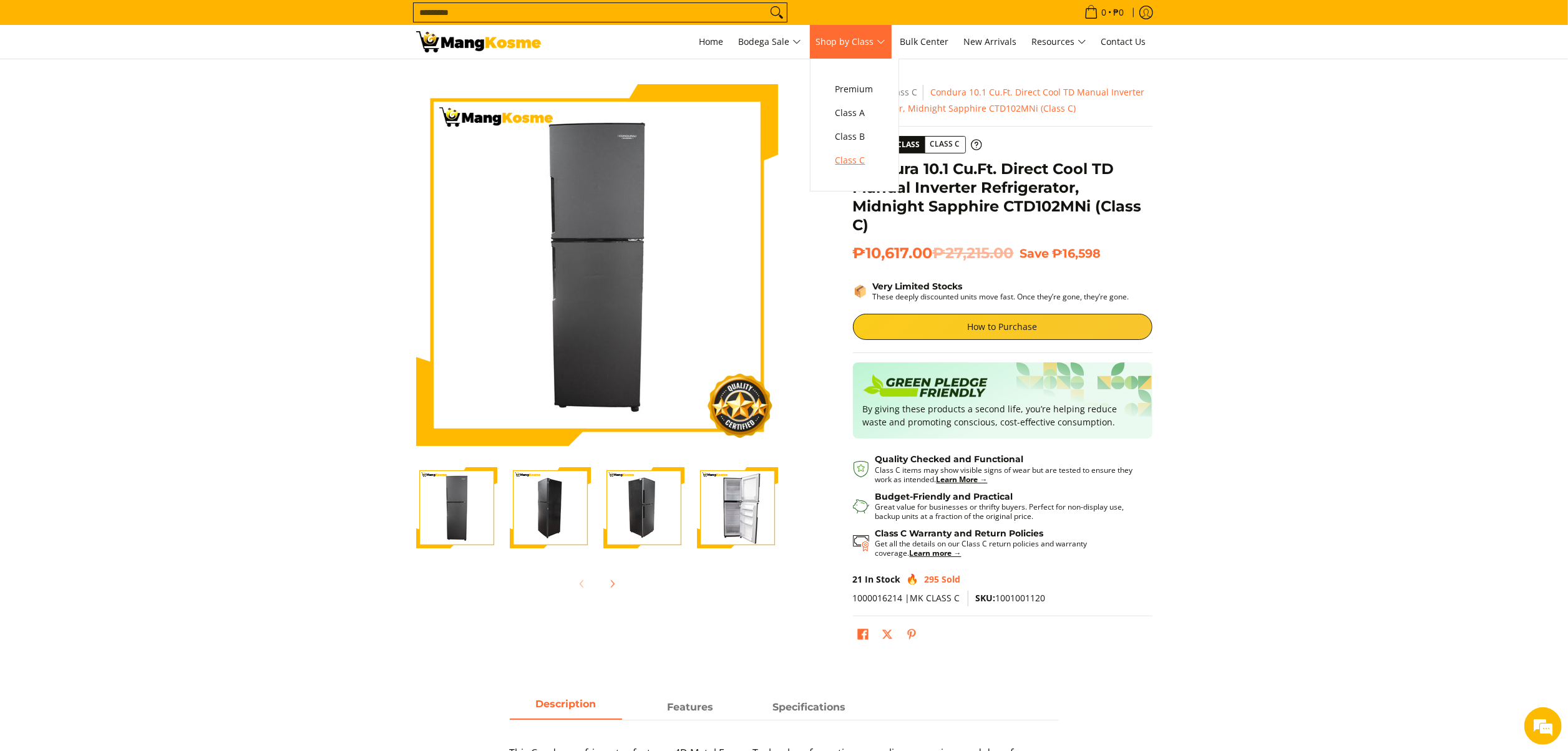
click at [855, 163] on span "Class C" at bounding box center [855, 160] width 38 height 16
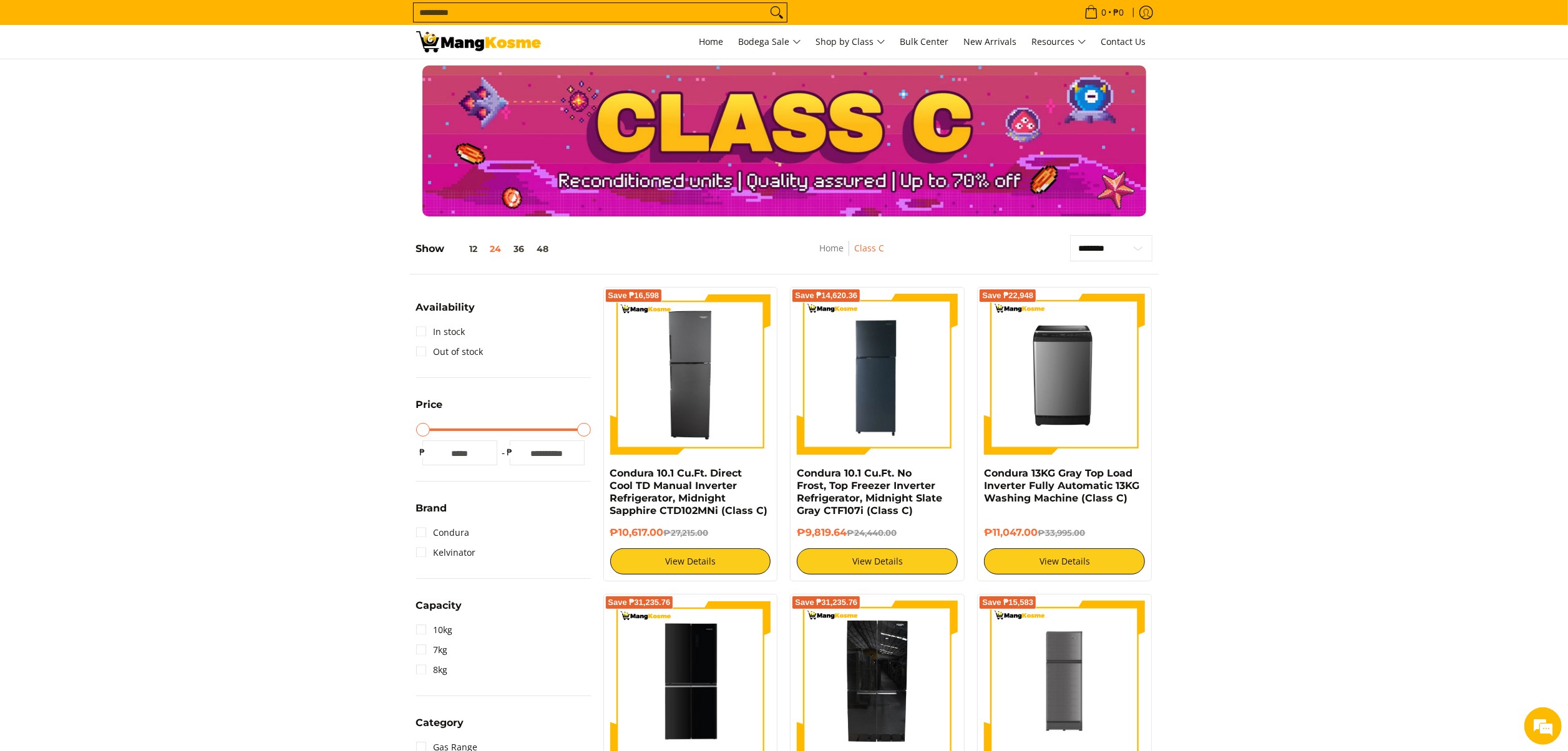
scroll to position [125, 0]
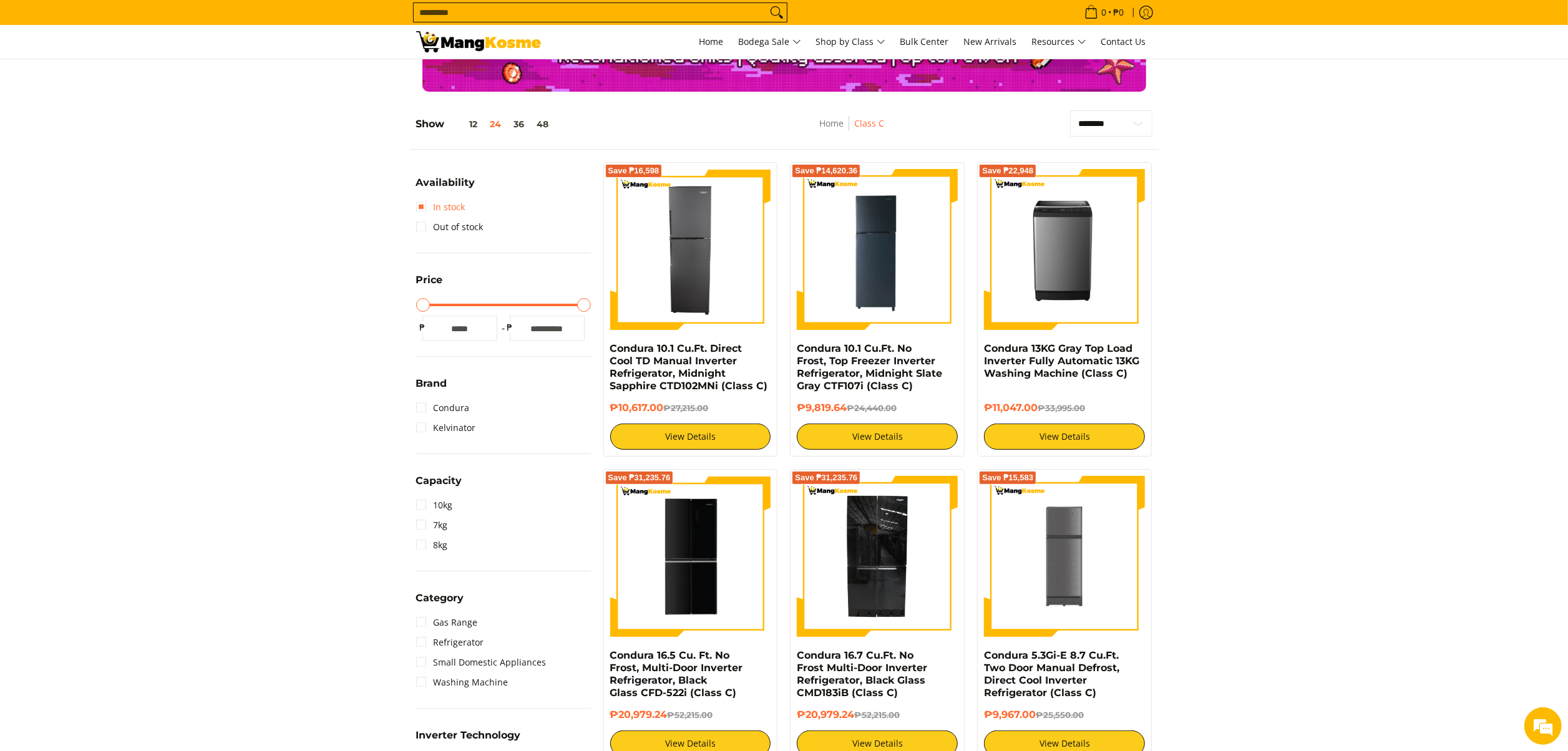
click at [451, 202] on link "In stock" at bounding box center [440, 207] width 49 height 20
